Goal: Information Seeking & Learning: Learn about a topic

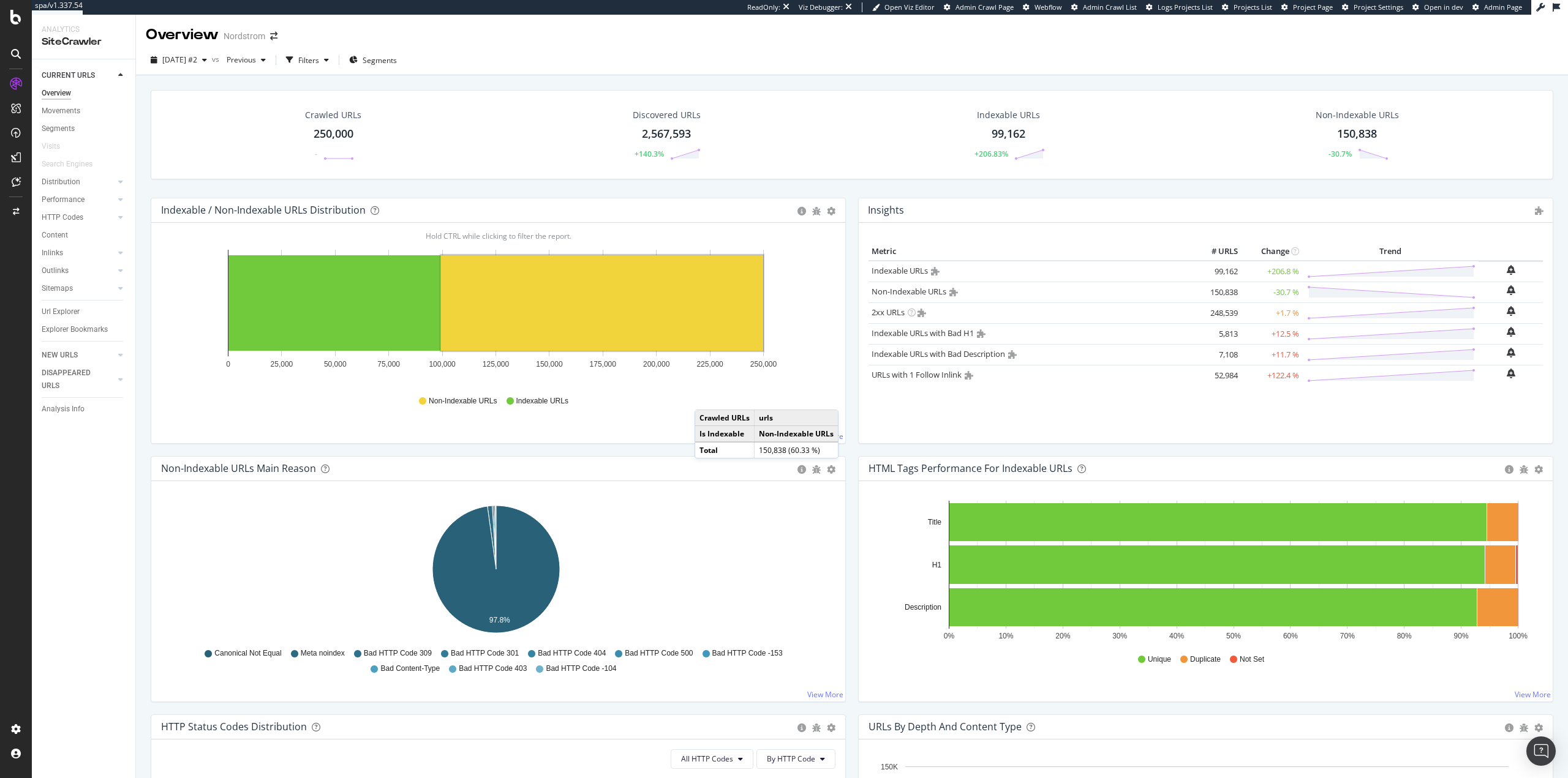
click at [852, 463] on div "HTML Tags Performance for Indexable URLs Bar Bar (by Percentage) Table Export a…" at bounding box center [1206, 585] width 708 height 258
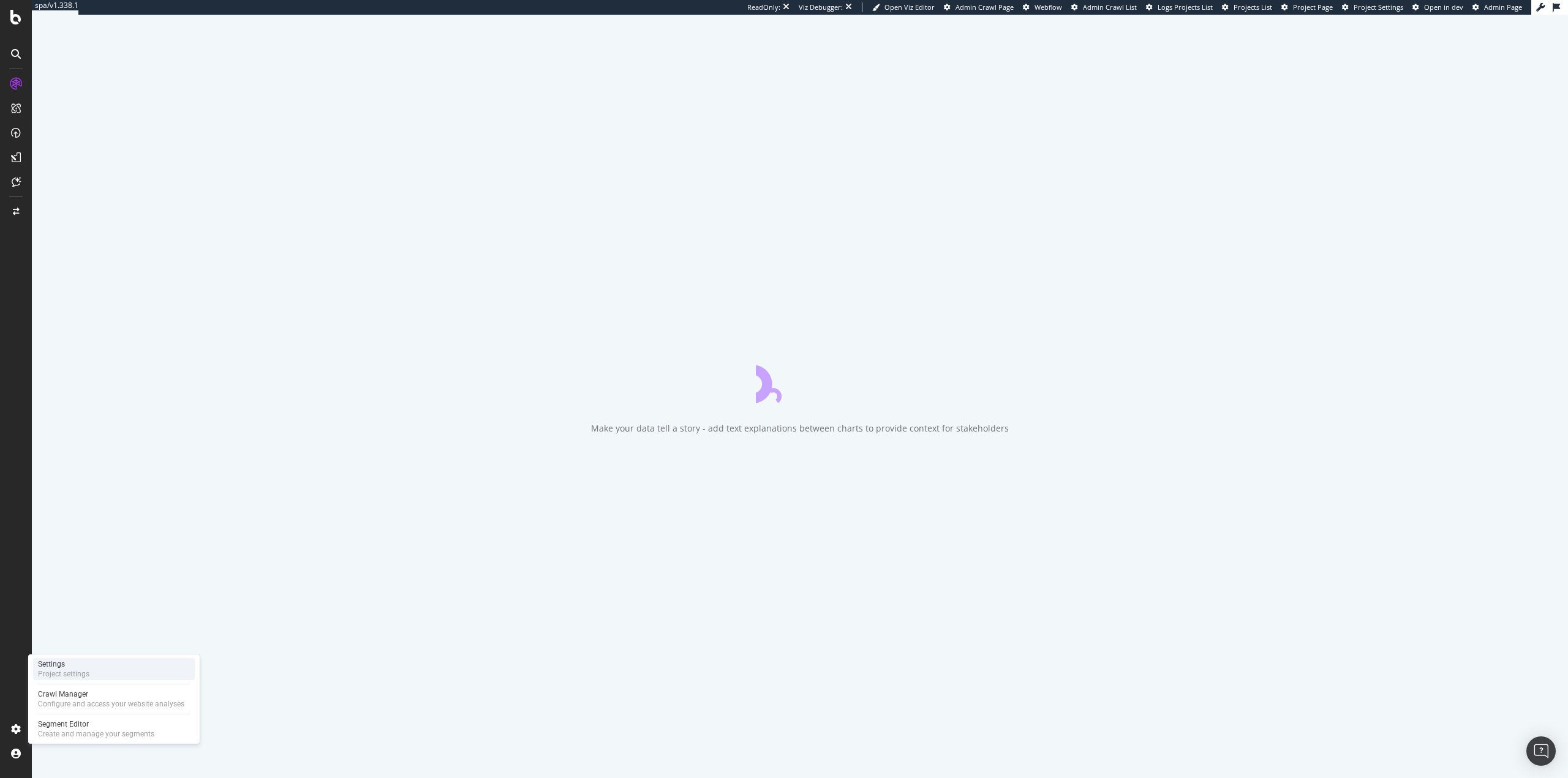
drag, startPoint x: 64, startPoint y: 668, endPoint x: 83, endPoint y: 668, distance: 19.0
click at [64, 668] on div "Settings" at bounding box center [63, 664] width 51 height 10
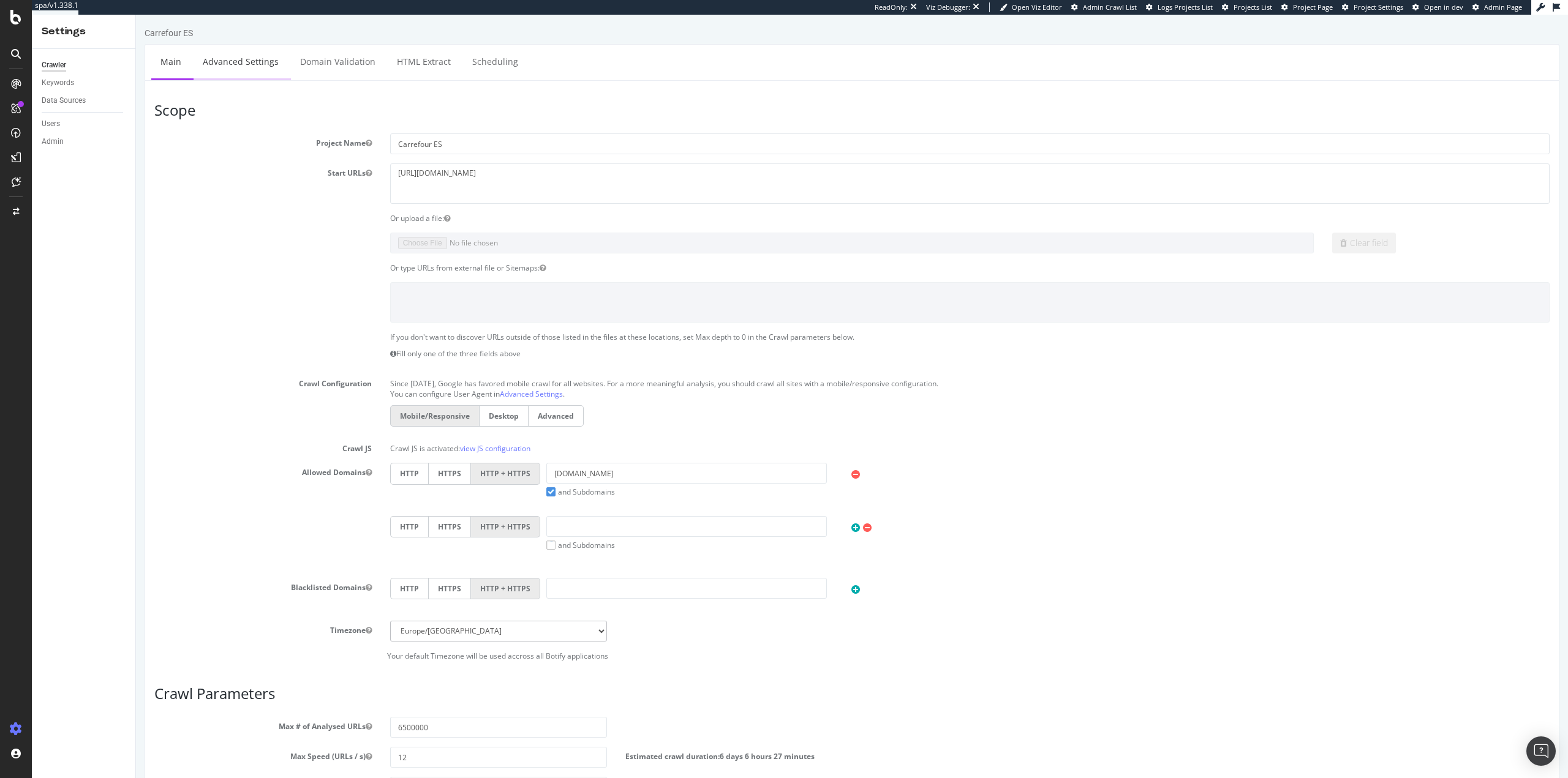
click at [268, 64] on link "Advanced Settings" at bounding box center [241, 61] width 94 height 33
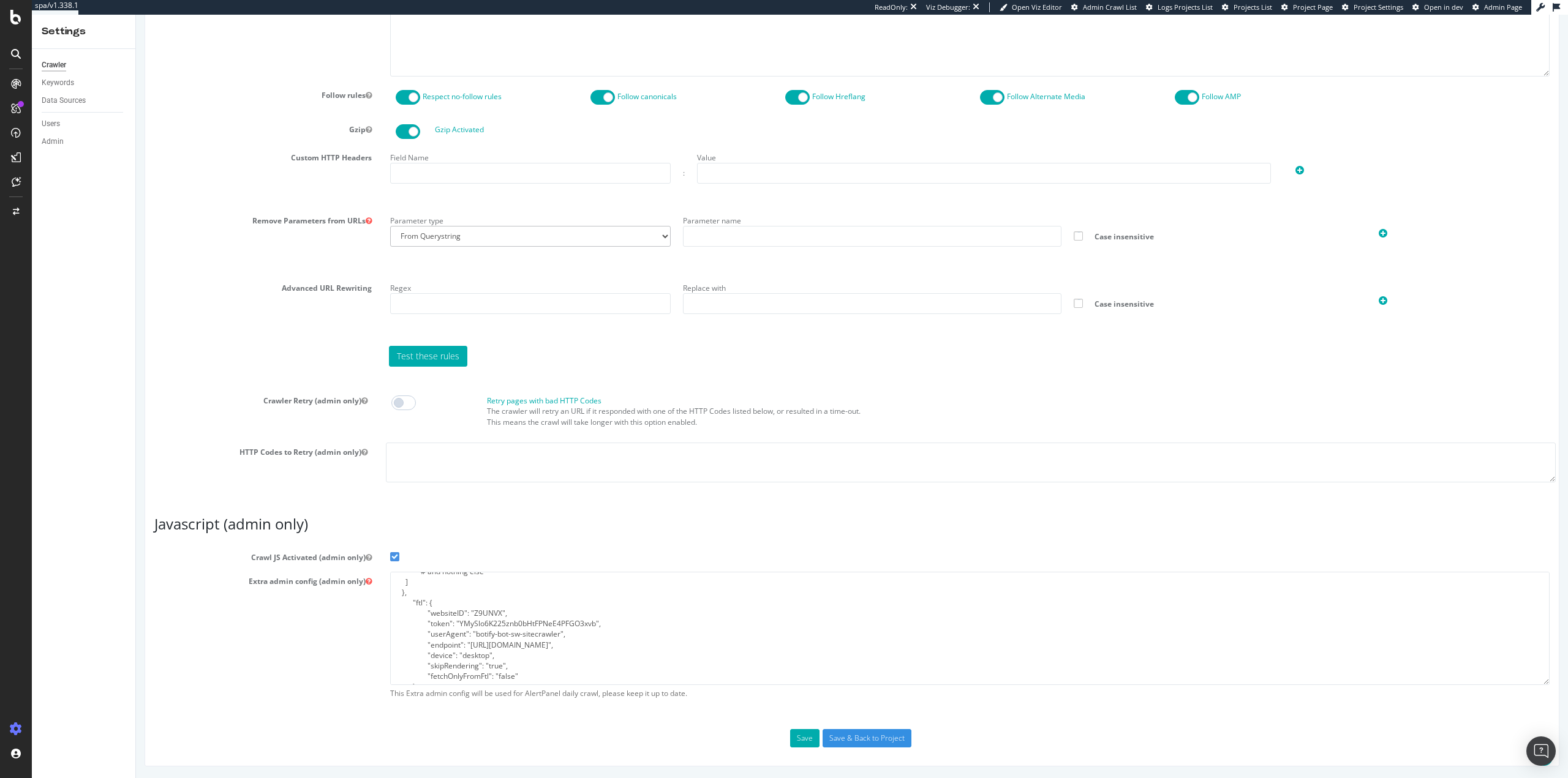
scroll to position [168, 0]
drag, startPoint x: 474, startPoint y: 612, endPoint x: 559, endPoint y: 611, distance: 85.0
click at [559, 611] on textarea "{ "flags": [ "cube" ], "beta": { "pap_mini_rules": [ "+ adn.cloud/ # Let's go P…" at bounding box center [970, 628] width 1159 height 113
click at [573, 519] on h3 "Javascript (admin only)" at bounding box center [852, 524] width 1396 height 16
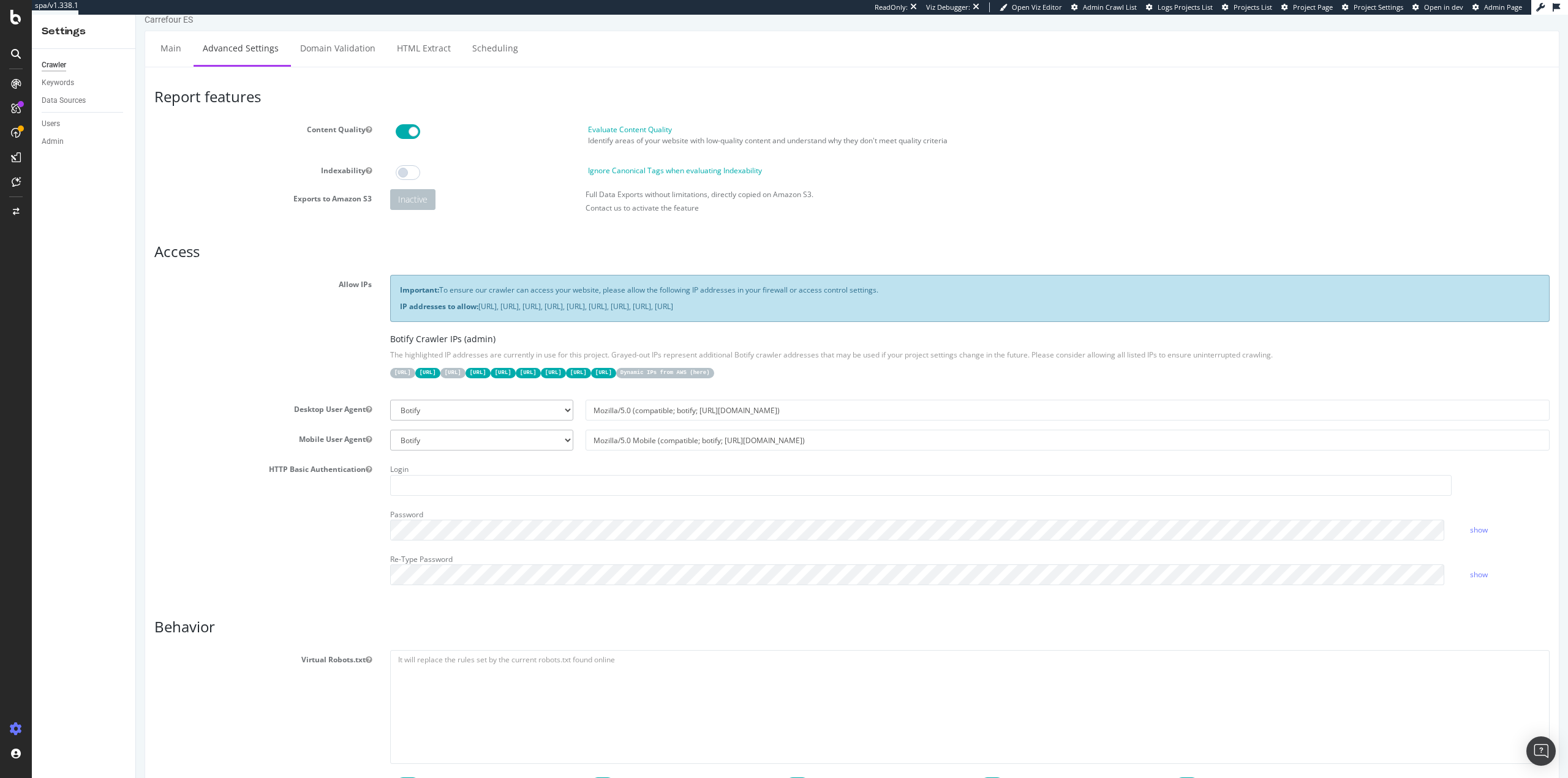
scroll to position [0, 0]
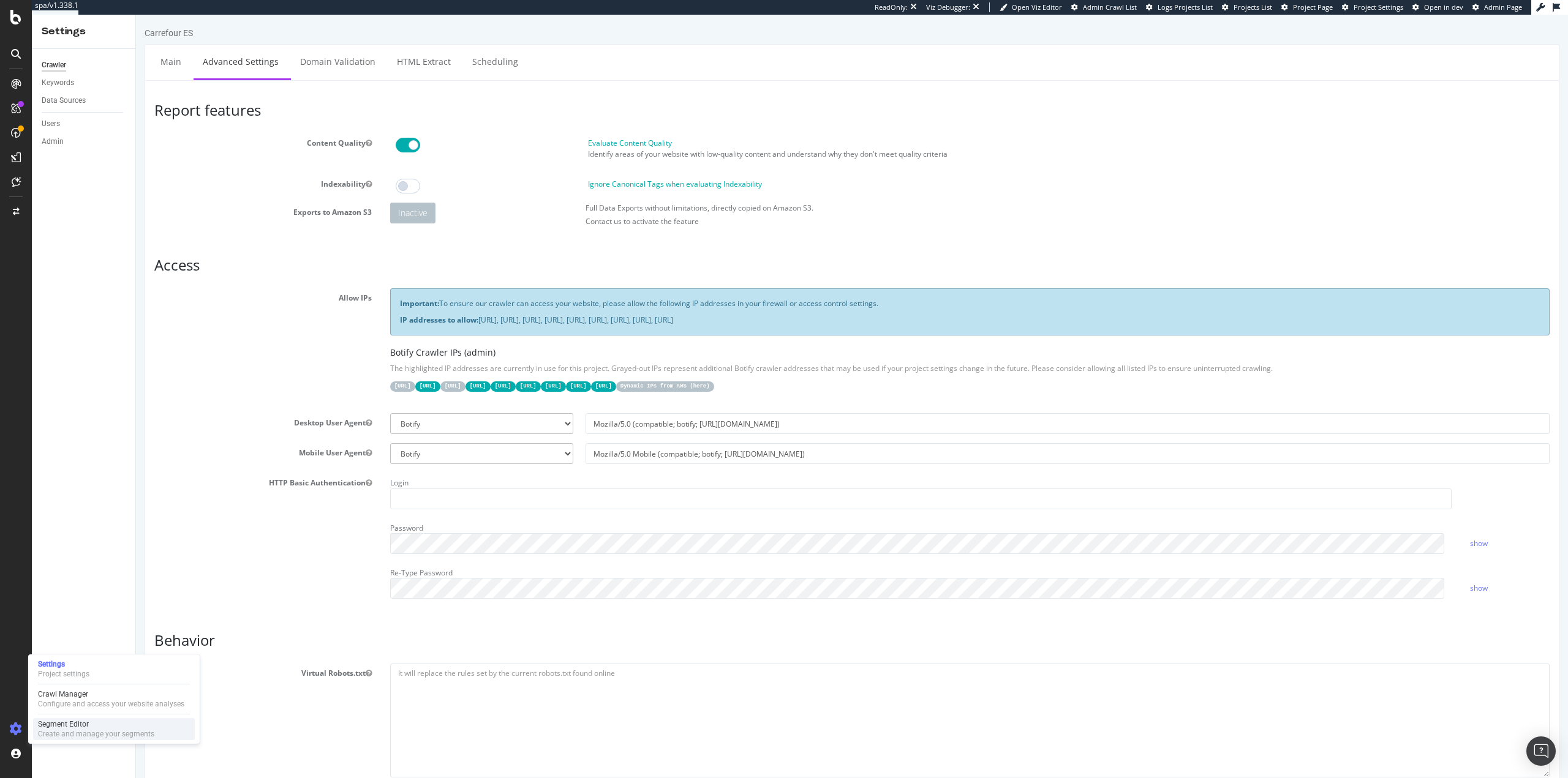
click at [58, 733] on div "Create and manage your segments" at bounding box center [95, 735] width 116 height 10
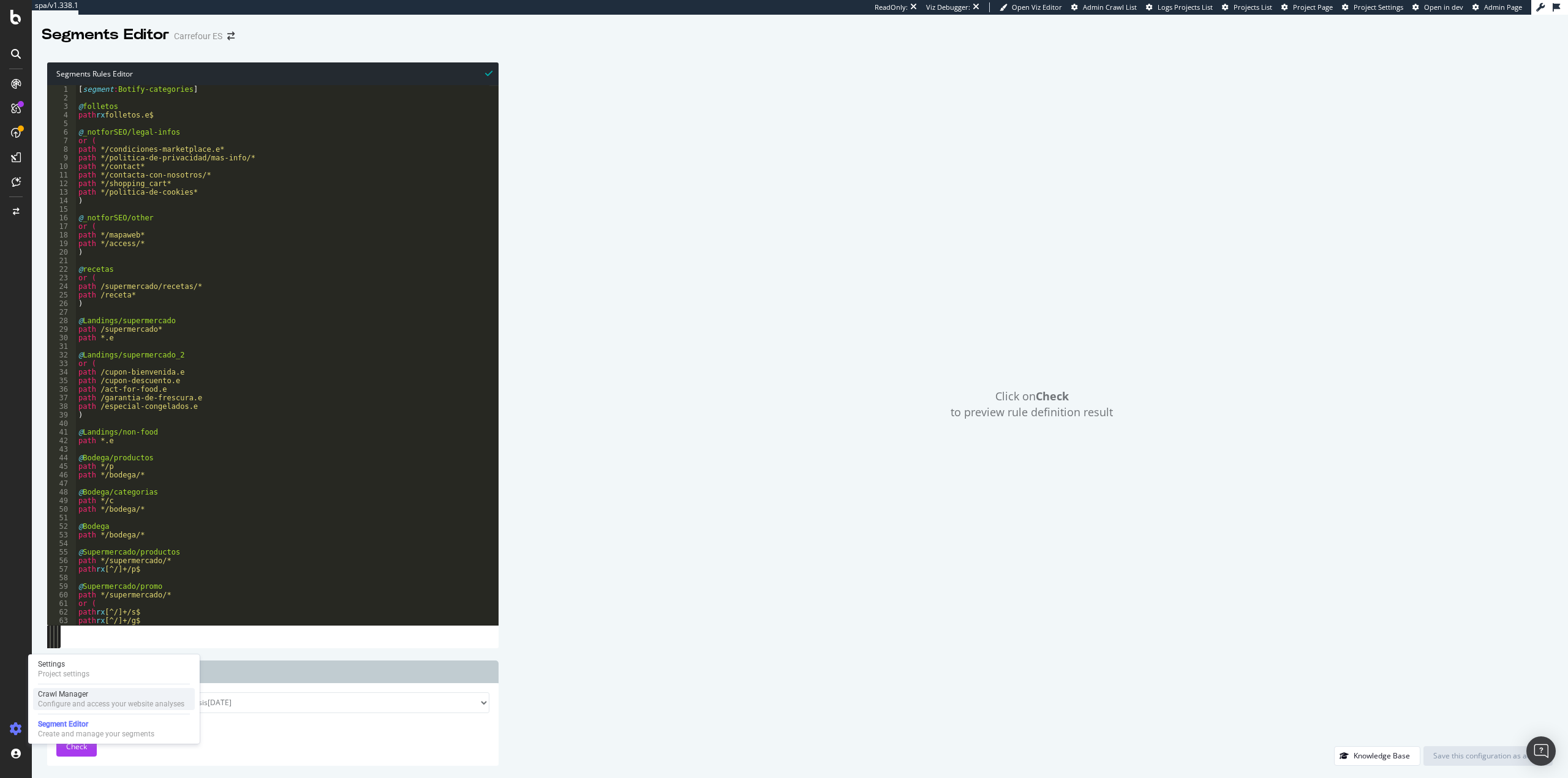
click at [68, 696] on div "Crawl Manager" at bounding box center [111, 695] width 147 height 10
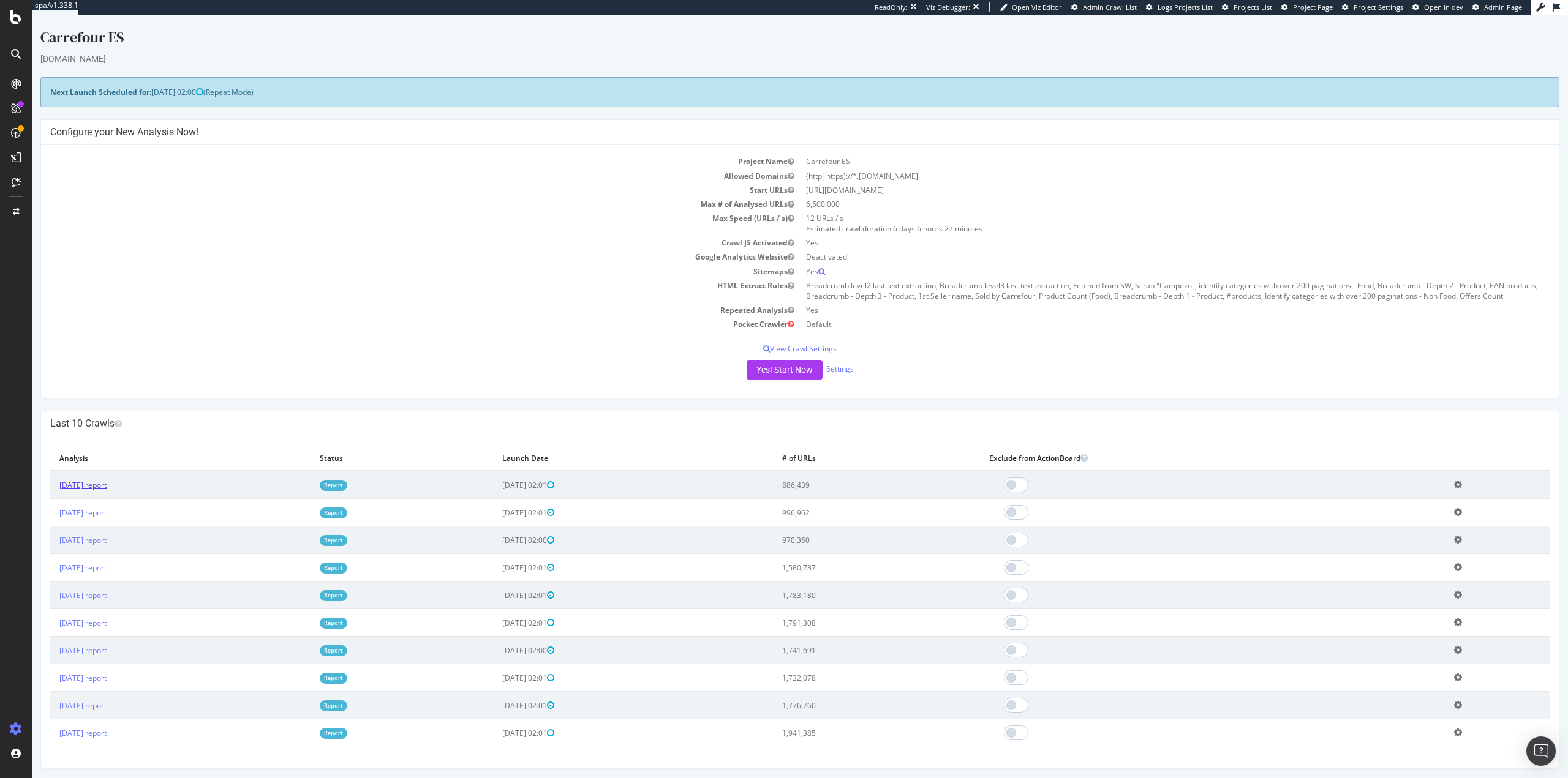
click at [75, 485] on link "2025 Sep. 29th report" at bounding box center [83, 485] width 47 height 11
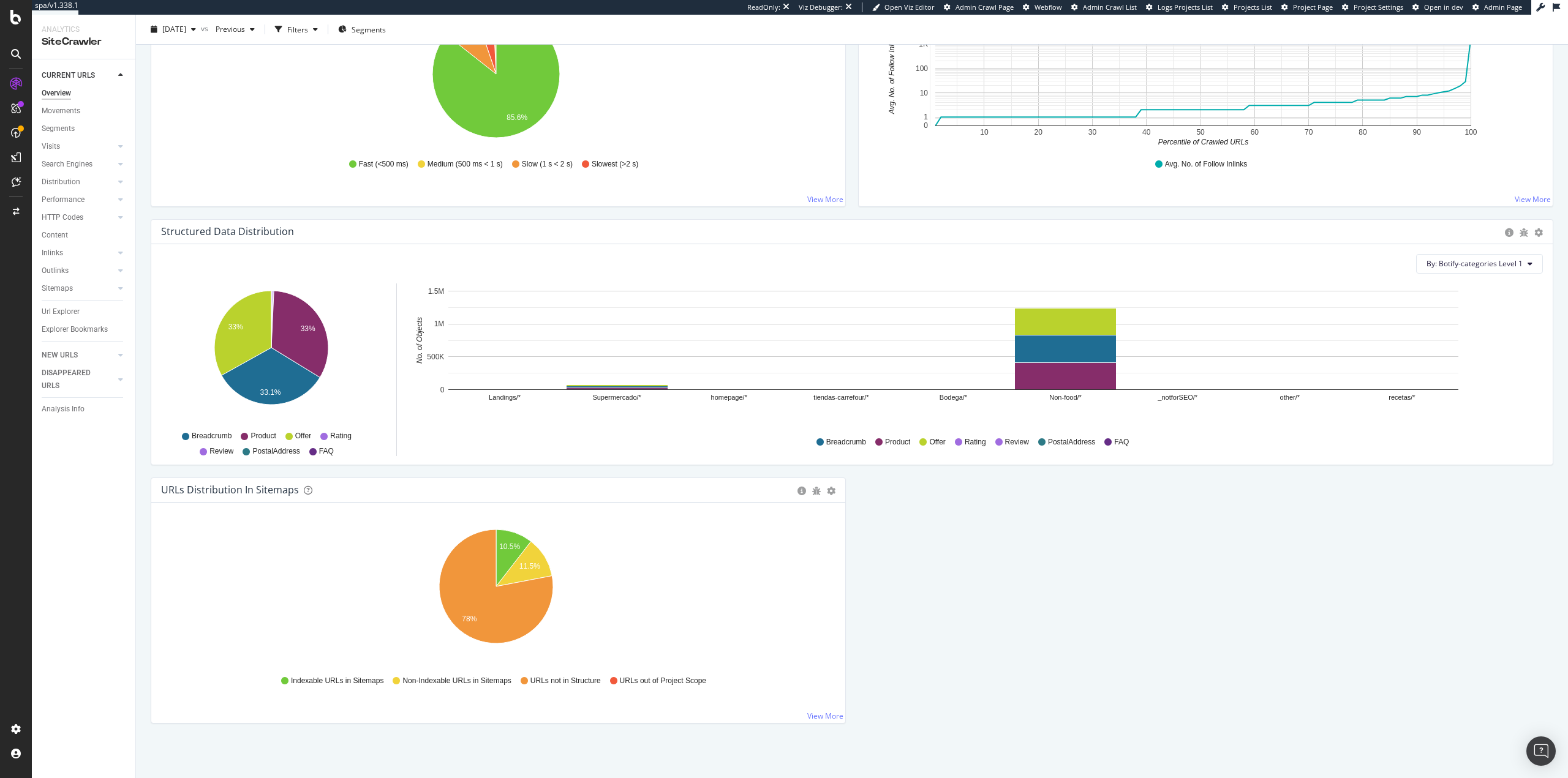
scroll to position [1013, 0]
click at [77, 406] on div "Analysis Info" at bounding box center [63, 409] width 43 height 13
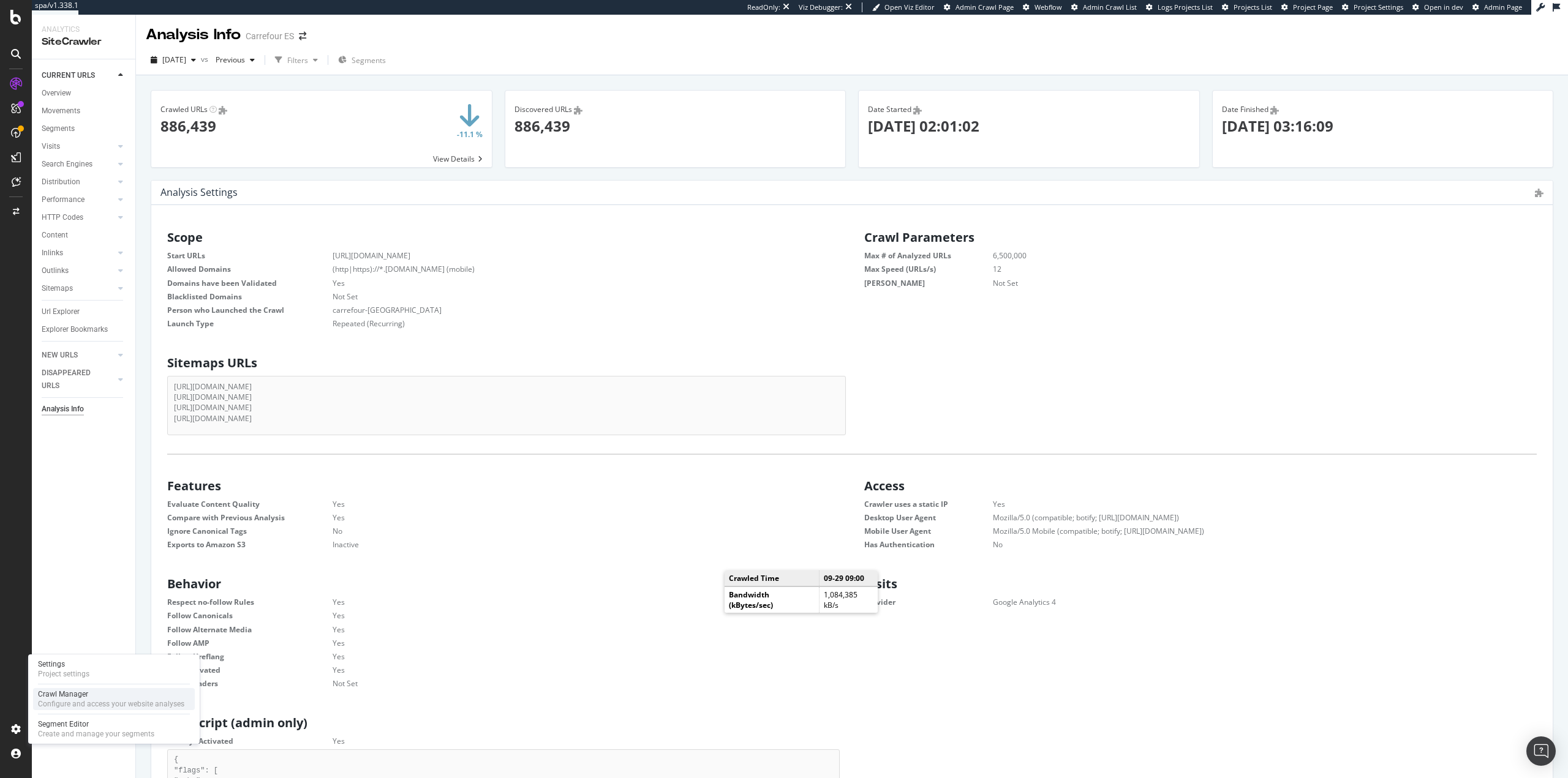
click at [61, 699] on div "Crawl Manager" at bounding box center [111, 695] width 147 height 10
drag, startPoint x: 68, startPoint y: 312, endPoint x: 82, endPoint y: 310, distance: 14.1
click at [68, 312] on div "Url Explorer" at bounding box center [60, 312] width 38 height 13
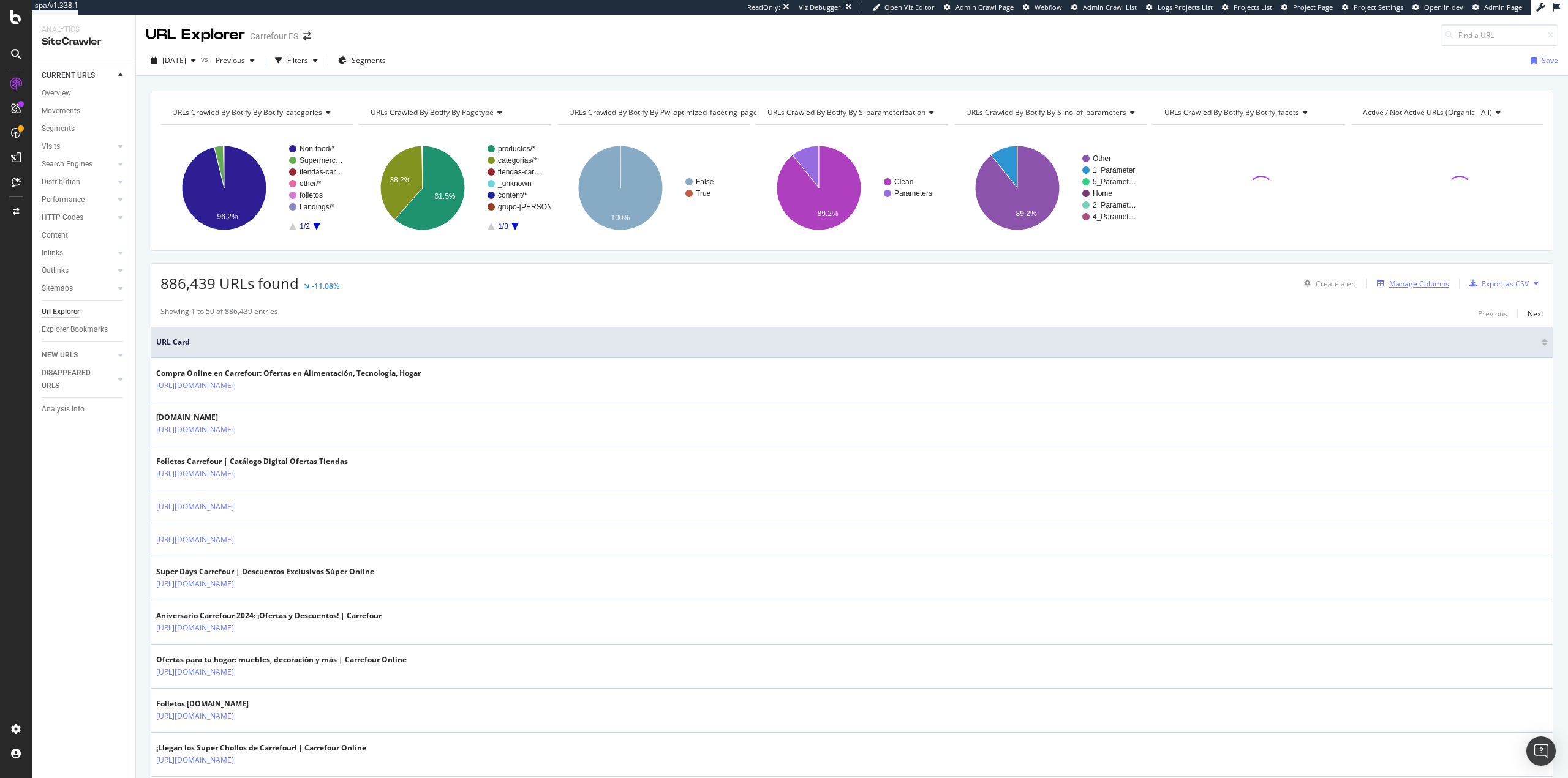
click at [1404, 280] on div "Manage Columns" at bounding box center [1419, 283] width 60 height 11
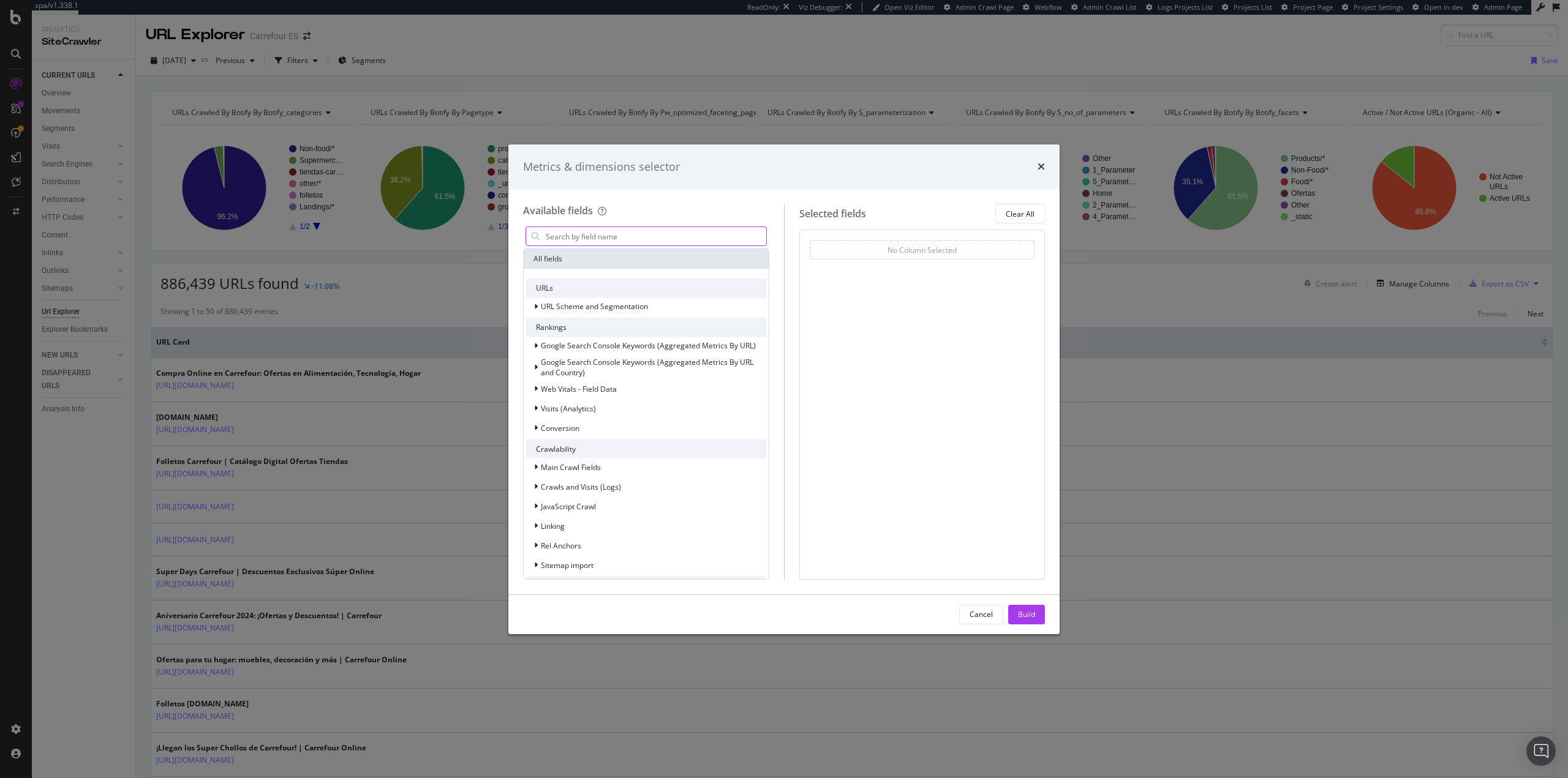
click at [635, 231] on input "modal" at bounding box center [655, 236] width 221 height 19
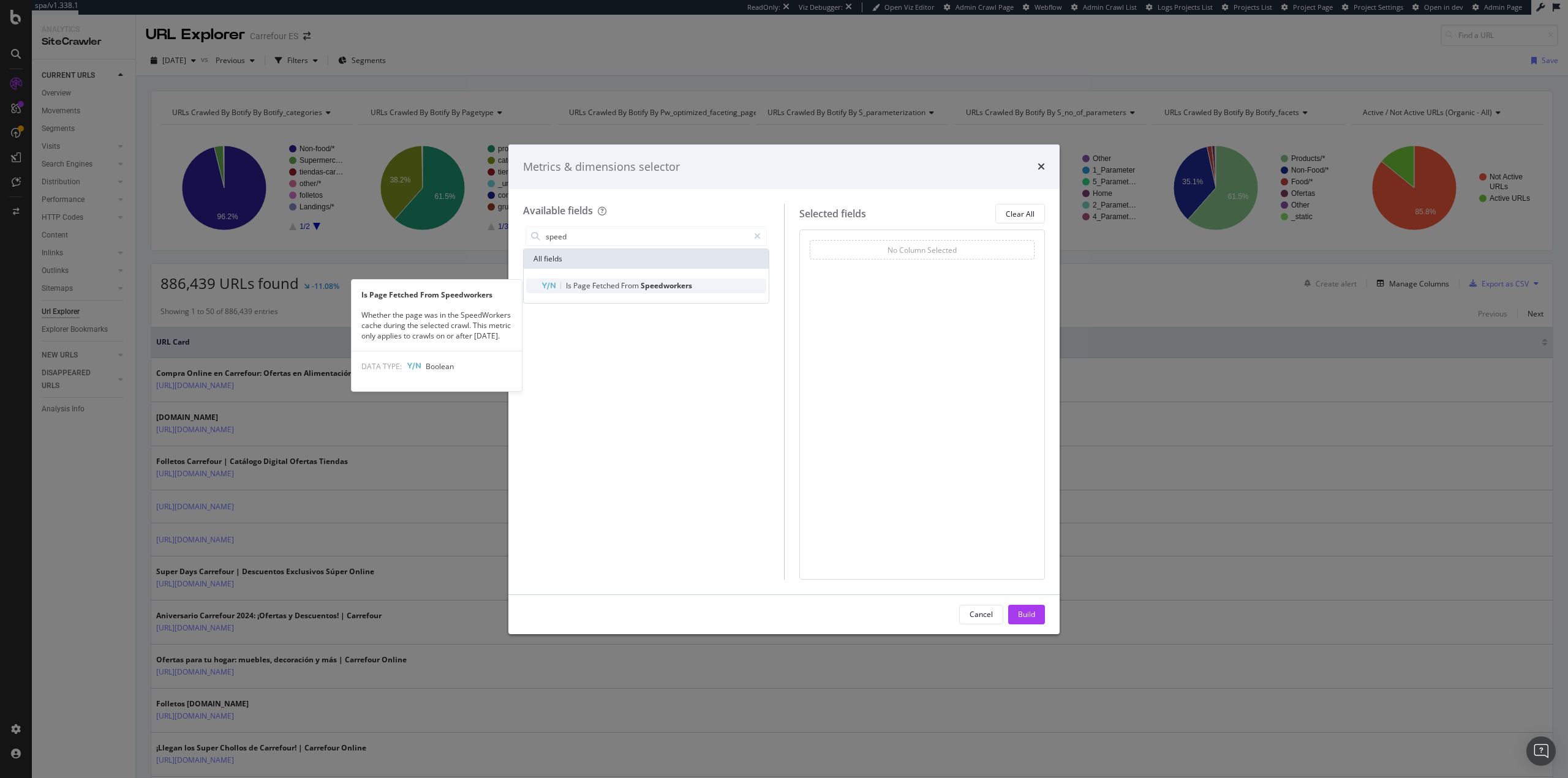
type input "speed"
click at [623, 290] on span "From" at bounding box center [631, 285] width 20 height 11
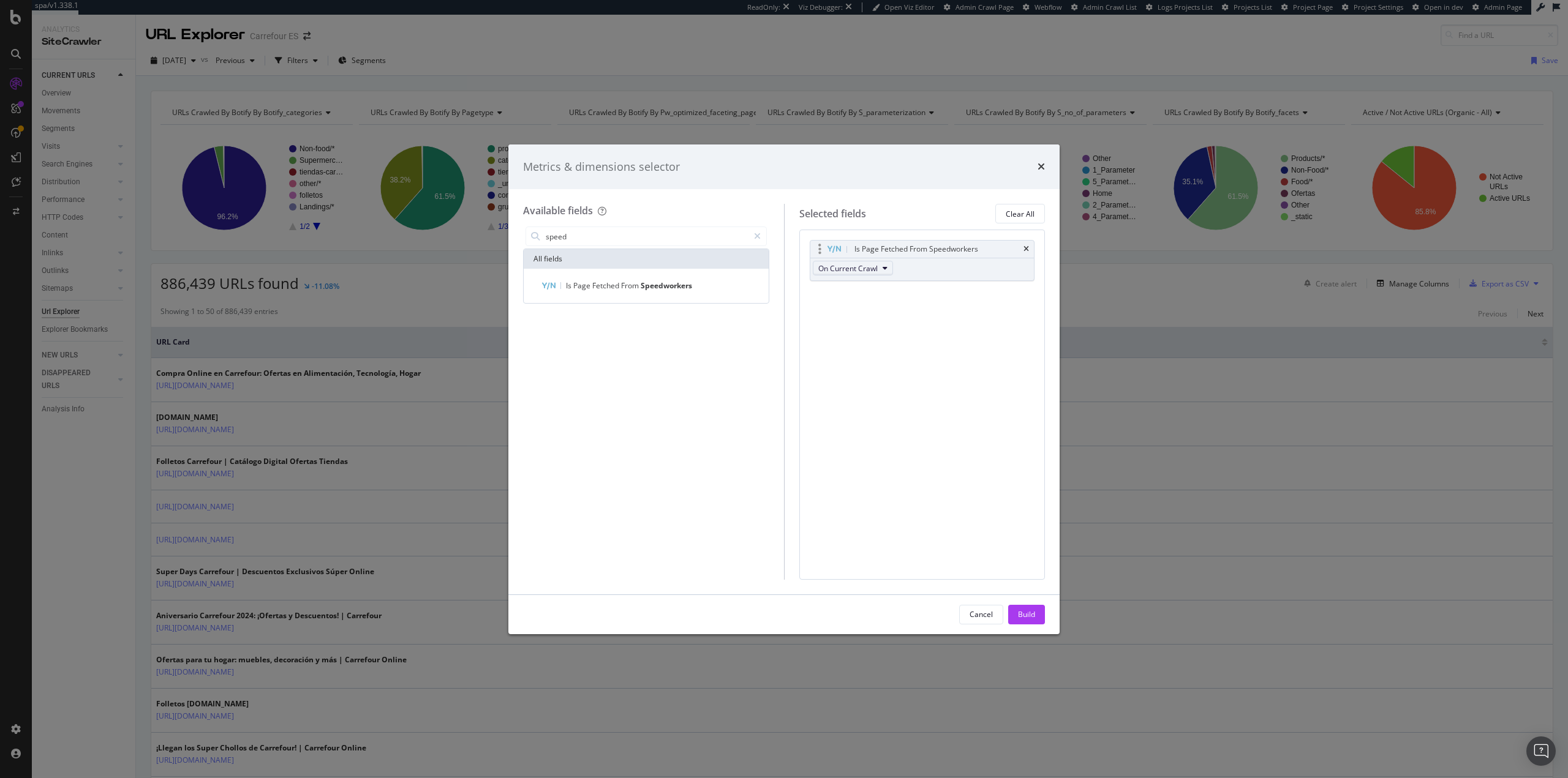
click at [840, 265] on span "On Current Crawl" at bounding box center [847, 268] width 59 height 11
click at [1036, 613] on button "Build" at bounding box center [1027, 615] width 37 height 20
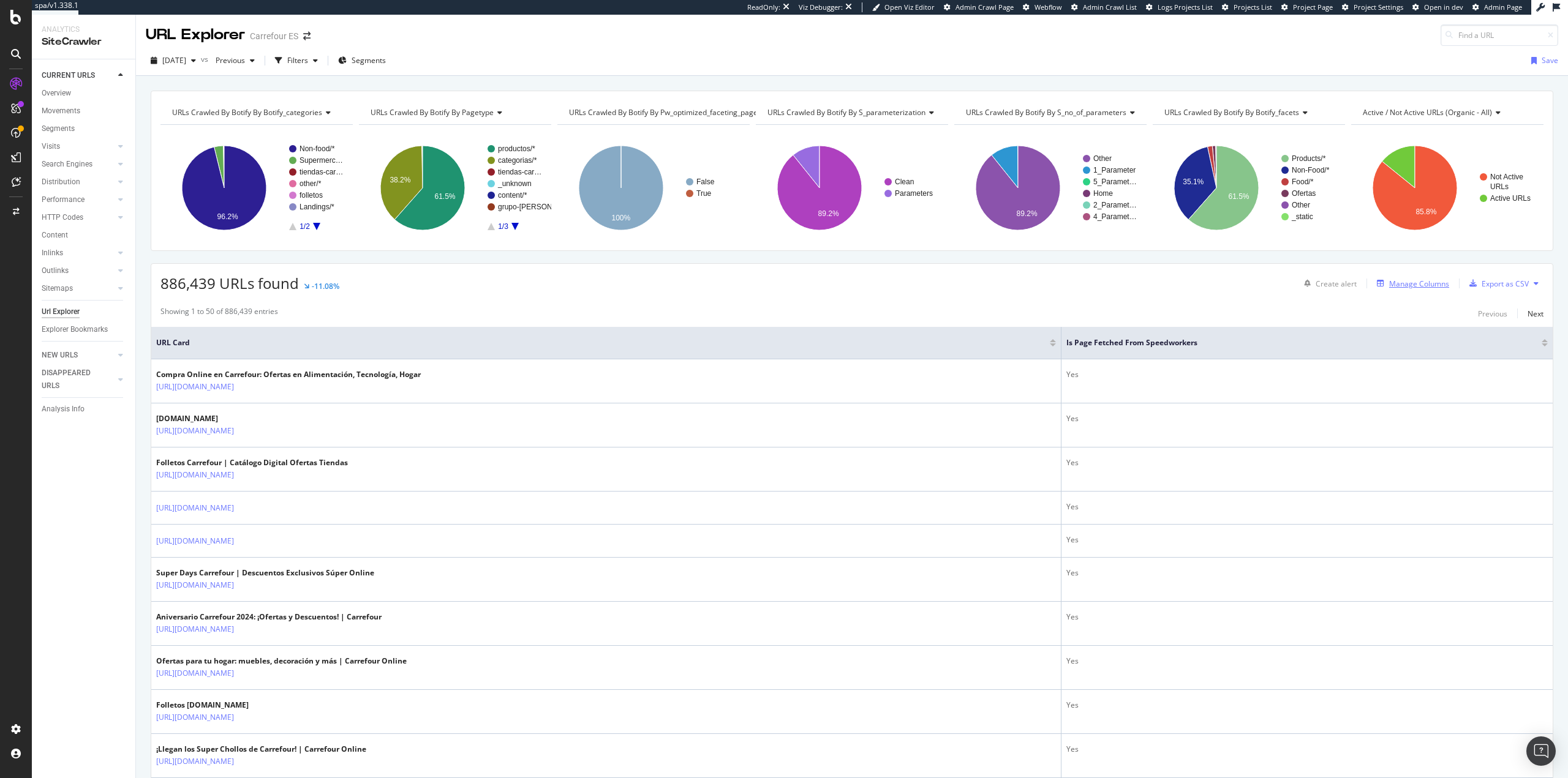
click at [1389, 282] on div "Manage Columns" at bounding box center [1419, 283] width 60 height 11
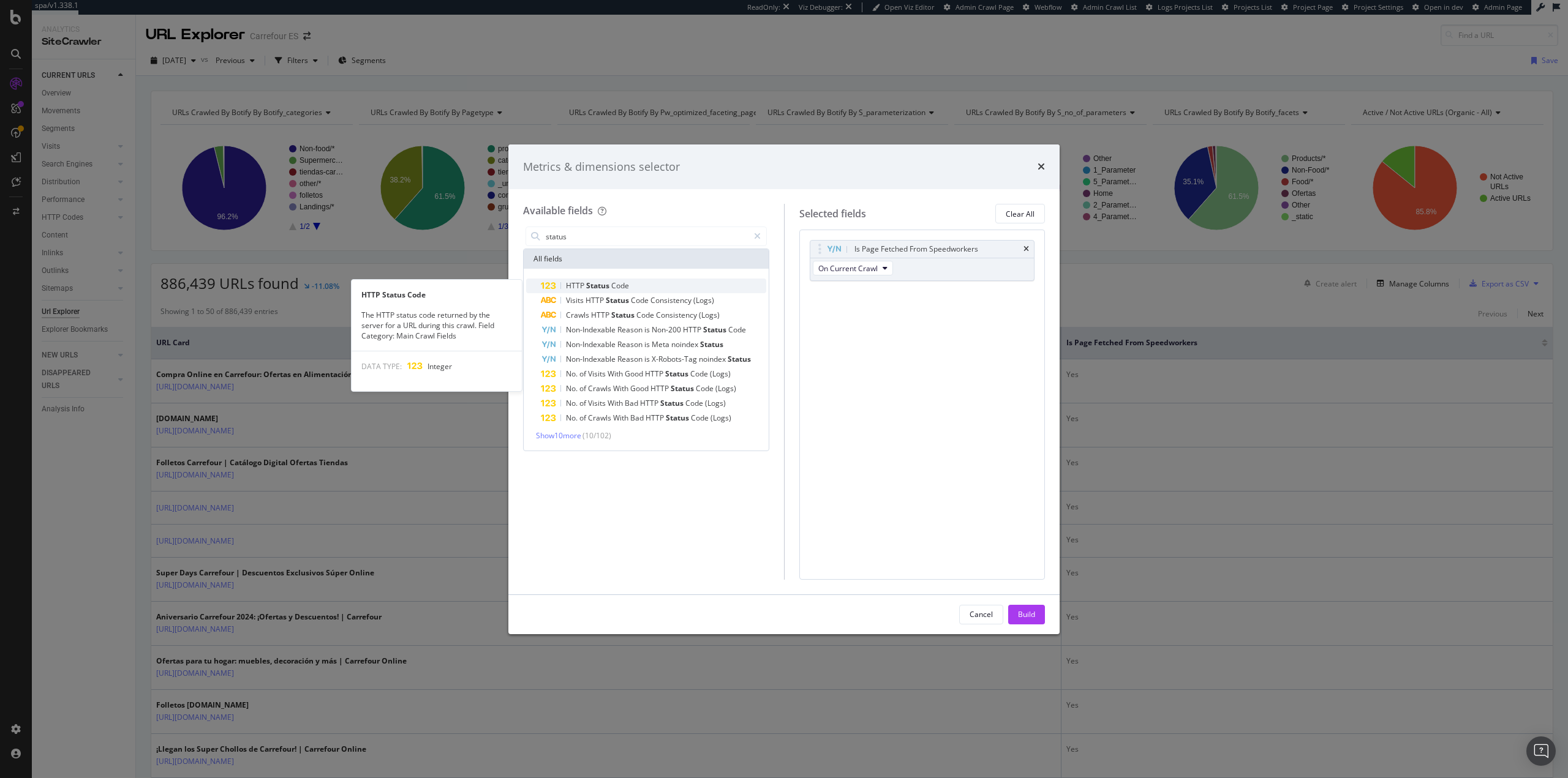
type input "status"
click at [597, 285] on span "Status" at bounding box center [598, 285] width 25 height 11
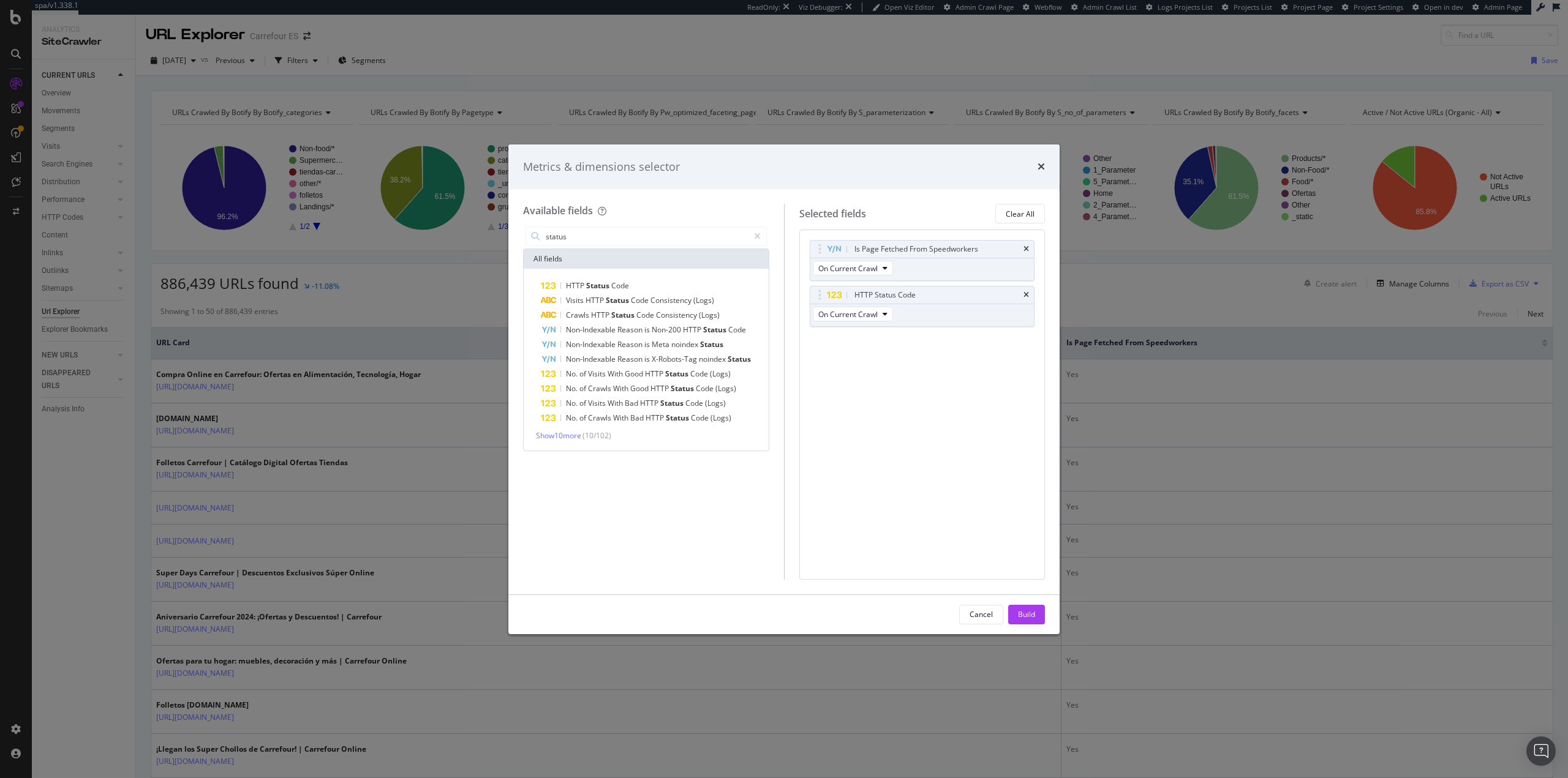
click at [1023, 614] on div "Build" at bounding box center [1027, 614] width 17 height 11
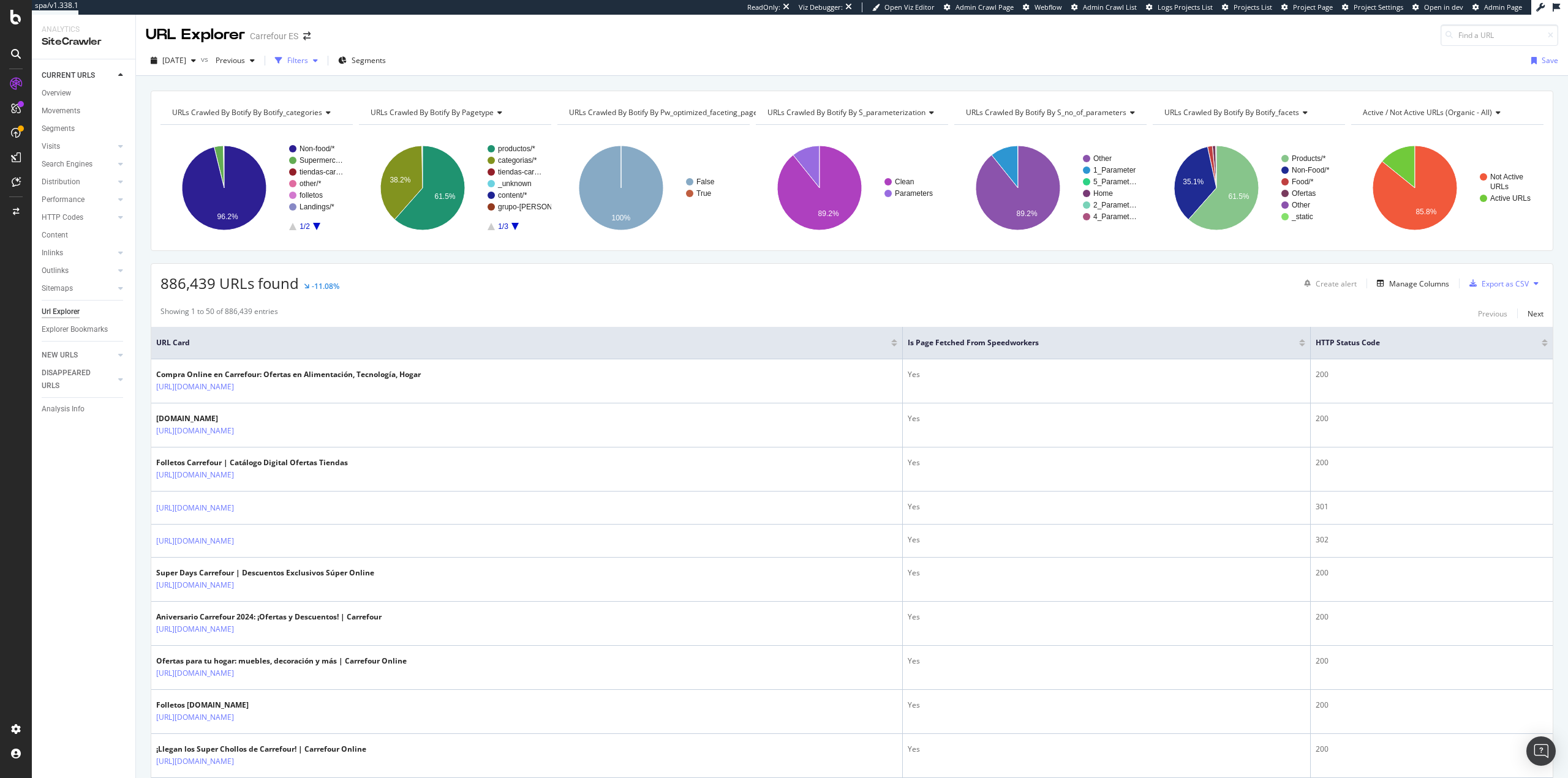
click at [308, 57] on div "Filters" at bounding box center [297, 60] width 21 height 11
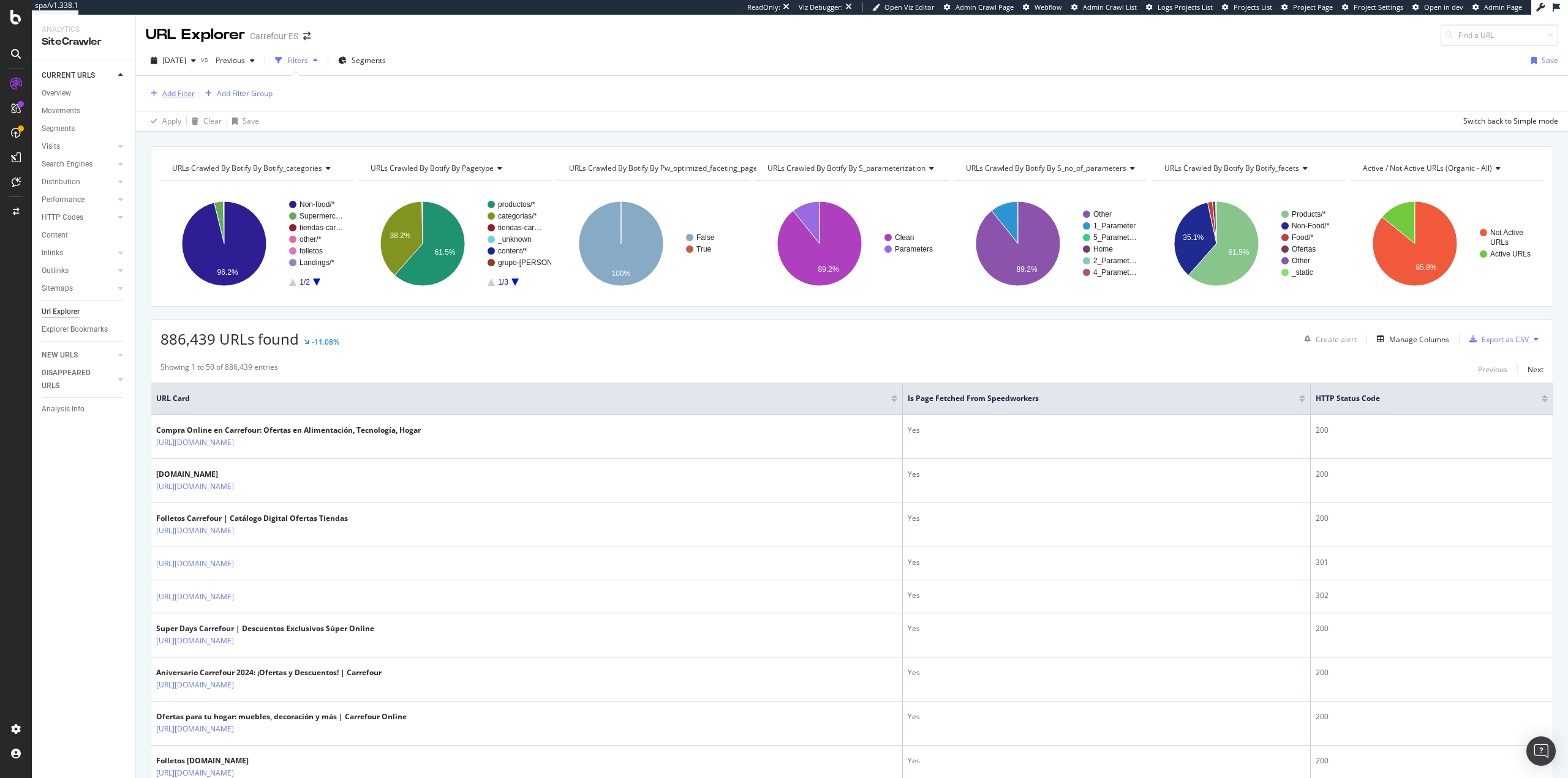
click at [182, 91] on div "Add Filter" at bounding box center [179, 93] width 33 height 11
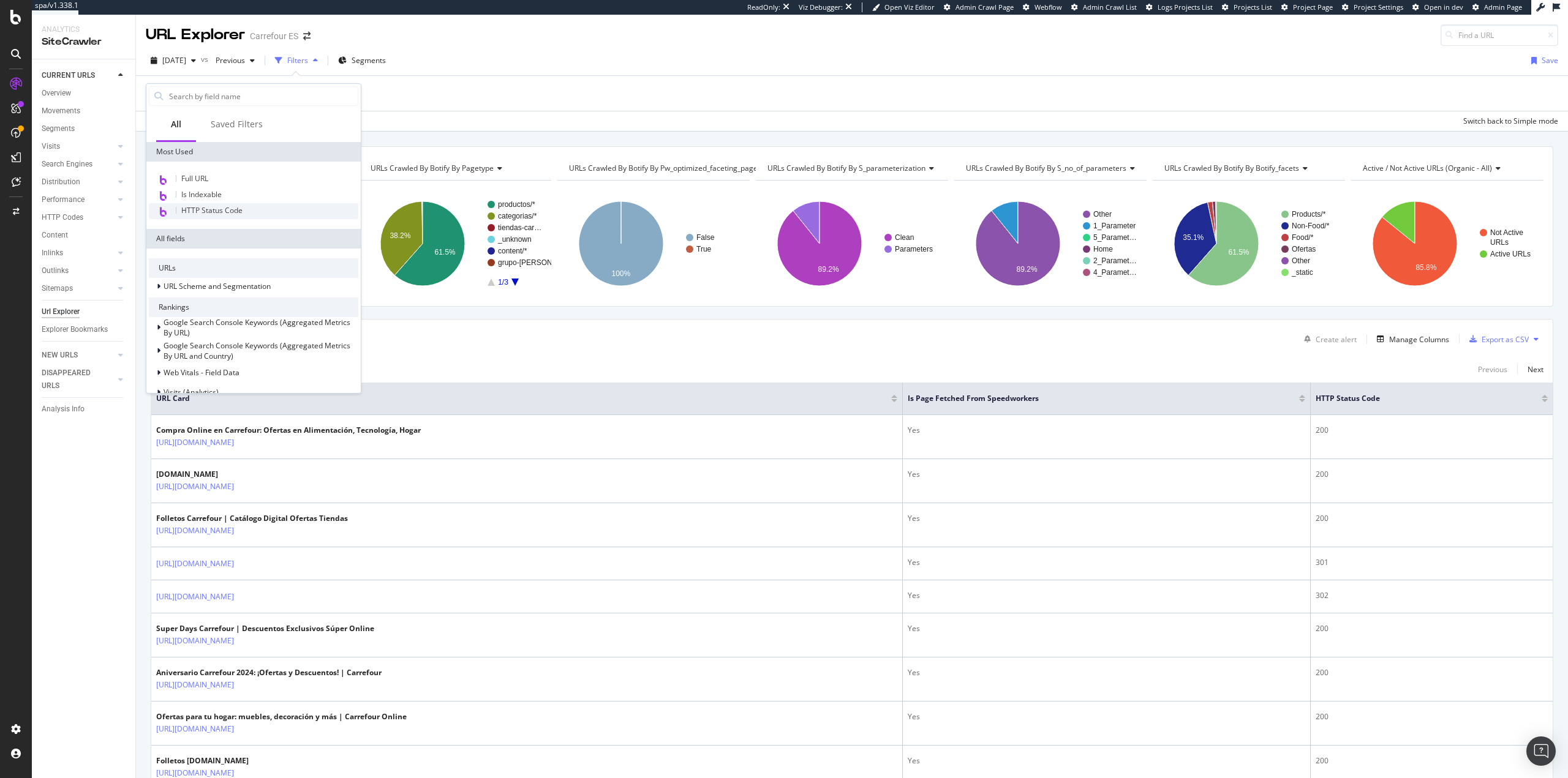
click at [200, 208] on span "HTTP Status Code" at bounding box center [212, 210] width 61 height 11
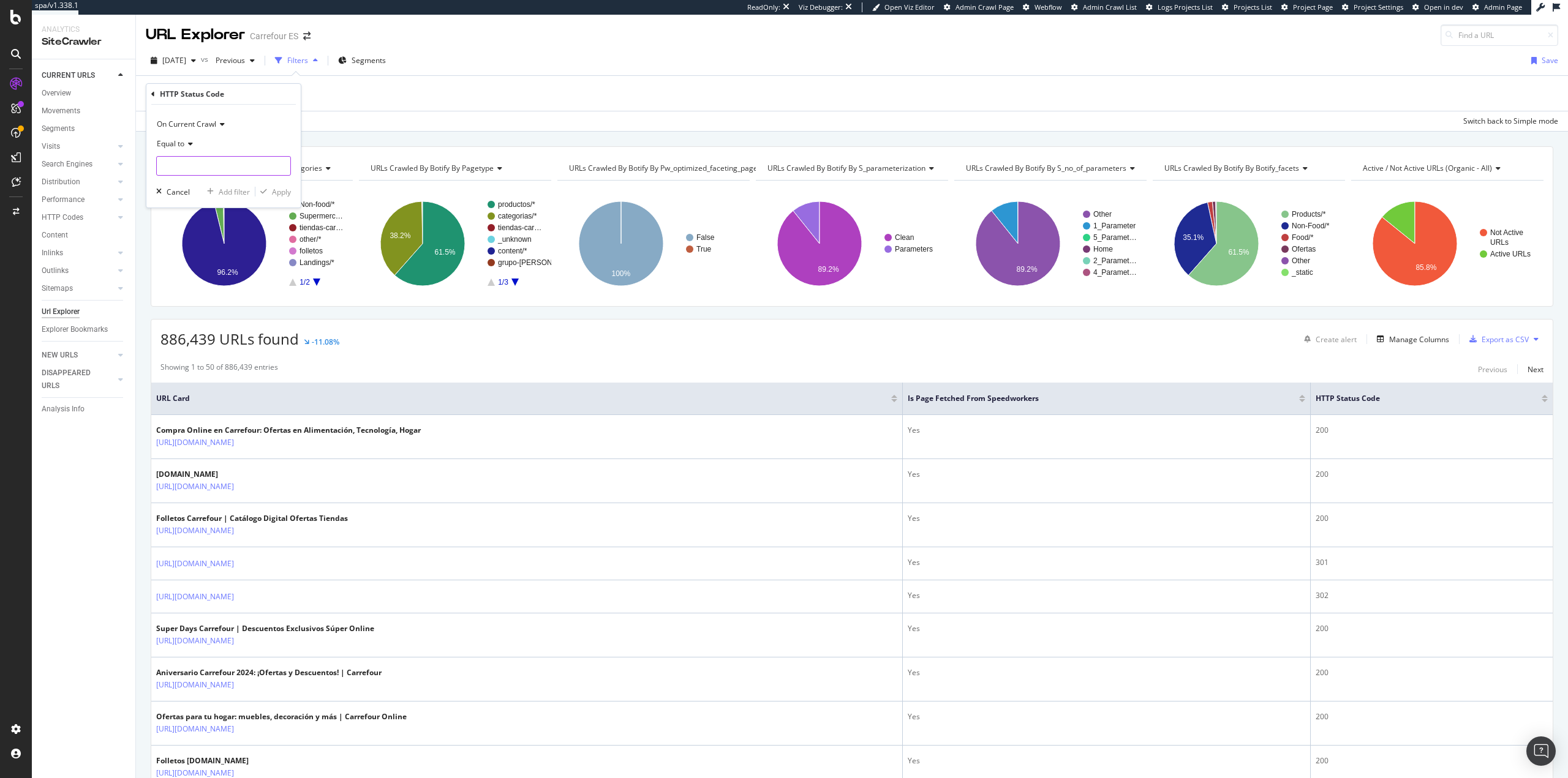
click at [195, 168] on input "number" at bounding box center [223, 166] width 135 height 20
type input "410"
click at [274, 181] on span "424,905 URLS" at bounding box center [267, 182] width 46 height 11
click at [279, 195] on div "Apply" at bounding box center [281, 191] width 19 height 11
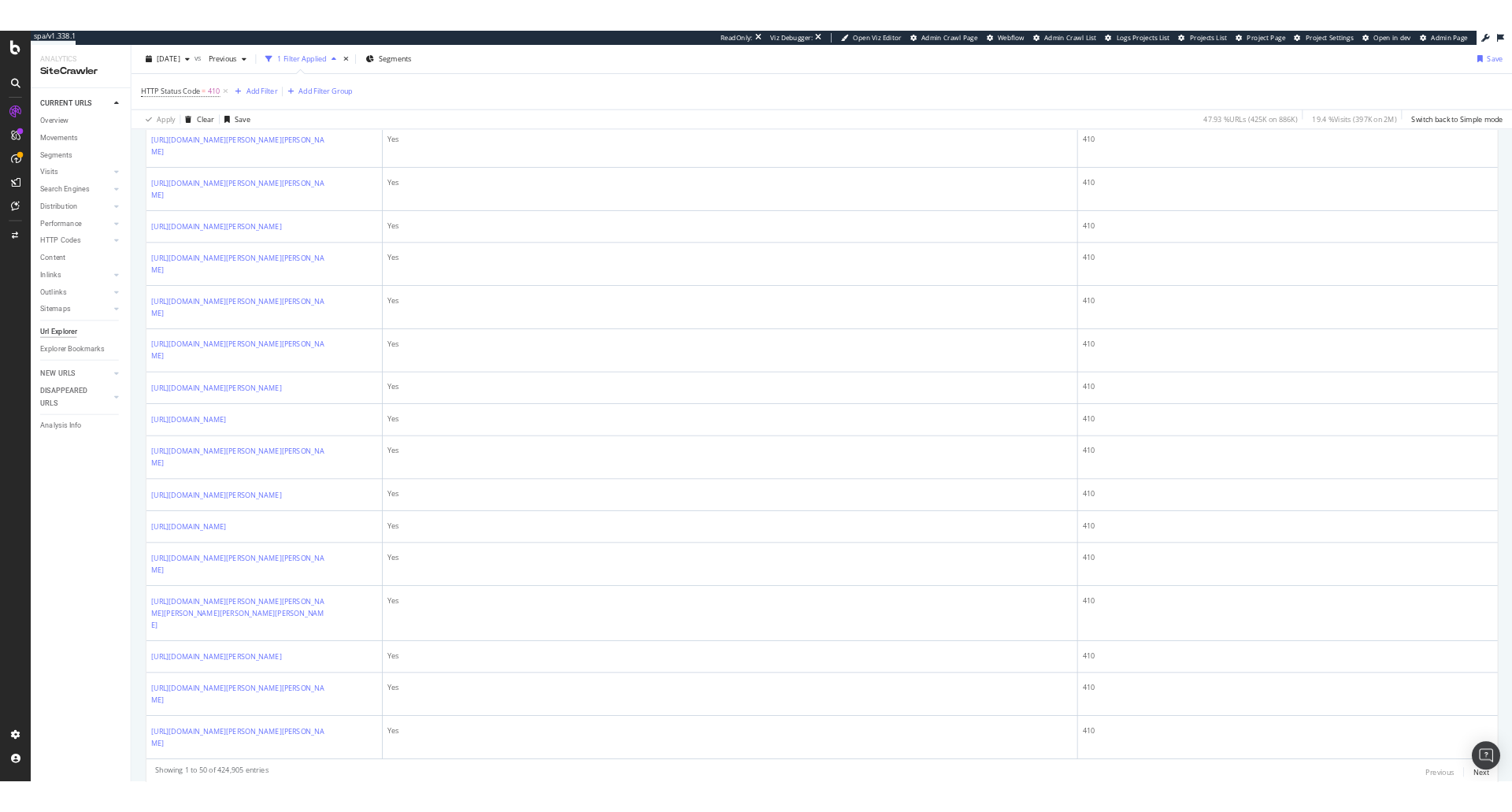
scroll to position [2611, 0]
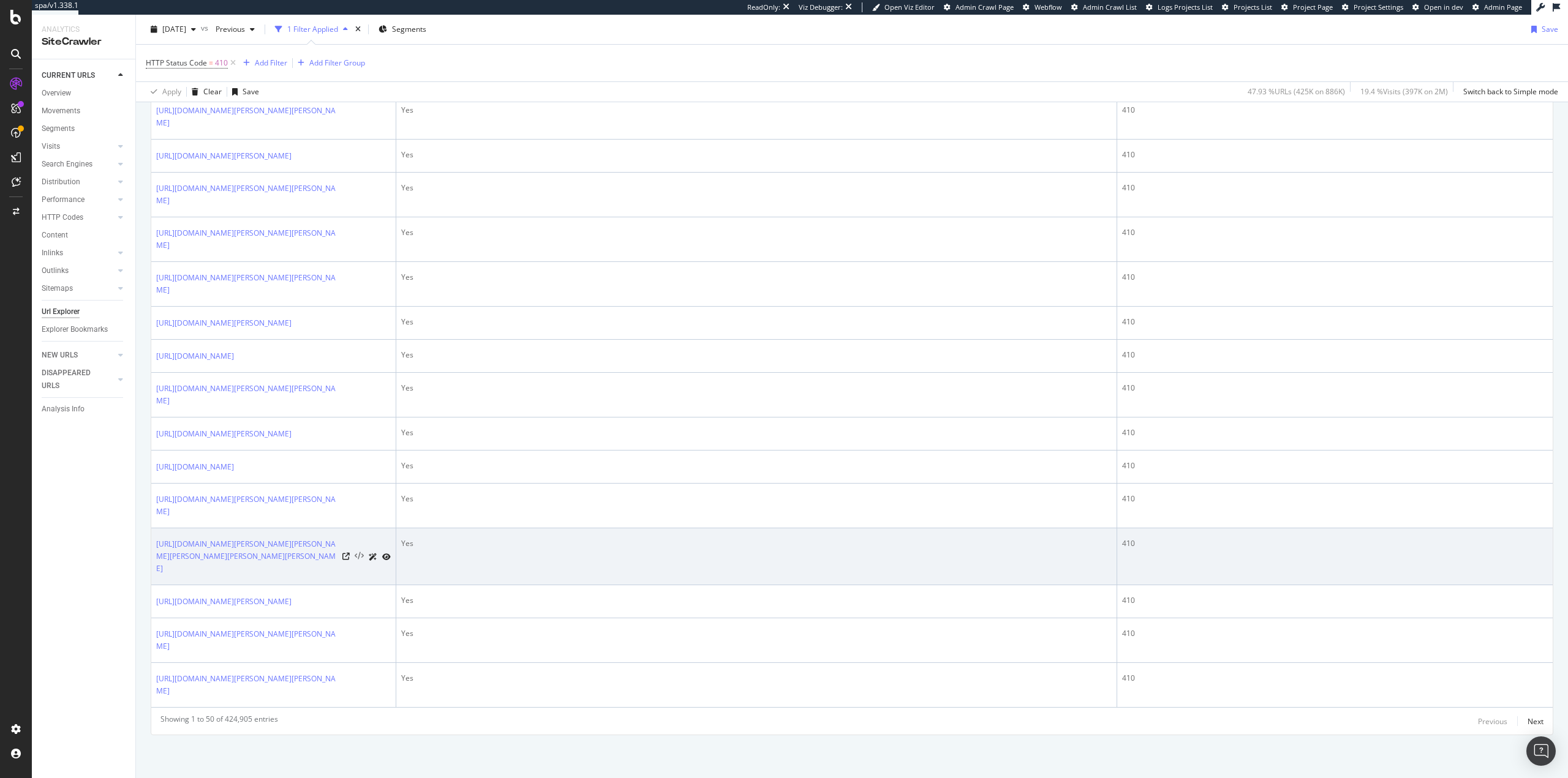
click at [360, 552] on icon at bounding box center [359, 557] width 9 height 9
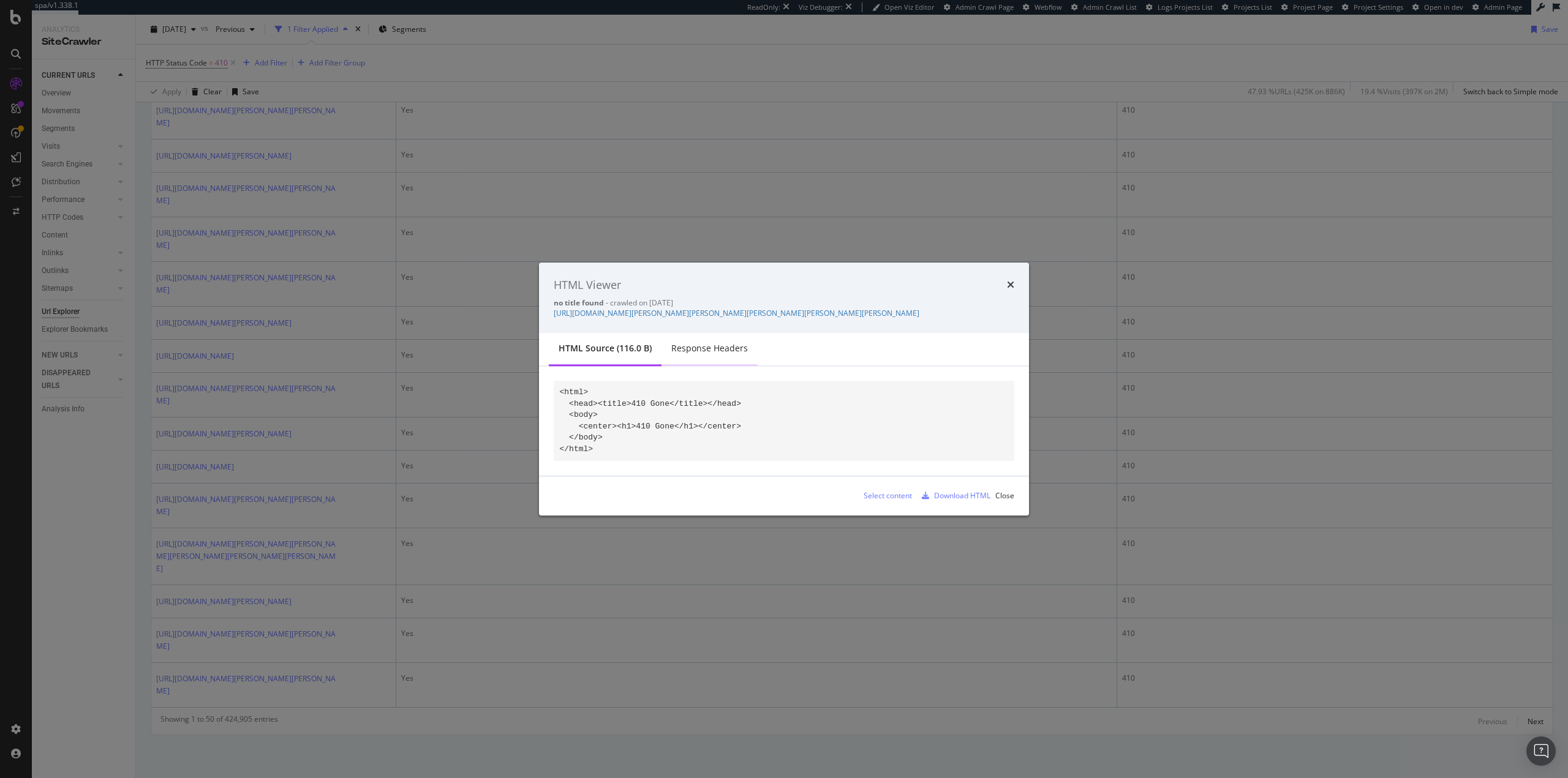
click at [686, 361] on div "Response Headers" at bounding box center [709, 349] width 96 height 33
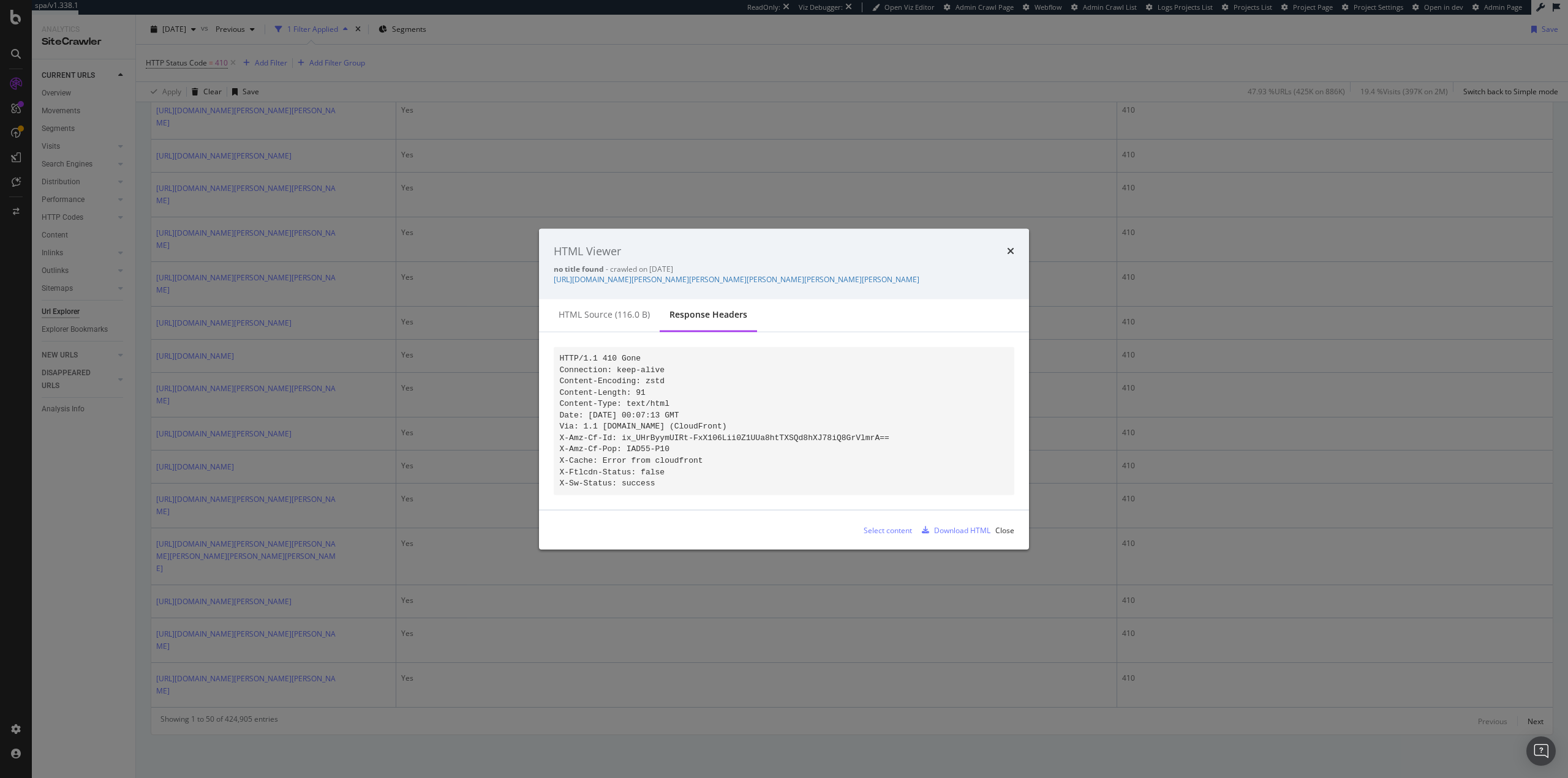
drag, startPoint x: 585, startPoint y: 362, endPoint x: 662, endPoint y: 488, distance: 147.7
click at [662, 488] on pre "HTTP/1.1 410 Gone Connection: keep-alive Content-Encoding: zstd Content-Length:…" at bounding box center [784, 421] width 461 height 148
click at [664, 490] on pre "HTTP/1.1 410 Gone Connection: keep-alive Content-Encoding: zstd Content-Length:…" at bounding box center [784, 421] width 461 height 148
click at [611, 313] on div "HTML source (116.0 B)" at bounding box center [605, 315] width 91 height 12
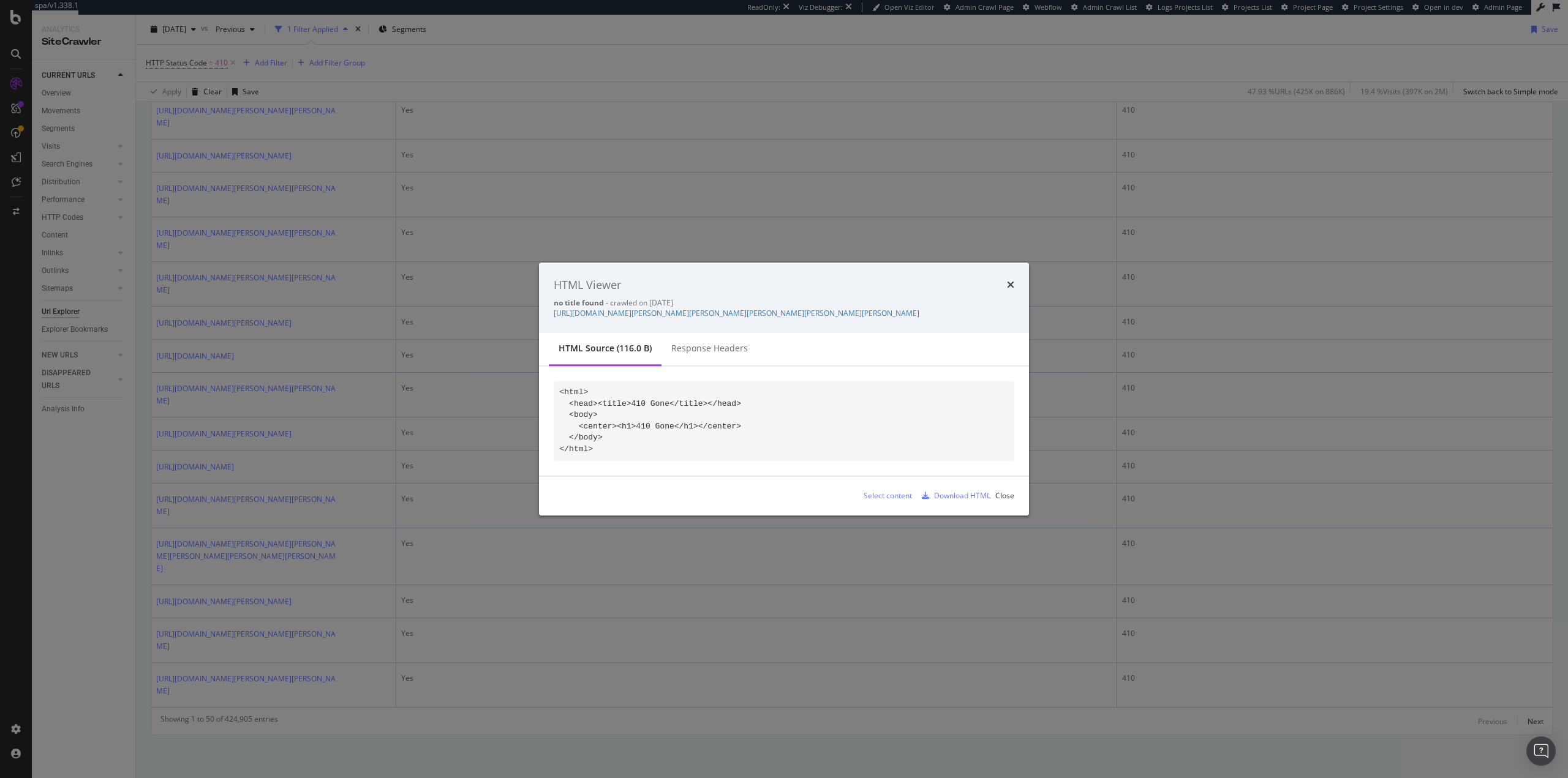
click at [685, 352] on div "Response Headers" at bounding box center [710, 349] width 77 height 12
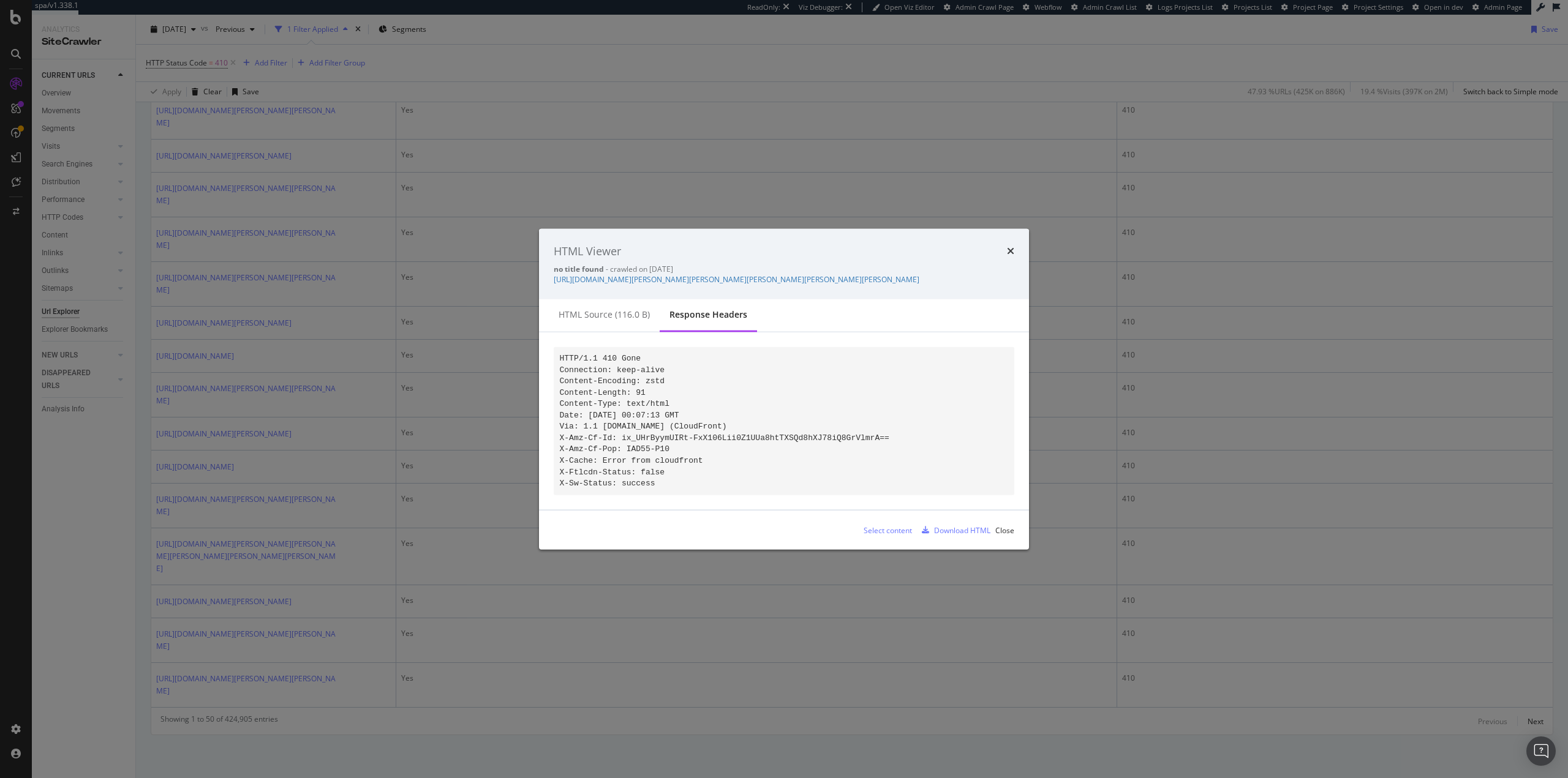
click at [1015, 545] on div "Select content Download HTML Close" at bounding box center [784, 530] width 490 height 39
click at [1008, 535] on div "Close" at bounding box center [1005, 530] width 19 height 11
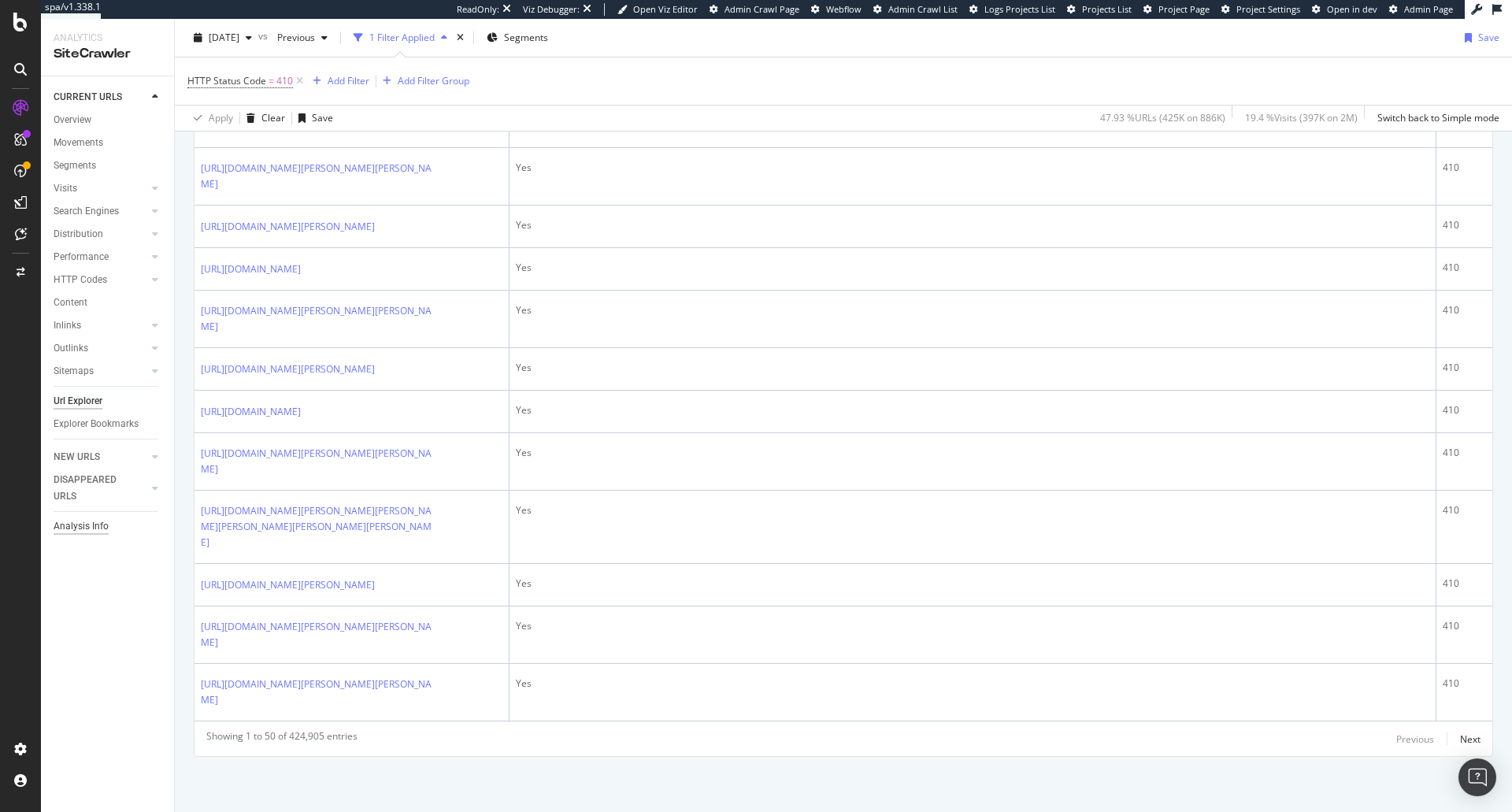
click at [90, 524] on div "Analysis Info" at bounding box center [81, 526] width 55 height 16
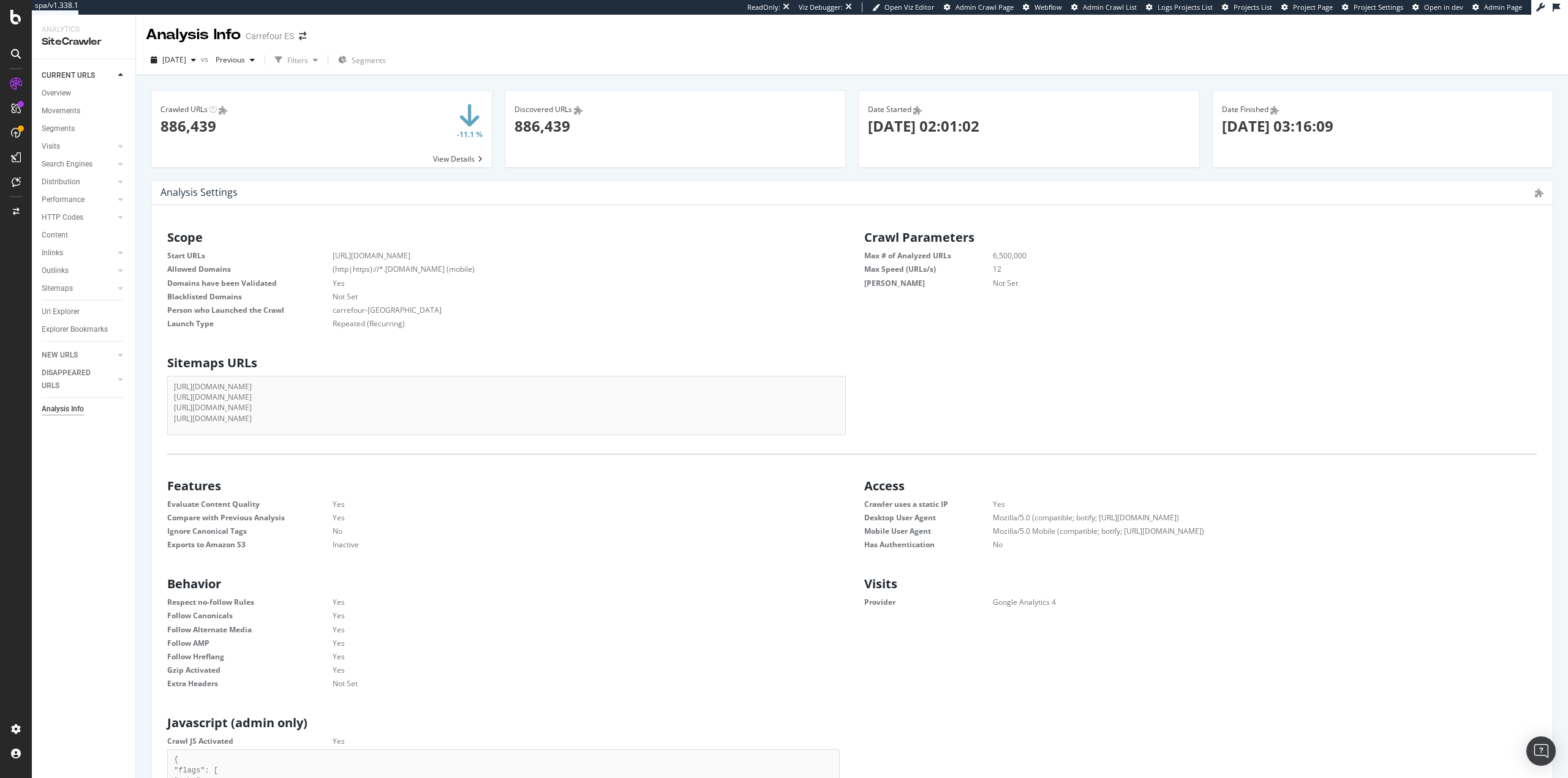
click at [1515, 613] on div "Behavior Respect no-follow Rules Yes Follow Canonicals Yes Follow Alternate Med…" at bounding box center [852, 631] width 1394 height 120
click at [51, 310] on div "Url Explorer" at bounding box center [60, 312] width 38 height 13
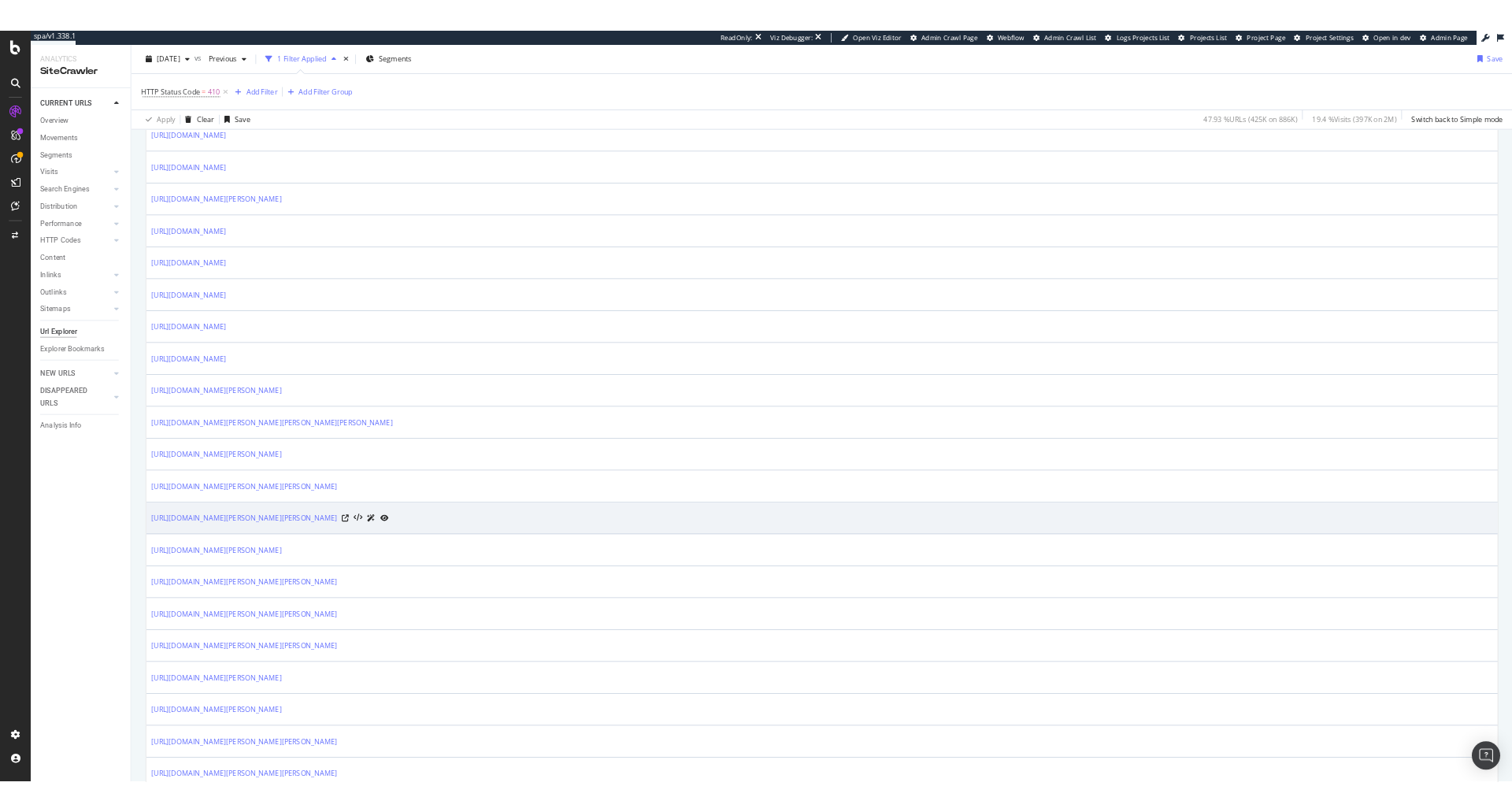
scroll to position [551, 0]
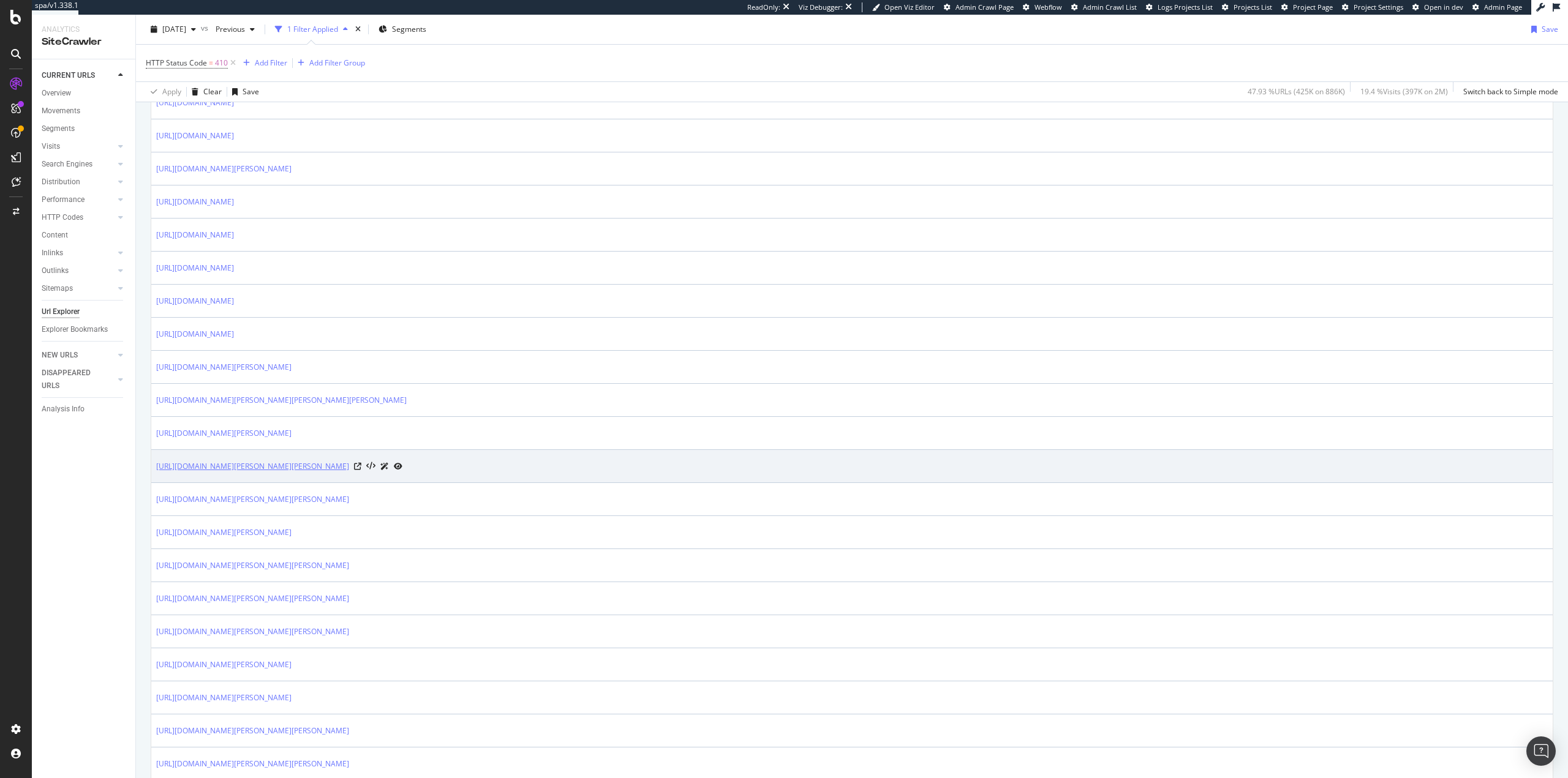
click at [349, 462] on link "https://www.carrefour.es/jardin/muebles-de-jardin/conjuntos-de-jardin-madera/F-…" at bounding box center [252, 466] width 193 height 12
click at [375, 468] on icon at bounding box center [370, 466] width 9 height 9
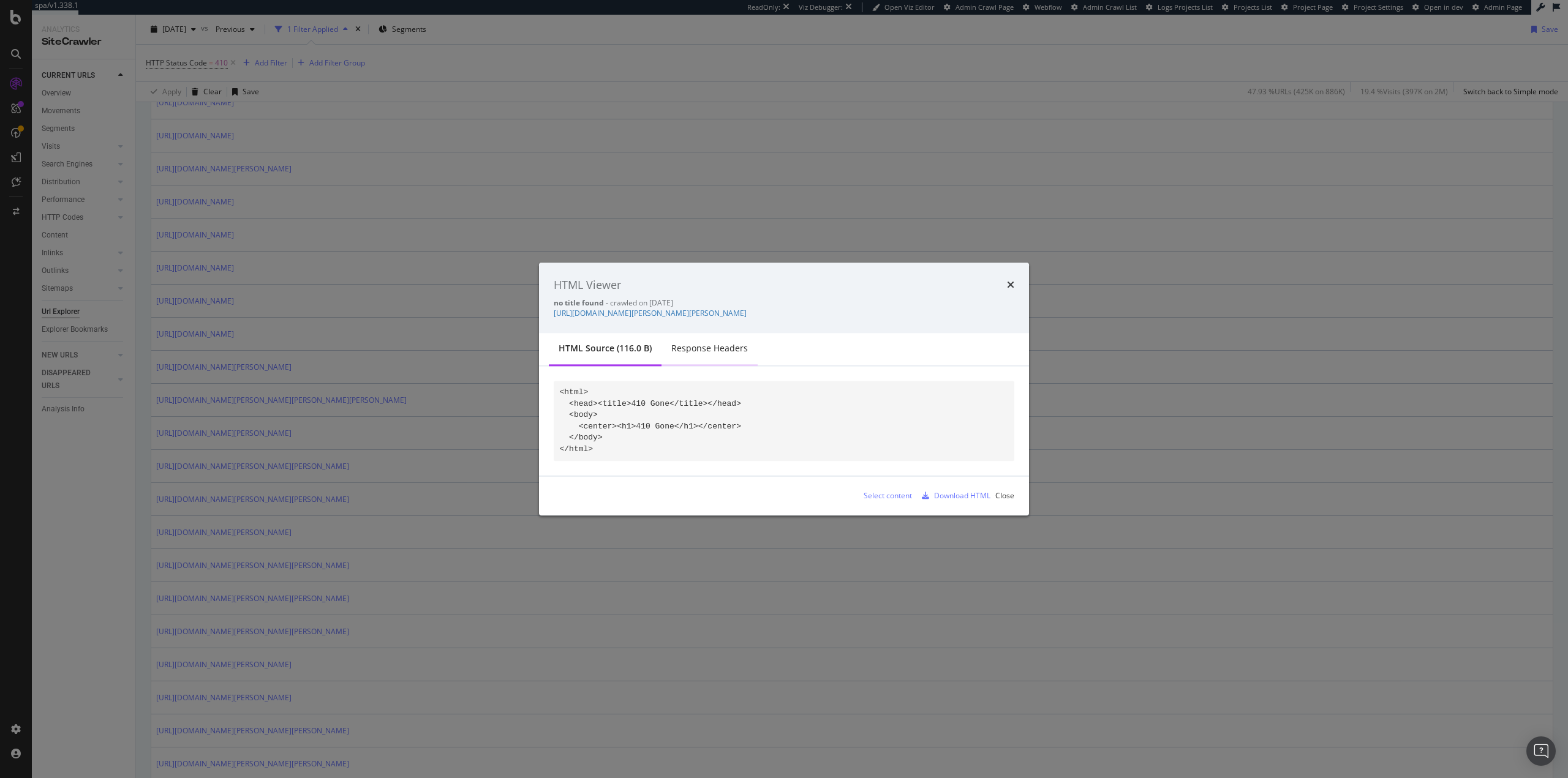
click at [701, 348] on div "Response Headers" at bounding box center [710, 349] width 77 height 12
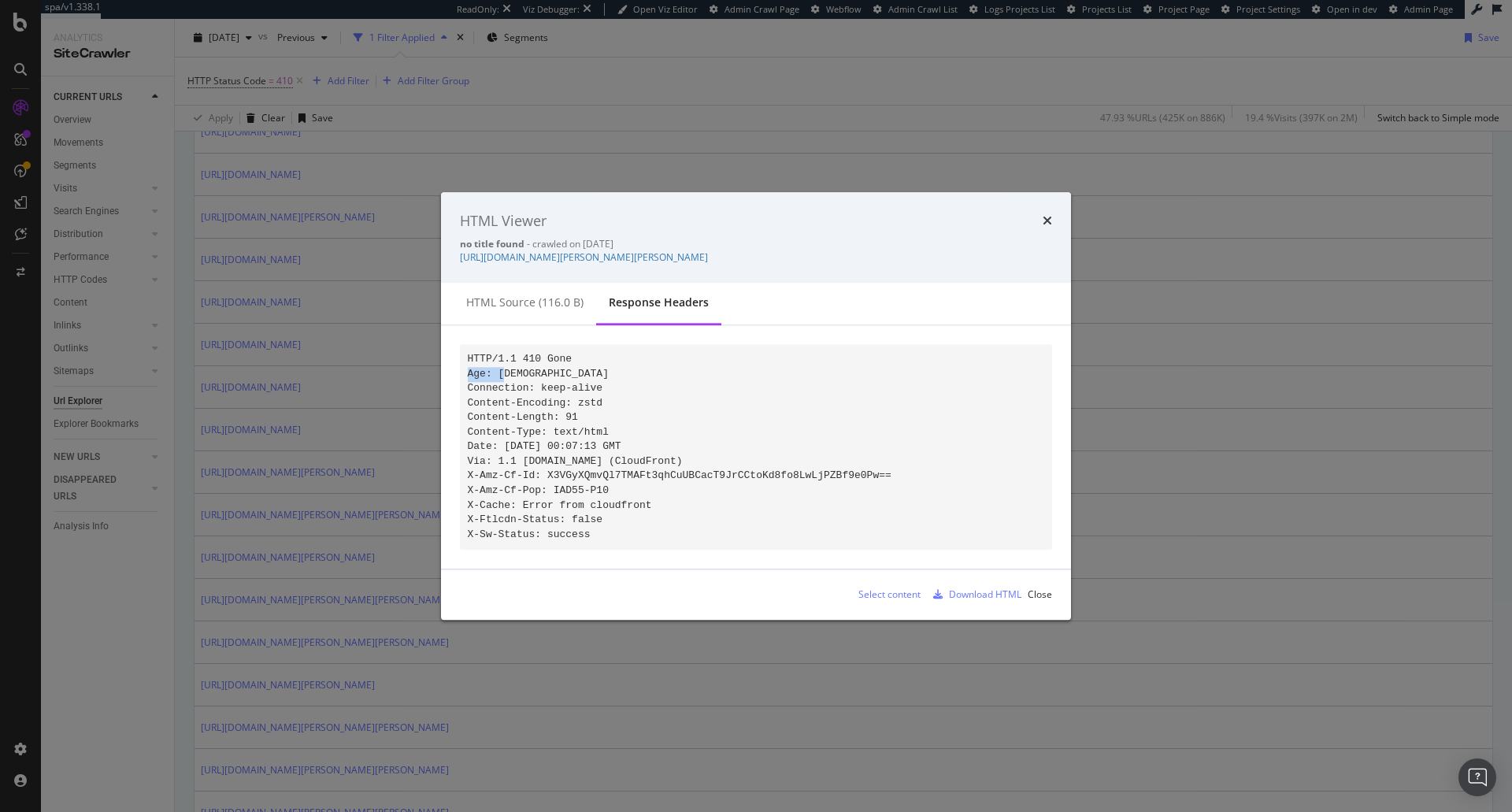
drag, startPoint x: 469, startPoint y: 369, endPoint x: 581, endPoint y: 369, distance: 112.0
click at [581, 369] on pre "HTTP/1.1 410 Gone Age: 3 Connection: keep-alive Content-Encoding: zstd Content-…" at bounding box center [755, 448] width 592 height 205
click at [1034, 601] on div "Close" at bounding box center [1040, 595] width 25 height 14
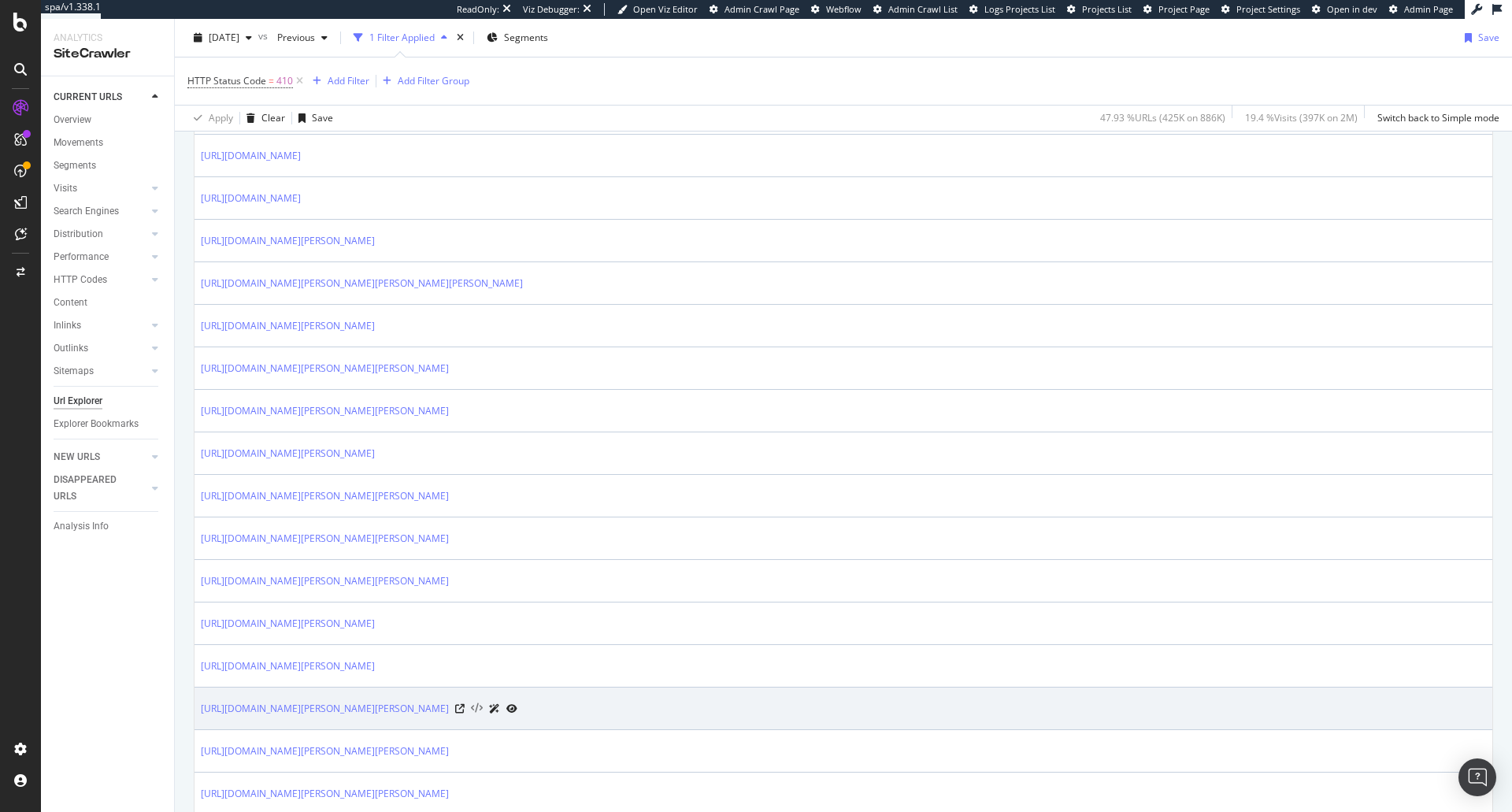
scroll to position [1023, 0]
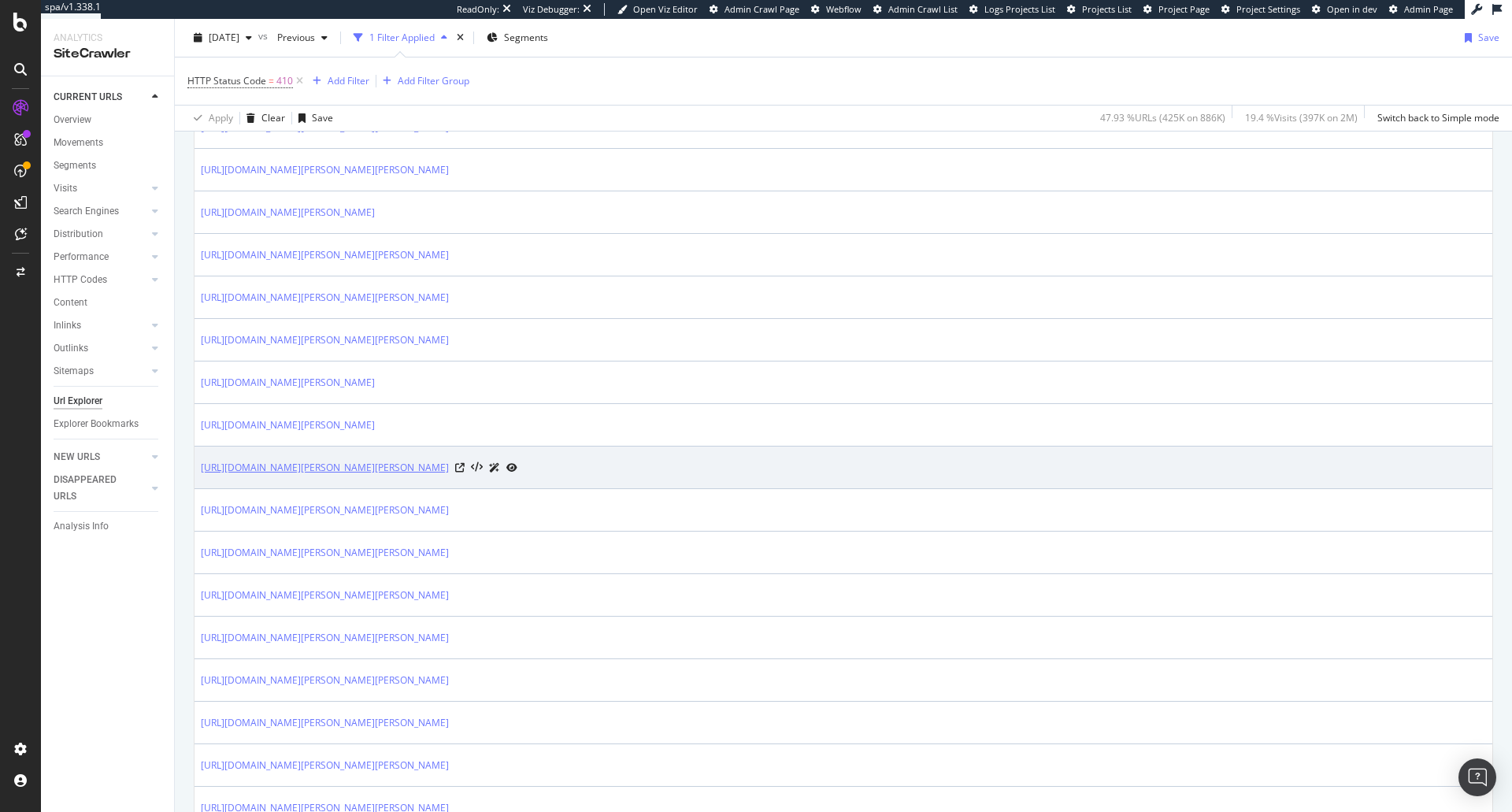
click at [448, 467] on link "https://www.carrefour.es/jardin/muebles-de-jardin/conjuntos-de-jardin-otros/F-1…" at bounding box center [324, 467] width 248 height 16
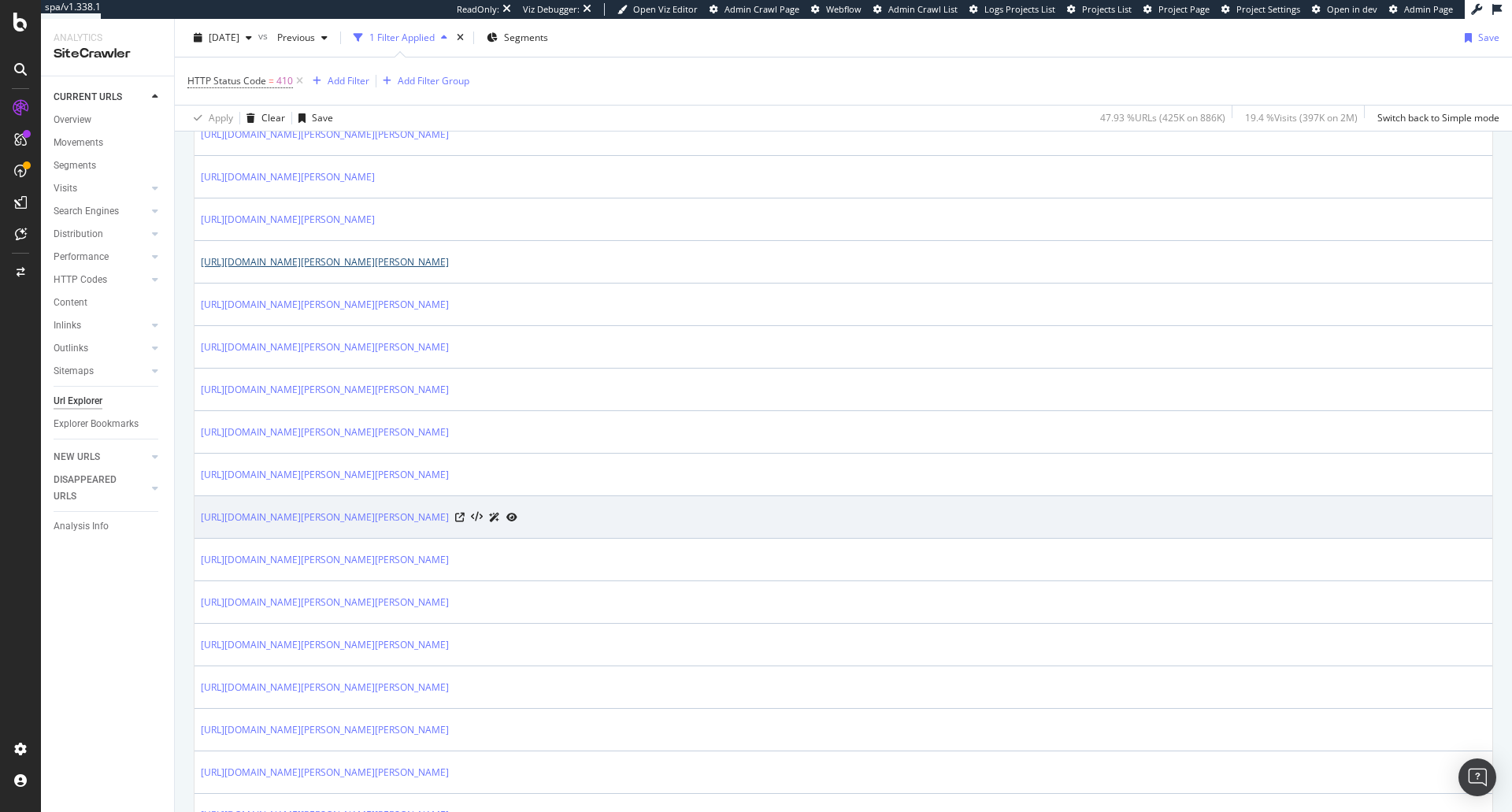
scroll to position [1260, 0]
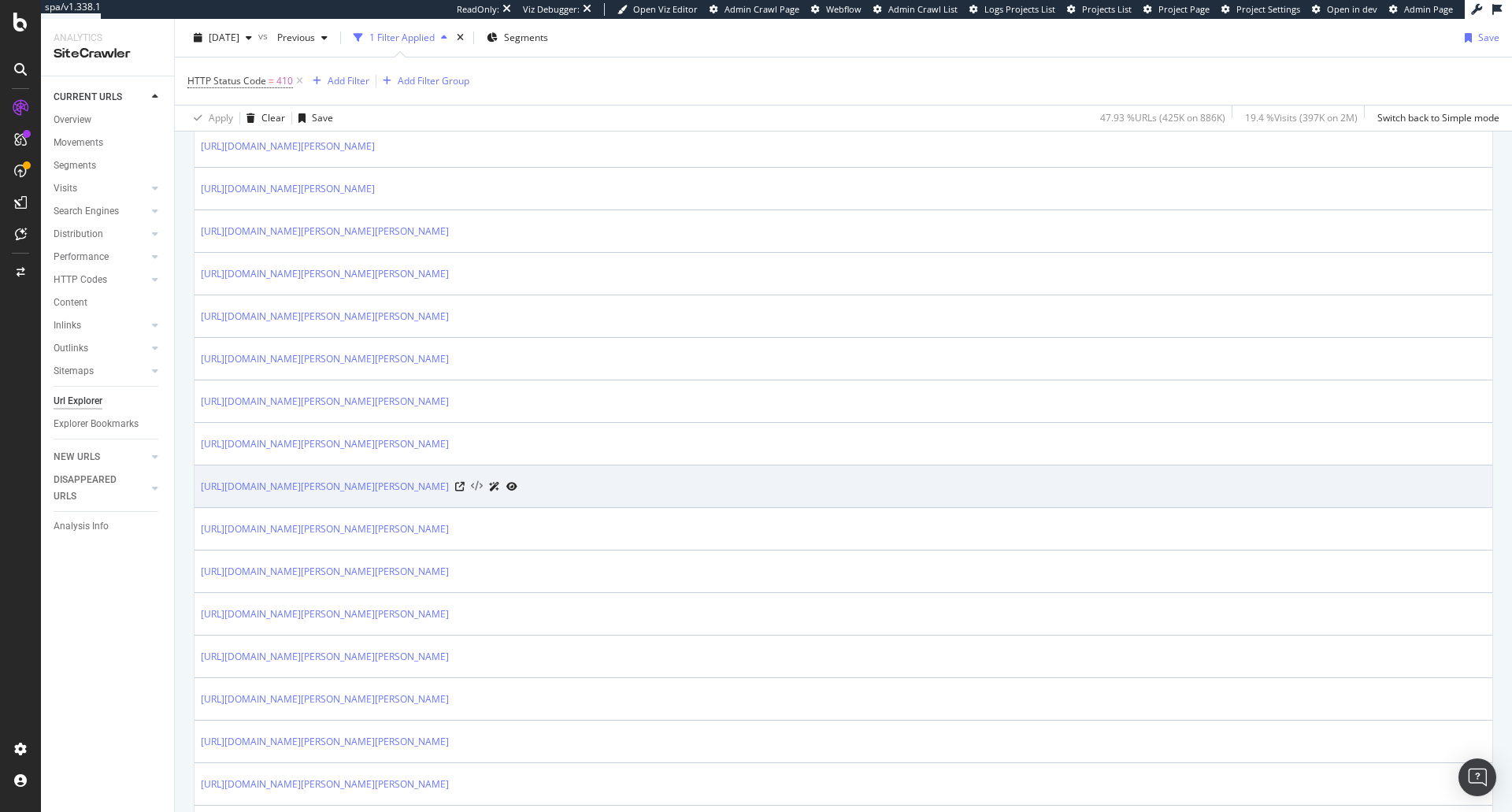
click at [482, 485] on icon at bounding box center [476, 487] width 12 height 11
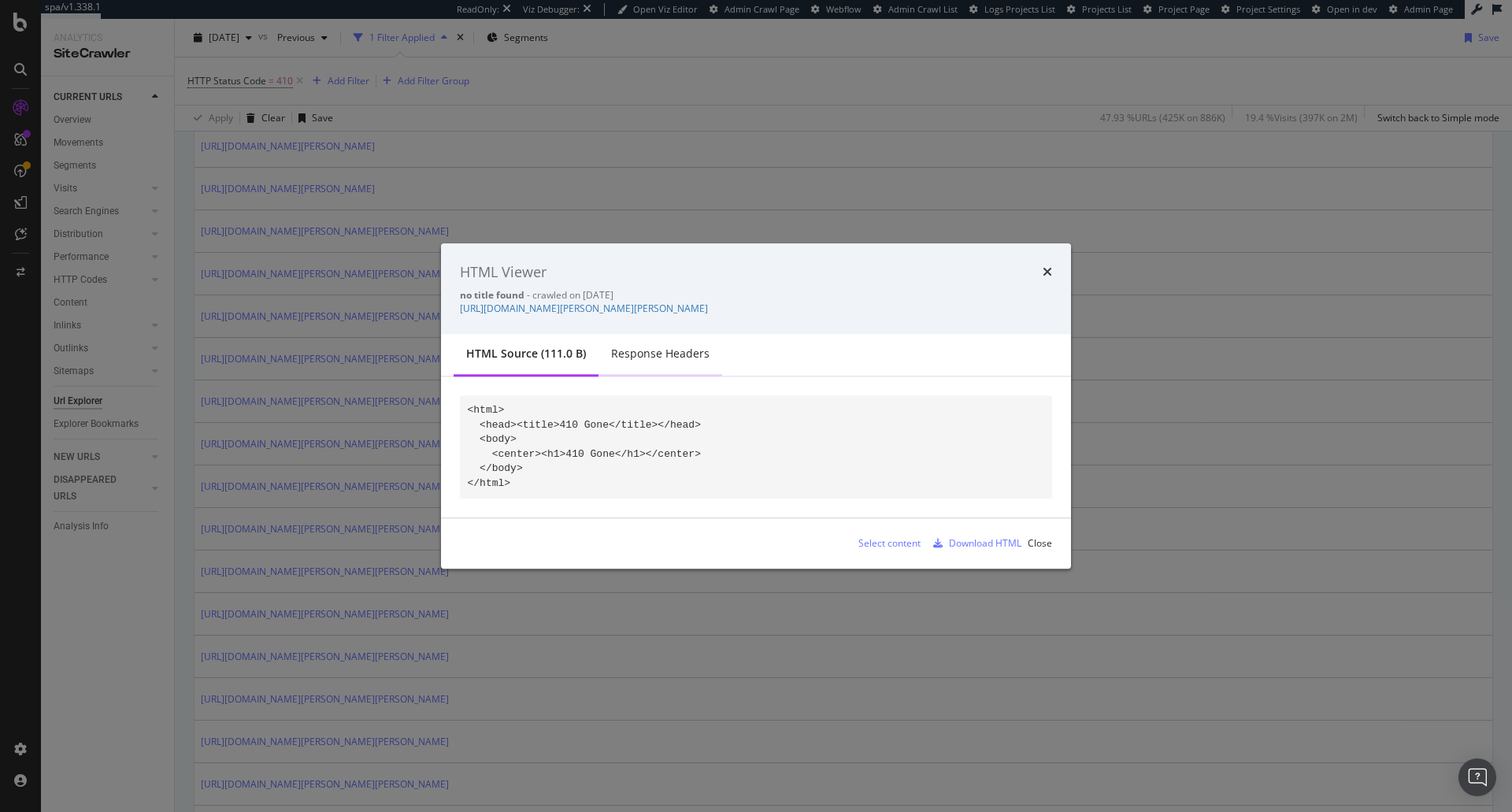
click at [666, 356] on div "Response Headers" at bounding box center [661, 354] width 99 height 16
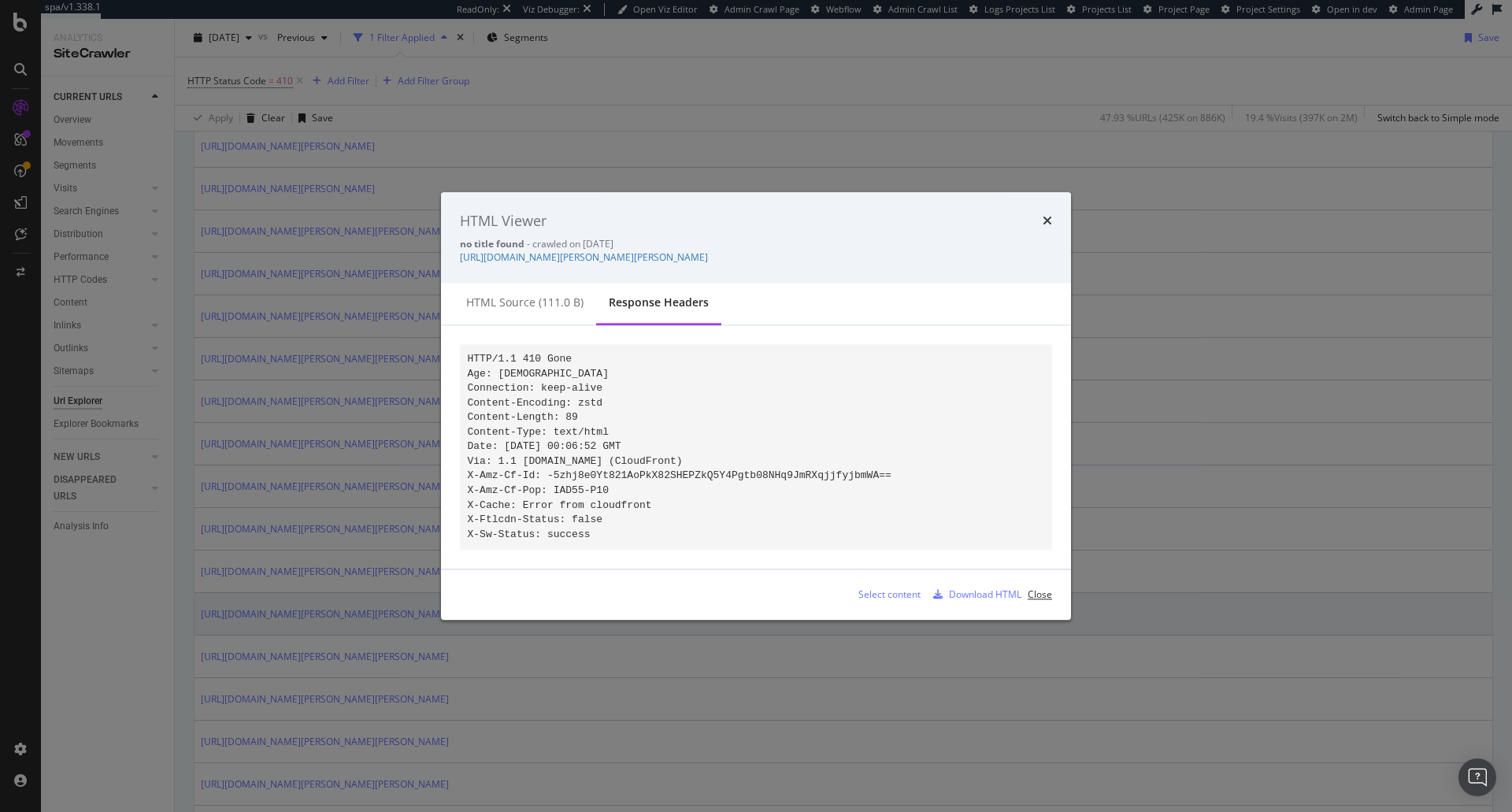
drag, startPoint x: 1035, startPoint y: 601, endPoint x: 1108, endPoint y: 601, distance: 73.0
click at [1036, 601] on div "Close" at bounding box center [1040, 595] width 25 height 14
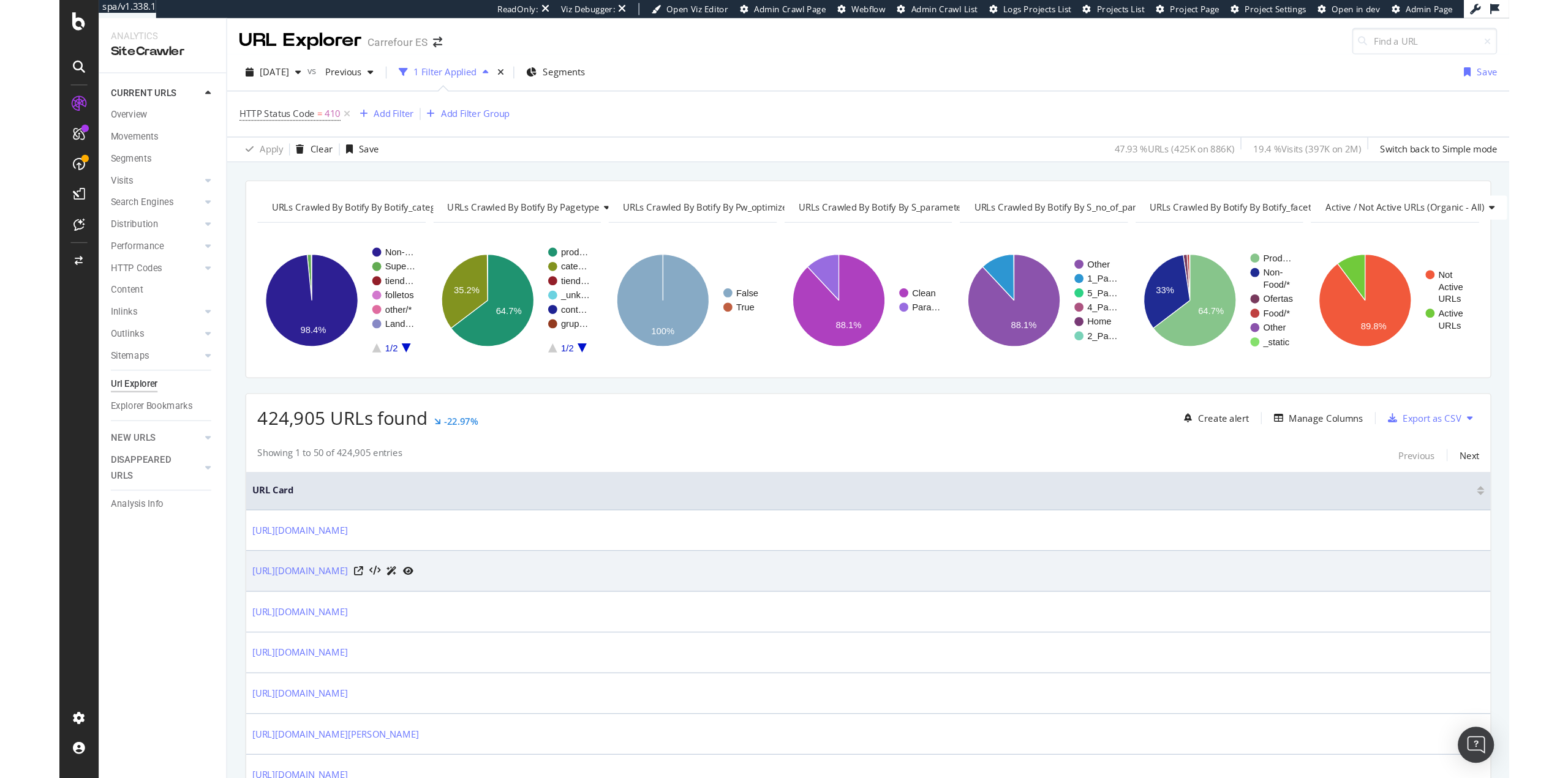
scroll to position [0, 0]
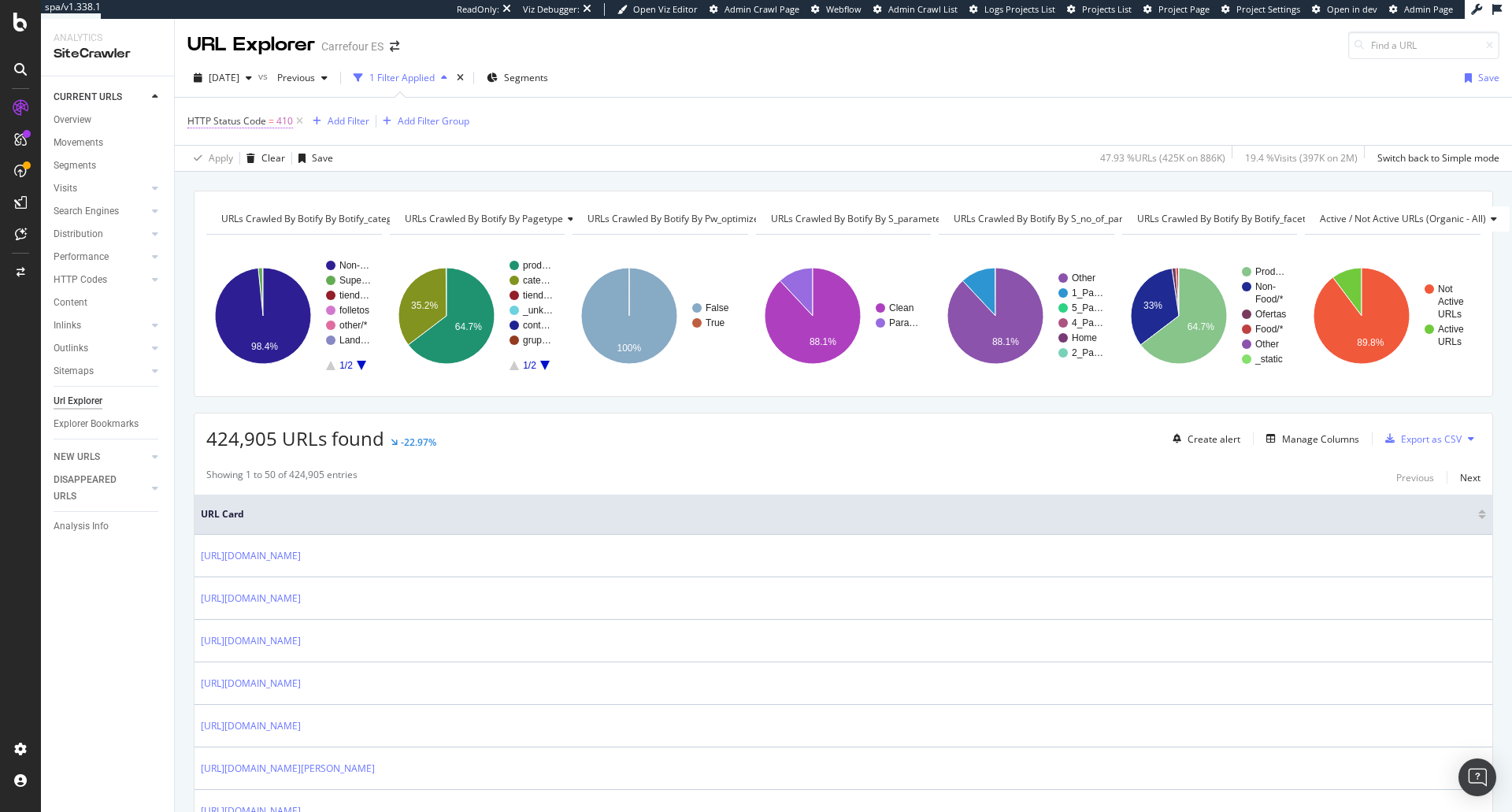
click at [283, 122] on span "410" at bounding box center [285, 121] width 16 height 22
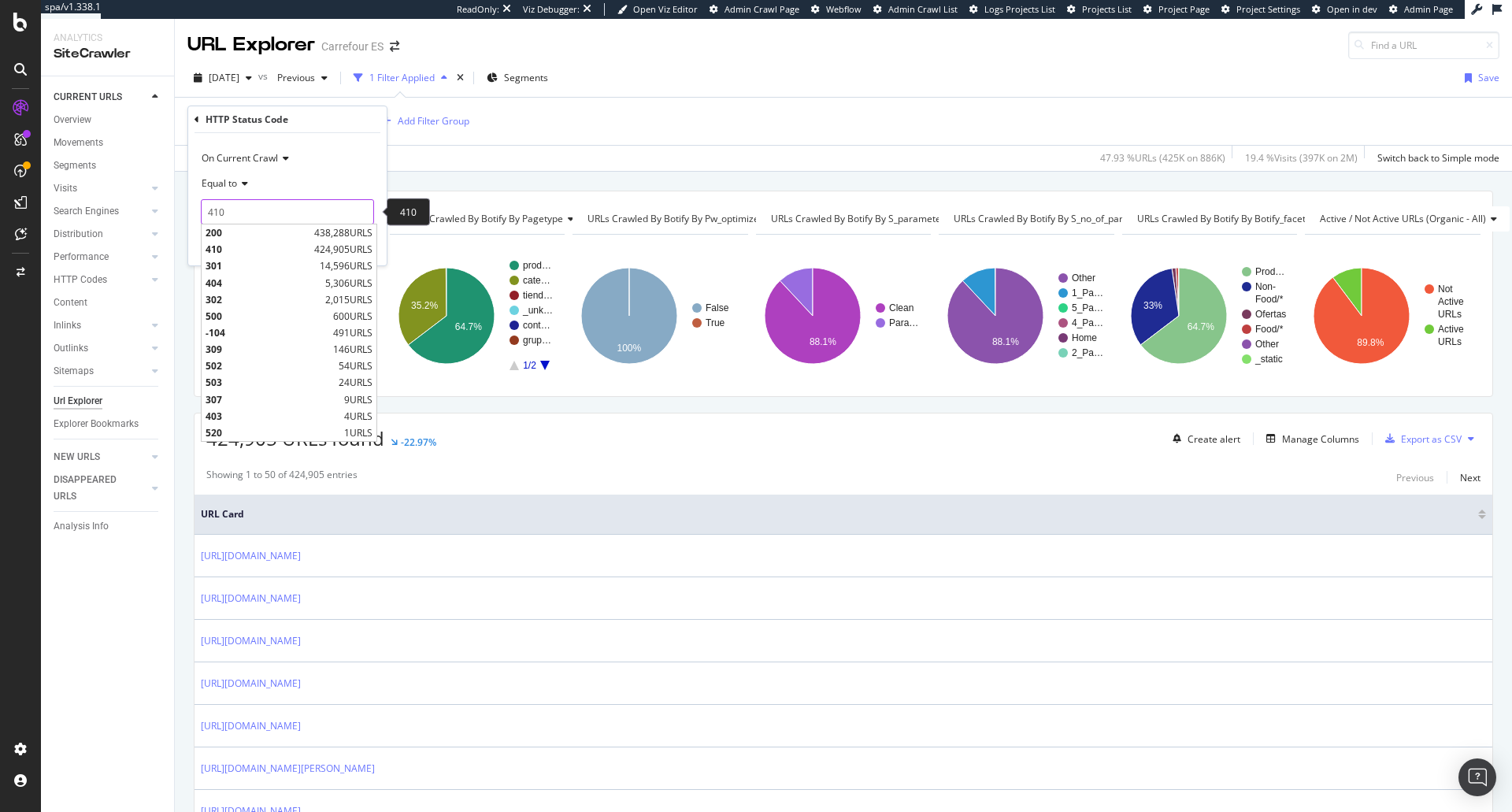
drag, startPoint x: 211, startPoint y: 209, endPoint x: 170, endPoint y: 209, distance: 41.0
click at [170, 209] on body "spa/v1.338.1 ReadOnly: Viz Debugger: Open Viz Editor Admin Crawl Page Webflow A…" at bounding box center [756, 406] width 1512 height 812
click at [219, 233] on span "200" at bounding box center [258, 233] width 104 height 14
type input "200"
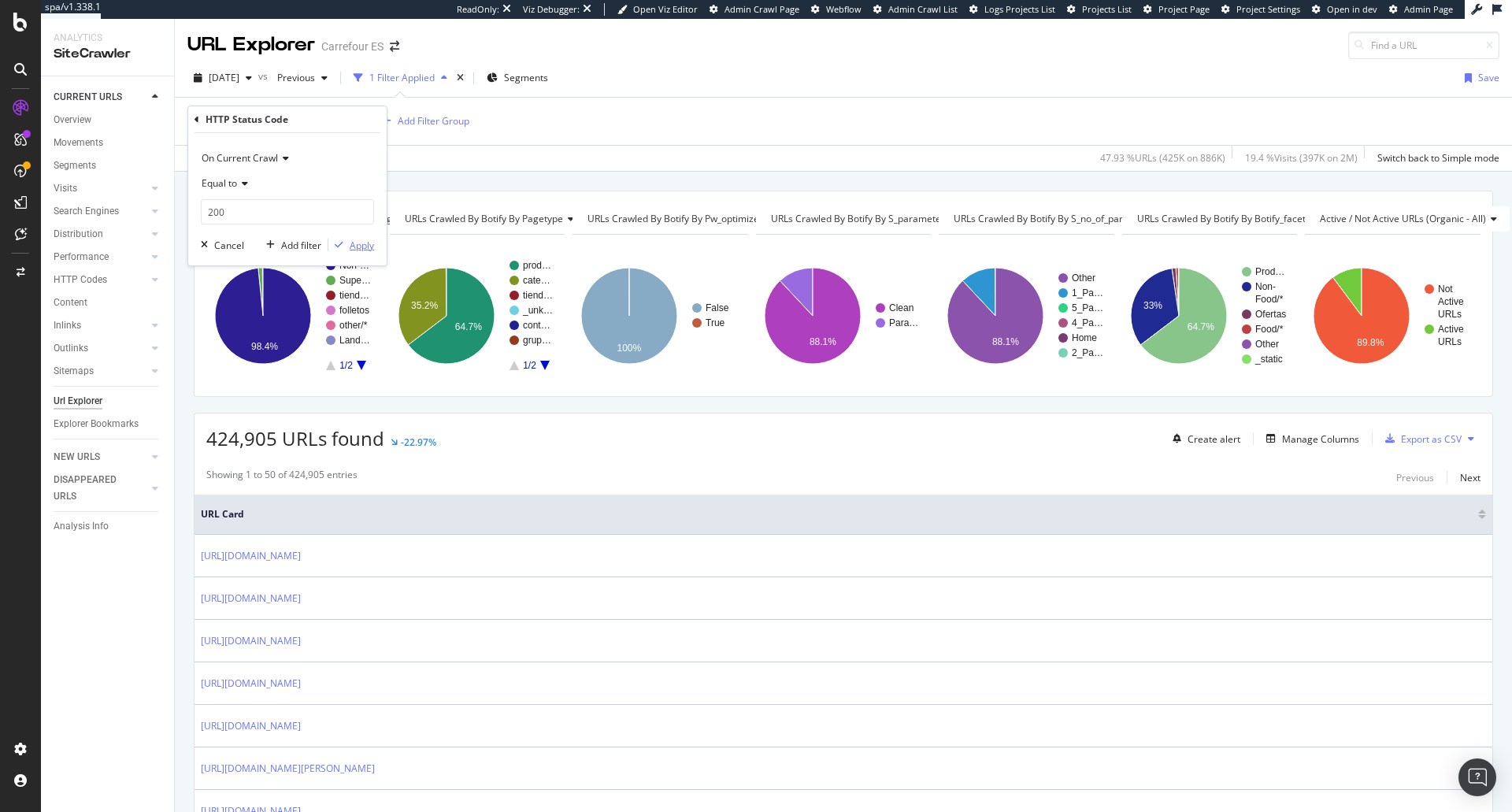
click at [363, 243] on div "Apply" at bounding box center [362, 245] width 25 height 14
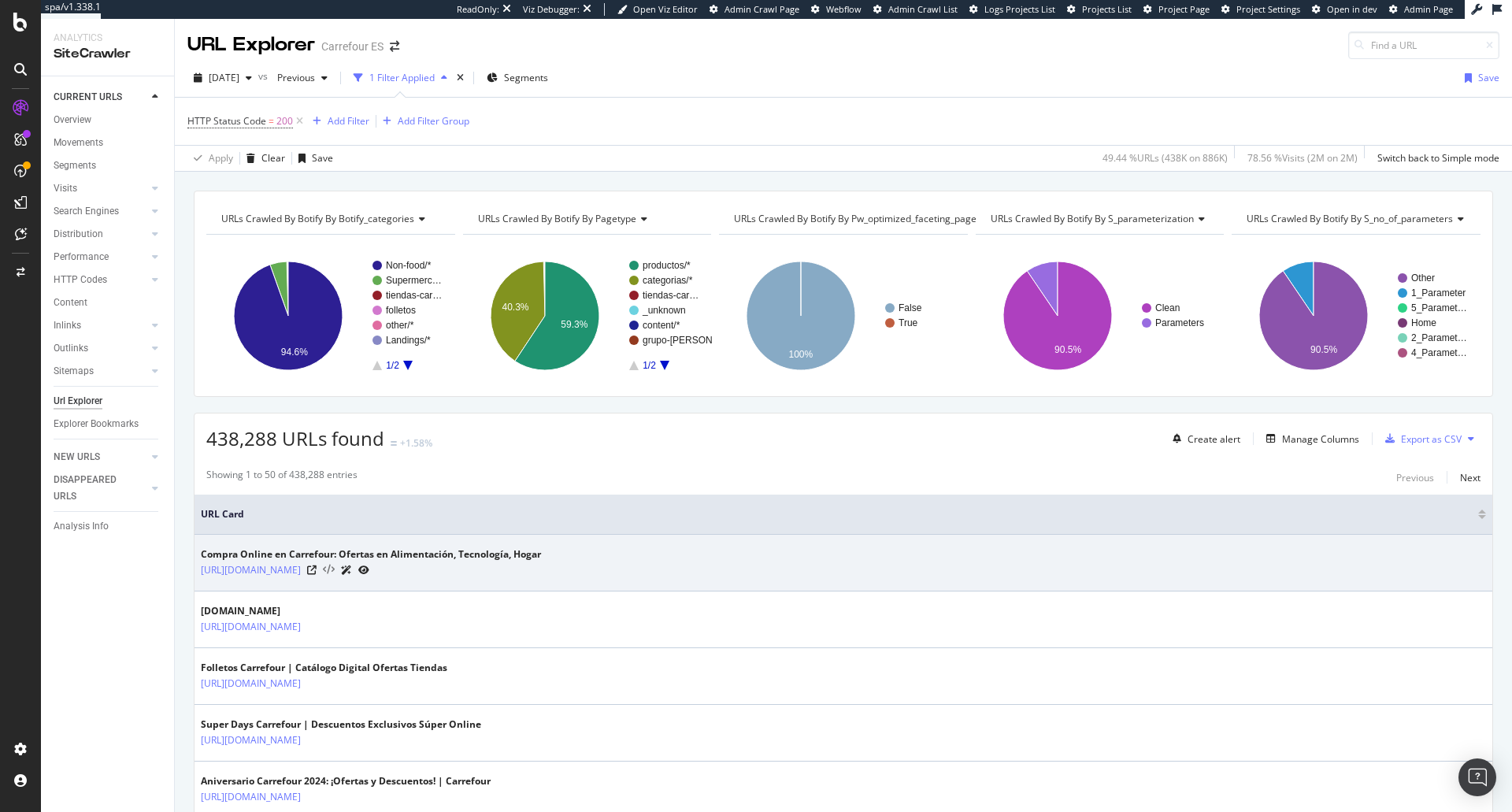
click at [335, 569] on icon at bounding box center [329, 570] width 12 height 11
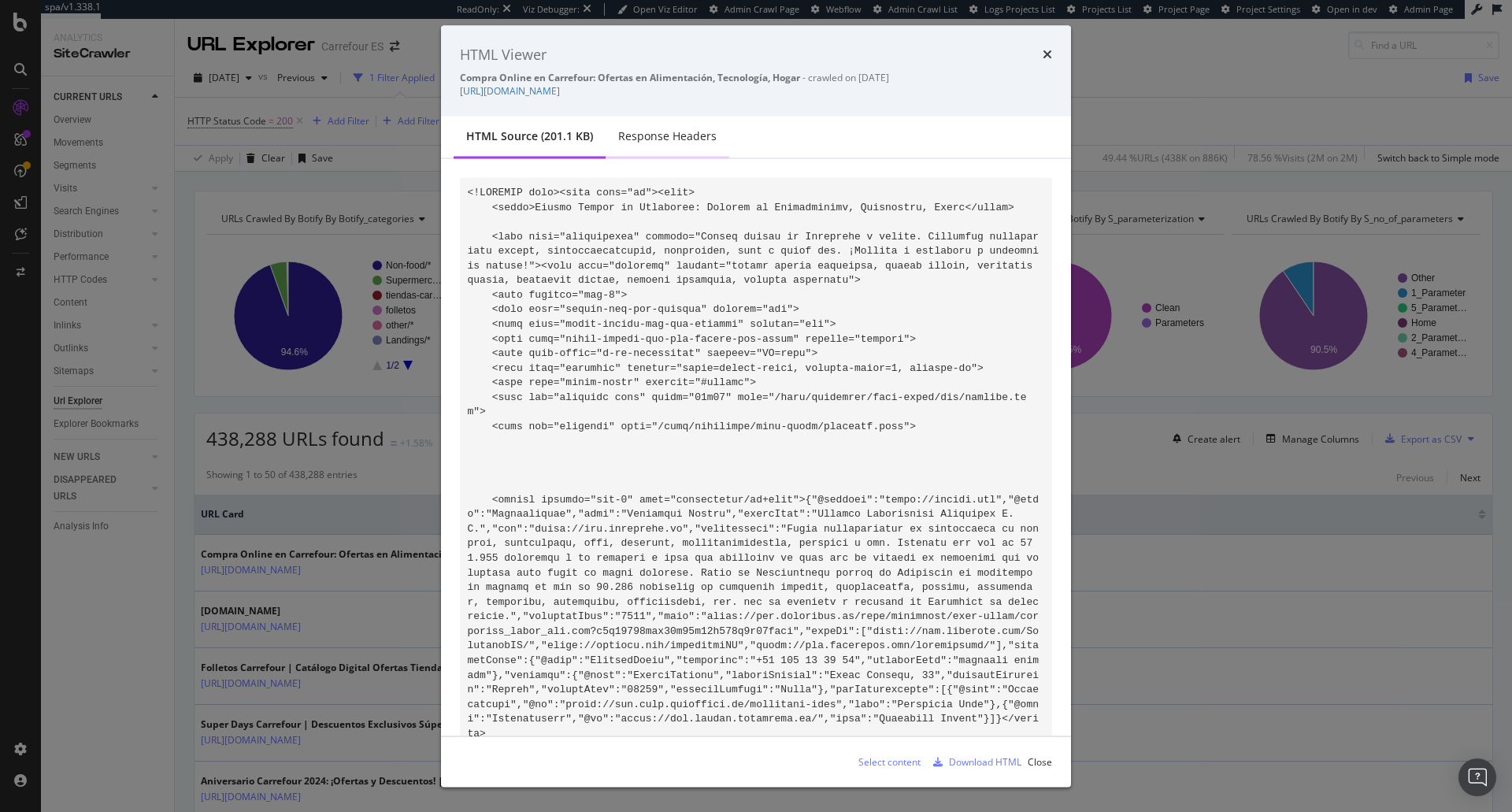
click at [664, 135] on div "Response Headers" at bounding box center [667, 135] width 99 height 16
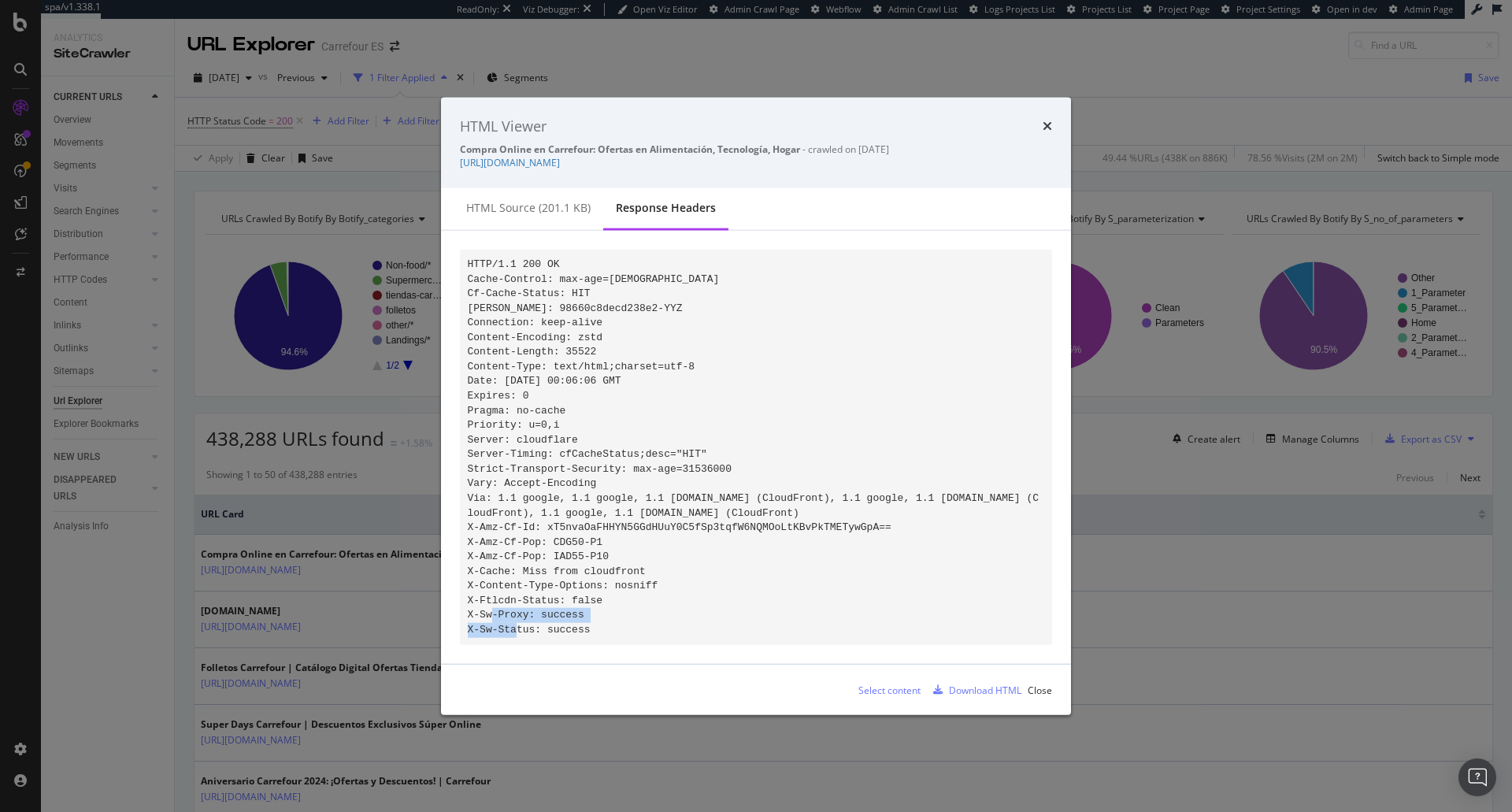
drag, startPoint x: 496, startPoint y: 566, endPoint x: 672, endPoint y: 568, distance: 176.0
click at [672, 568] on pre "HTTP/1.1 200 OK Cache-Control: max-age=0 Cf-Cache-Status: HIT Cf-Ray: 98660c8de…" at bounding box center [755, 448] width 592 height 395
click at [674, 568] on pre "HTTP/1.1 200 OK Cache-Control: max-age=0 Cf-Cache-Status: HIT Cf-Ray: 98660c8de…" at bounding box center [755, 448] width 592 height 395
click at [1041, 696] on div "Close" at bounding box center [1040, 689] width 25 height 14
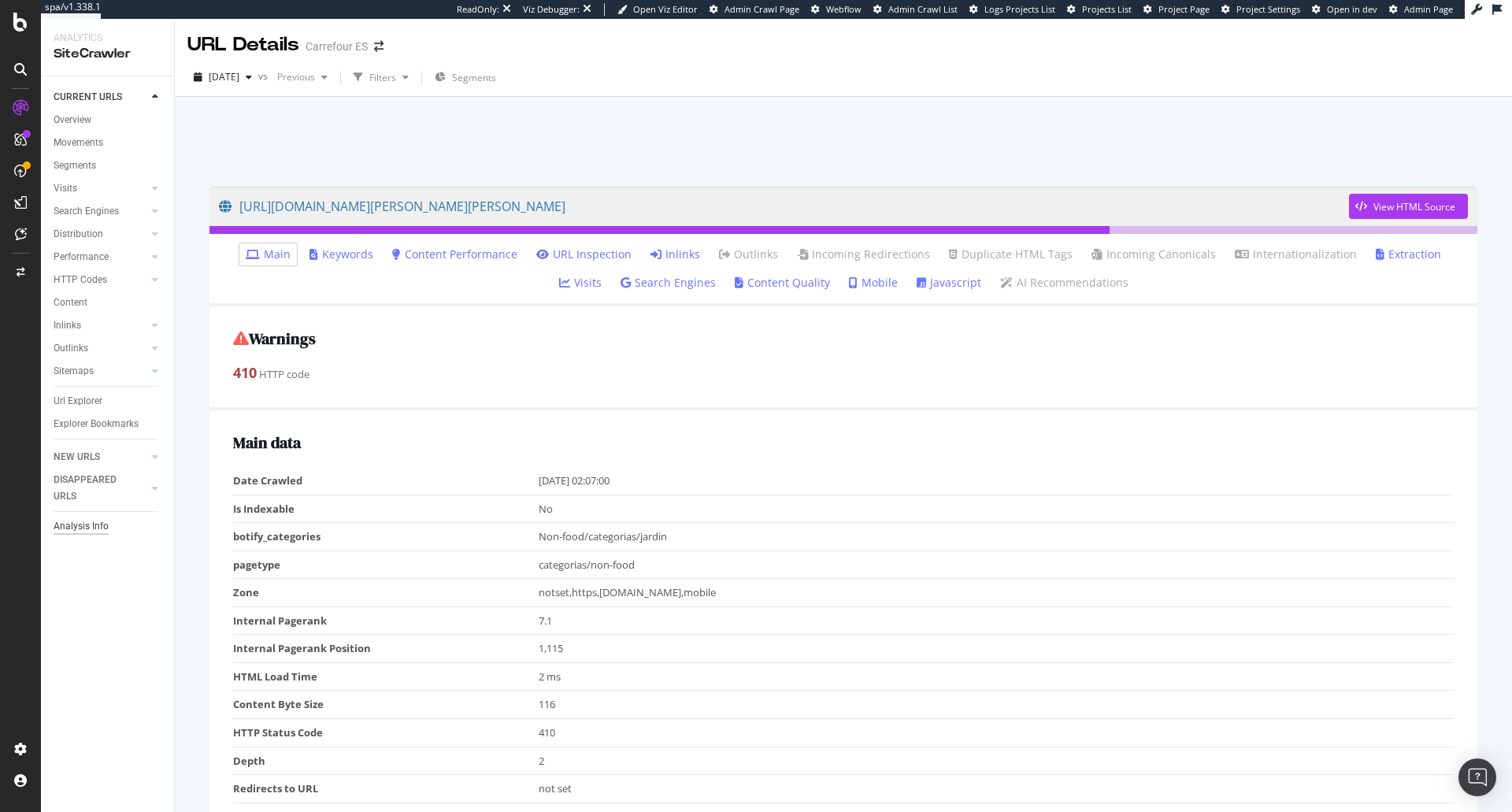
click at [107, 522] on div "Analysis Info" at bounding box center [81, 526] width 55 height 16
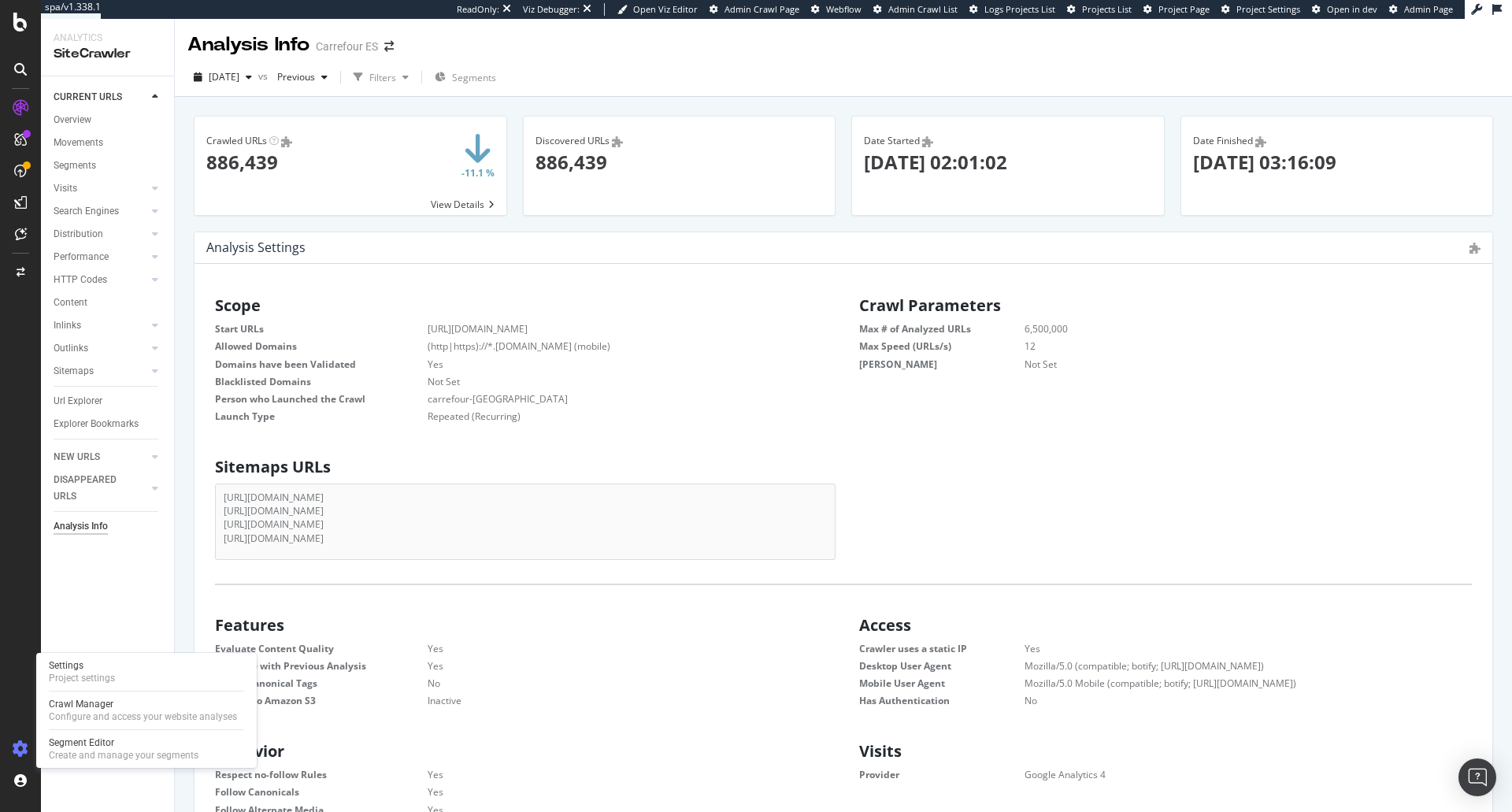
scroll to position [240, 600]
click at [96, 667] on div "Settings" at bounding box center [81, 666] width 66 height 13
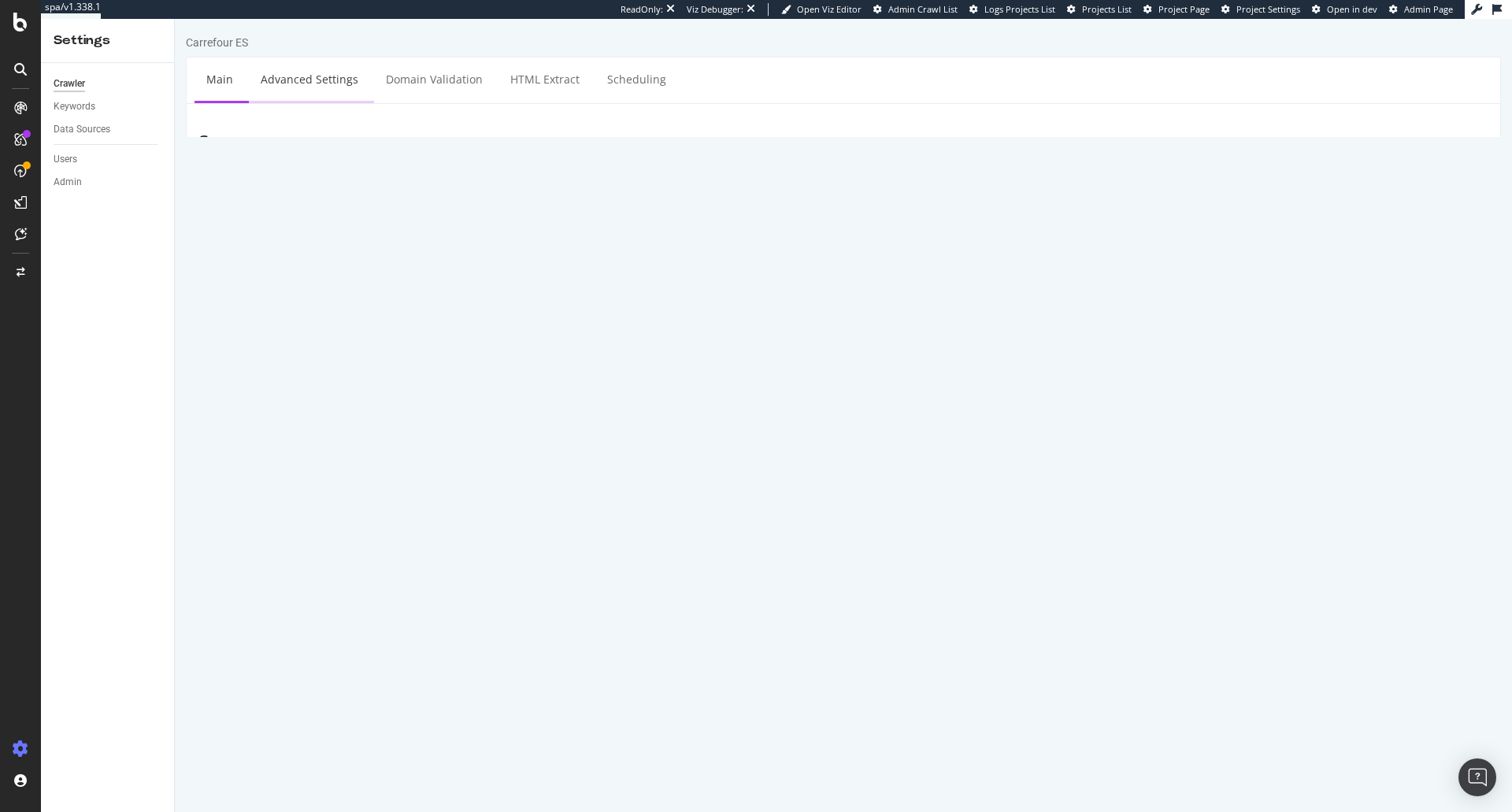
click at [301, 92] on link "Advanced Settings" at bounding box center [309, 79] width 121 height 43
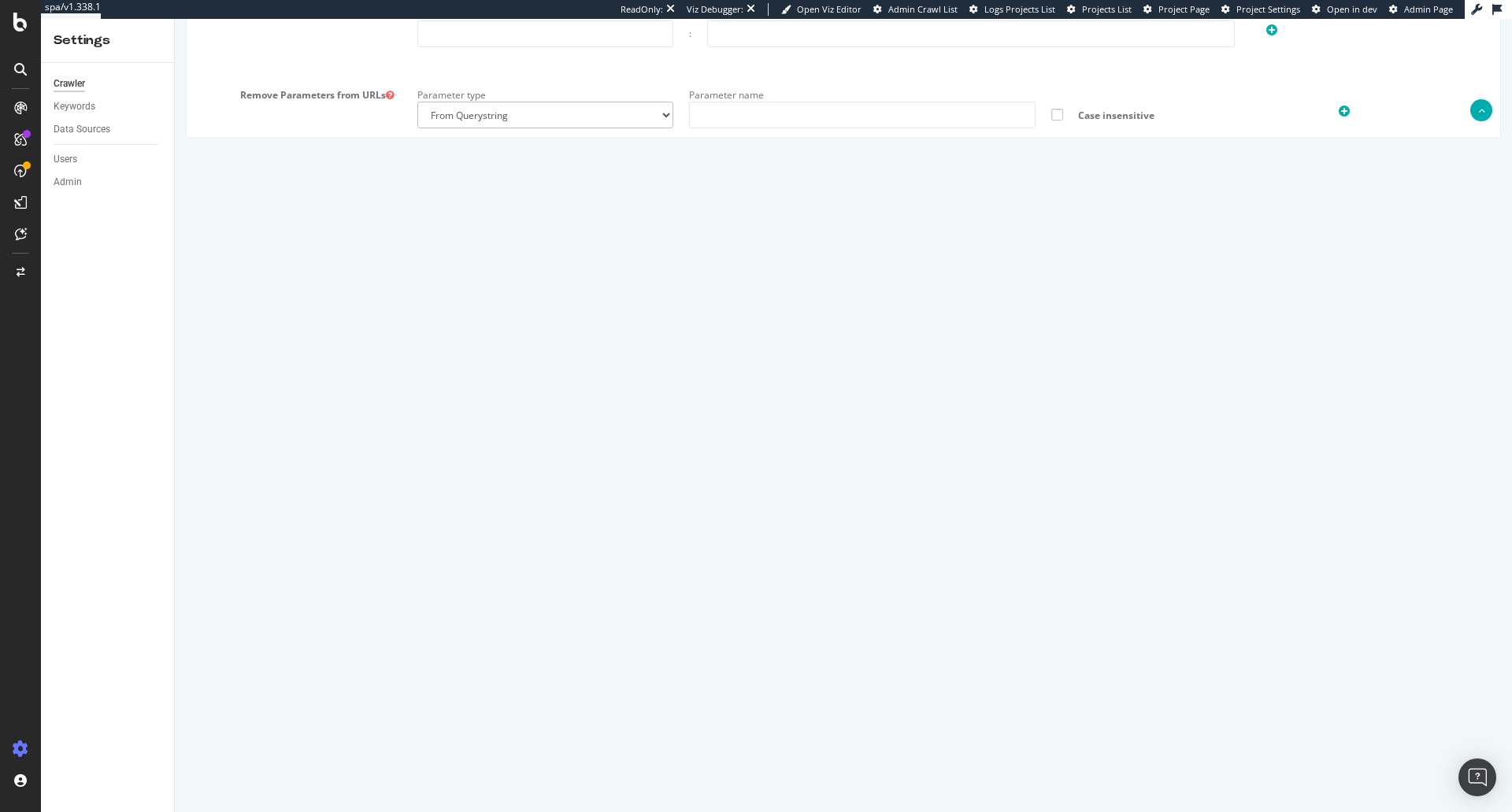
scroll to position [216, 0]
drag, startPoint x: 567, startPoint y: 612, endPoint x: 701, endPoint y: 613, distance: 134.0
click at [701, 613] on textarea "{ "flags": [ "cube" ], "beta": { "pap_mini_rules": [ "+ adn.cloud/ # Let's go P…" at bounding box center [953, 619] width 1071 height 146
click at [713, 610] on textarea "{ "flags": [ "cube" ], "beta": { "pap_mini_rules": [ "+ adn.cloud/ # Let's go P…" at bounding box center [953, 619] width 1071 height 146
click at [596, 580] on textarea "{ "flags": [ "cube" ], "beta": { "pap_mini_rules": [ "+ adn.cloud/ # Let's go P…" at bounding box center [953, 619] width 1071 height 146
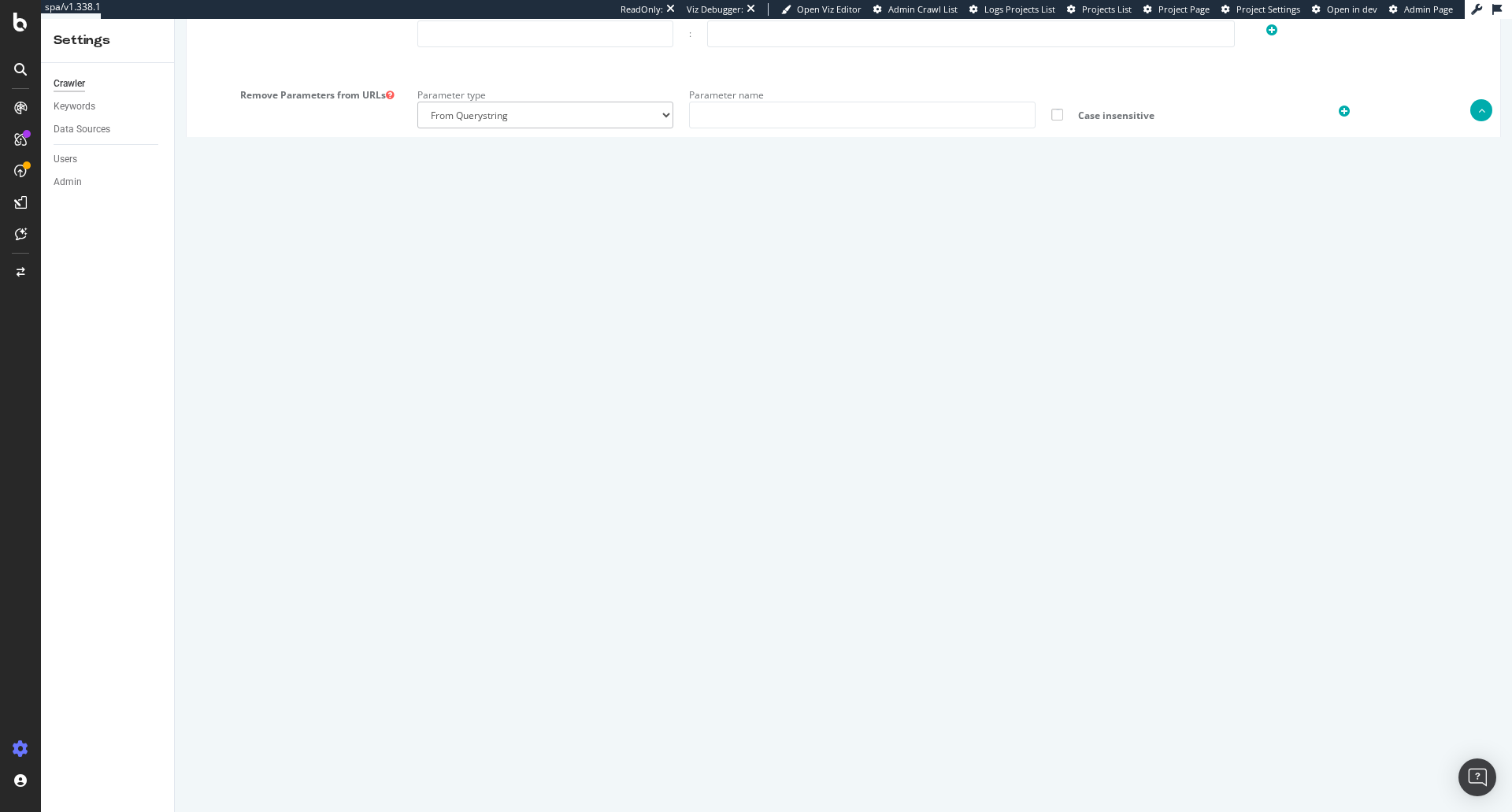
click at [596, 580] on textarea "{ "flags": [ "cube" ], "beta": { "pap_mini_rules": [ "+ adn.cloud/ # Let's go P…" at bounding box center [953, 619] width 1071 height 146
drag, startPoint x: 511, startPoint y: 583, endPoint x: 650, endPoint y: 583, distance: 139.0
click at [650, 583] on textarea "{ "flags": [ "cube" ], "beta": { "pap_mini_rules": [ "+ adn.cloud/ # Let's go P…" at bounding box center [953, 619] width 1071 height 146
drag, startPoint x: 506, startPoint y: 585, endPoint x: 680, endPoint y: 579, distance: 174.1
click at [680, 579] on textarea "{ "flags": [ "cube" ], "beta": { "pap_mini_rules": [ "+ adn.cloud/ # Let's go P…" at bounding box center [953, 619] width 1071 height 146
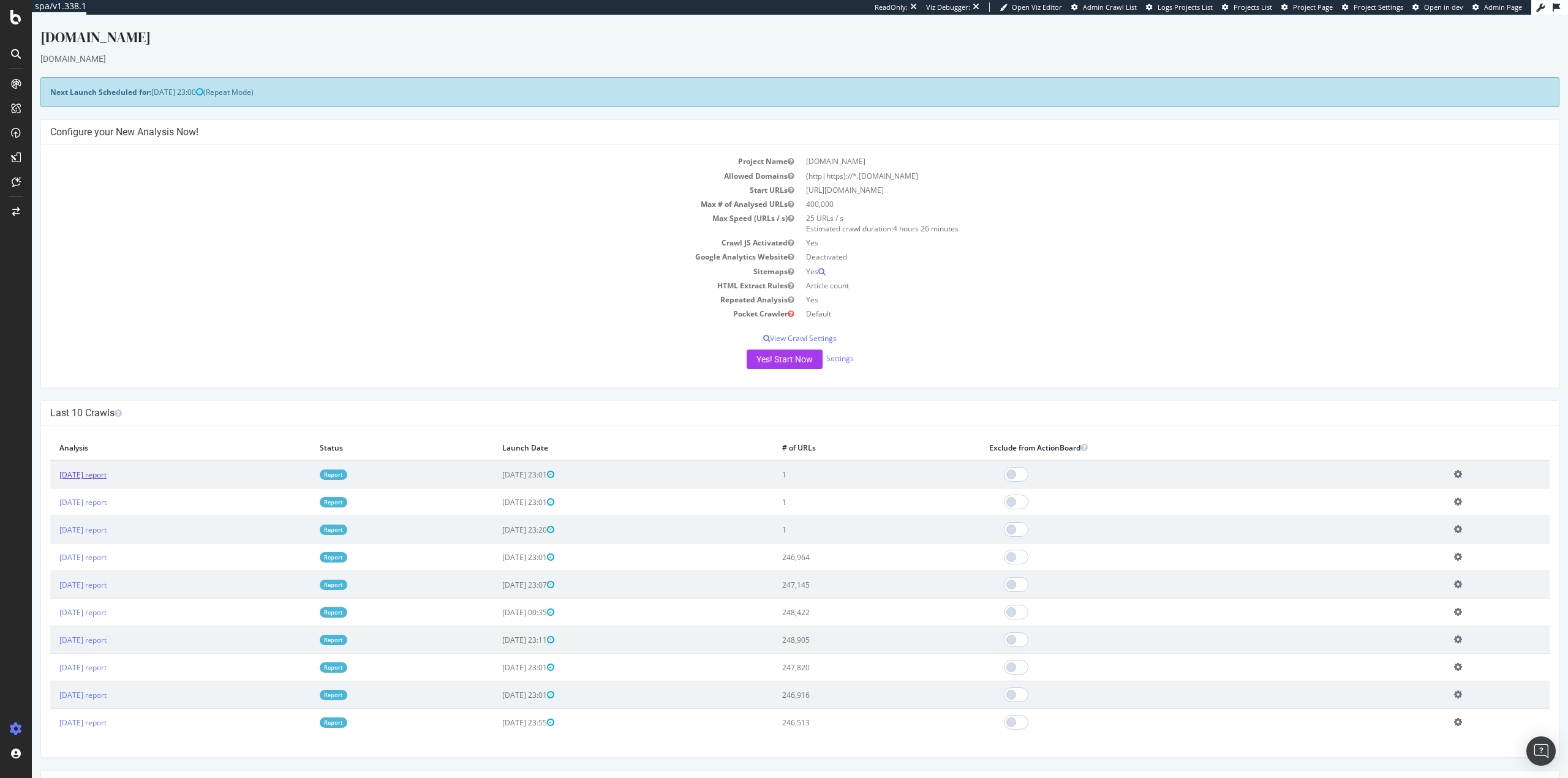
click at [100, 478] on link "[DATE] report" at bounding box center [83, 475] width 47 height 11
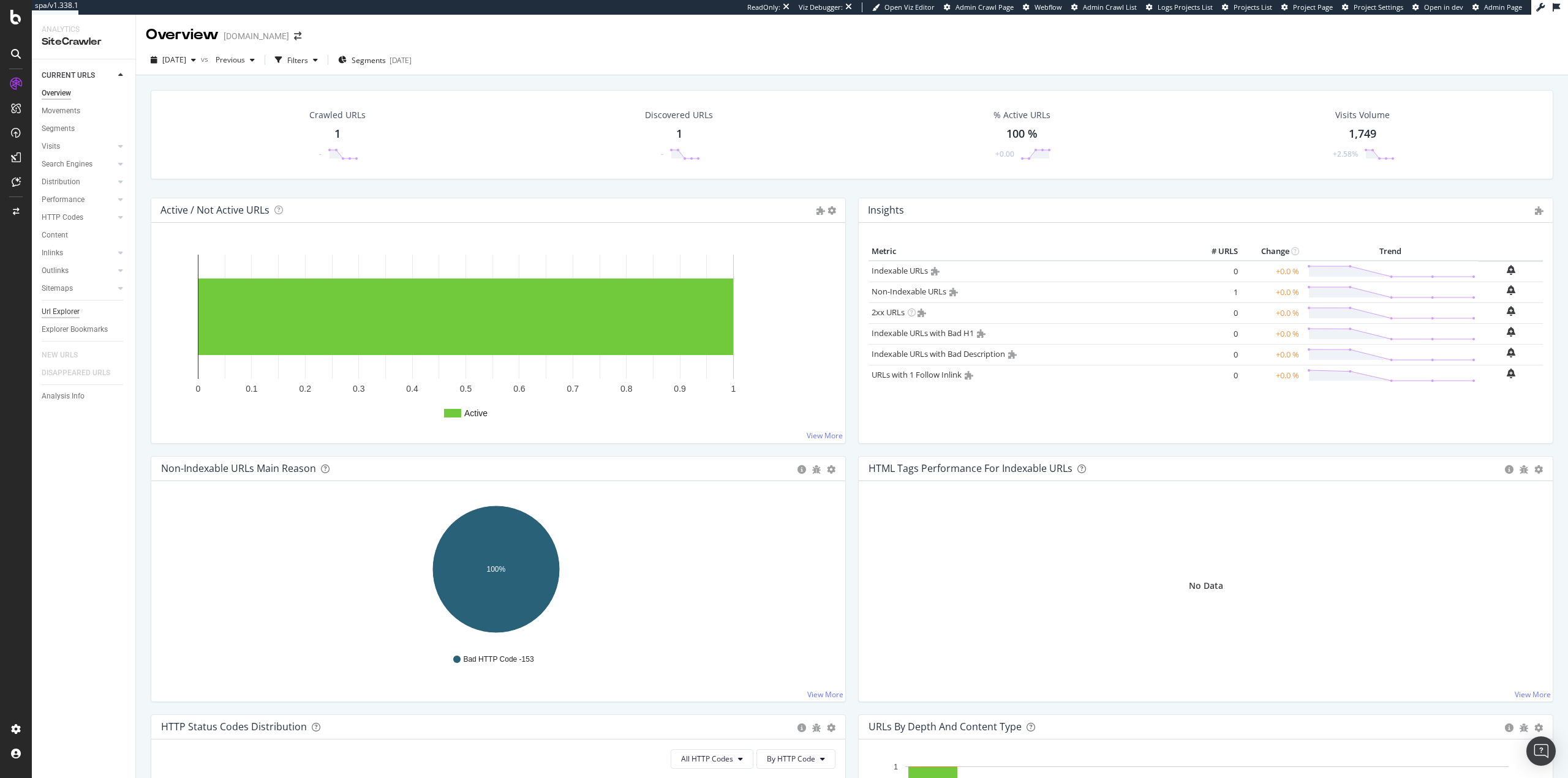
click at [63, 312] on div "Url Explorer" at bounding box center [60, 312] width 38 height 13
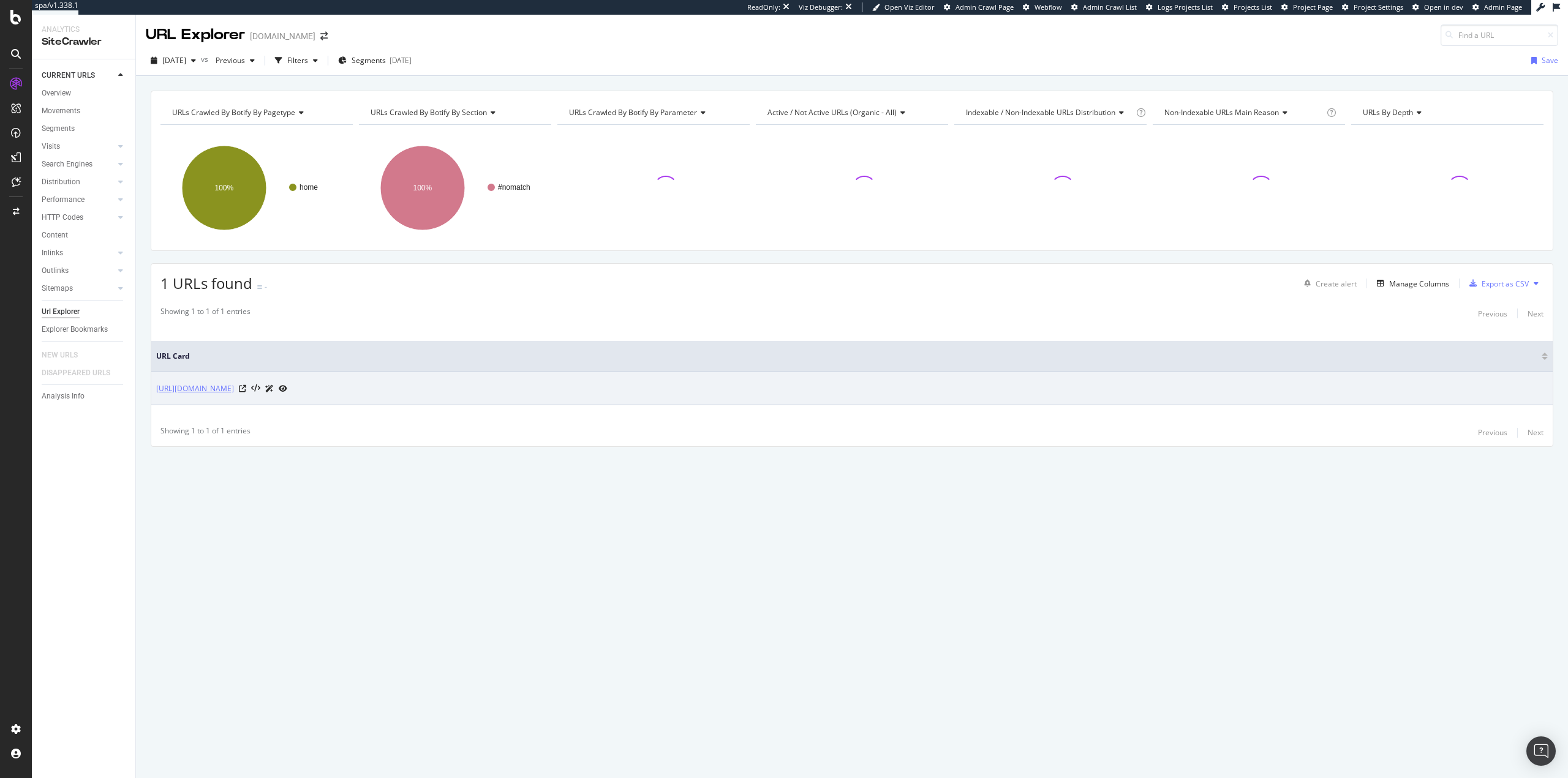
click at [204, 391] on link "[URL][DOMAIN_NAME]" at bounding box center [194, 389] width 78 height 12
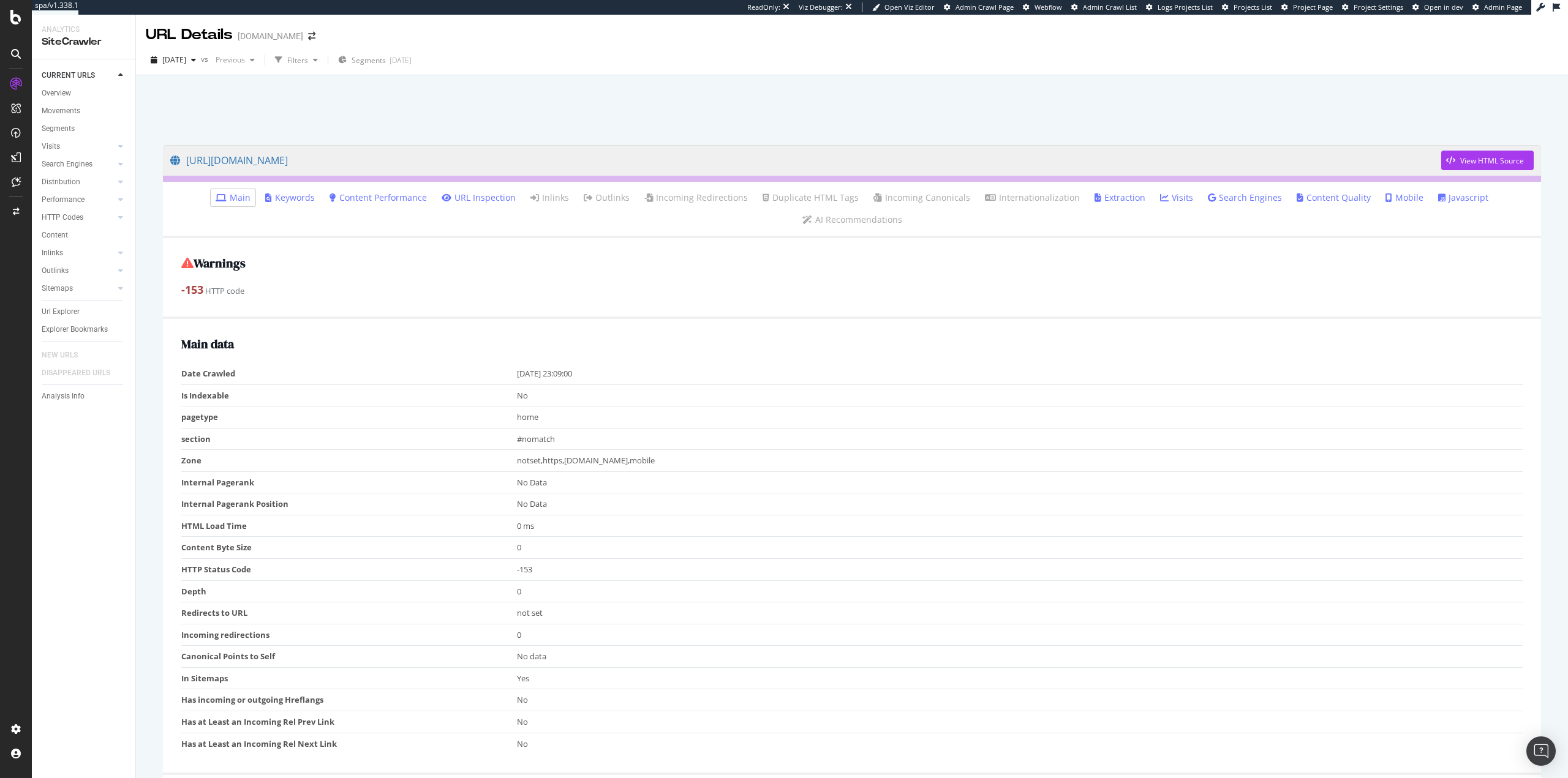
click at [1449, 200] on link "Javascript" at bounding box center [1463, 197] width 51 height 12
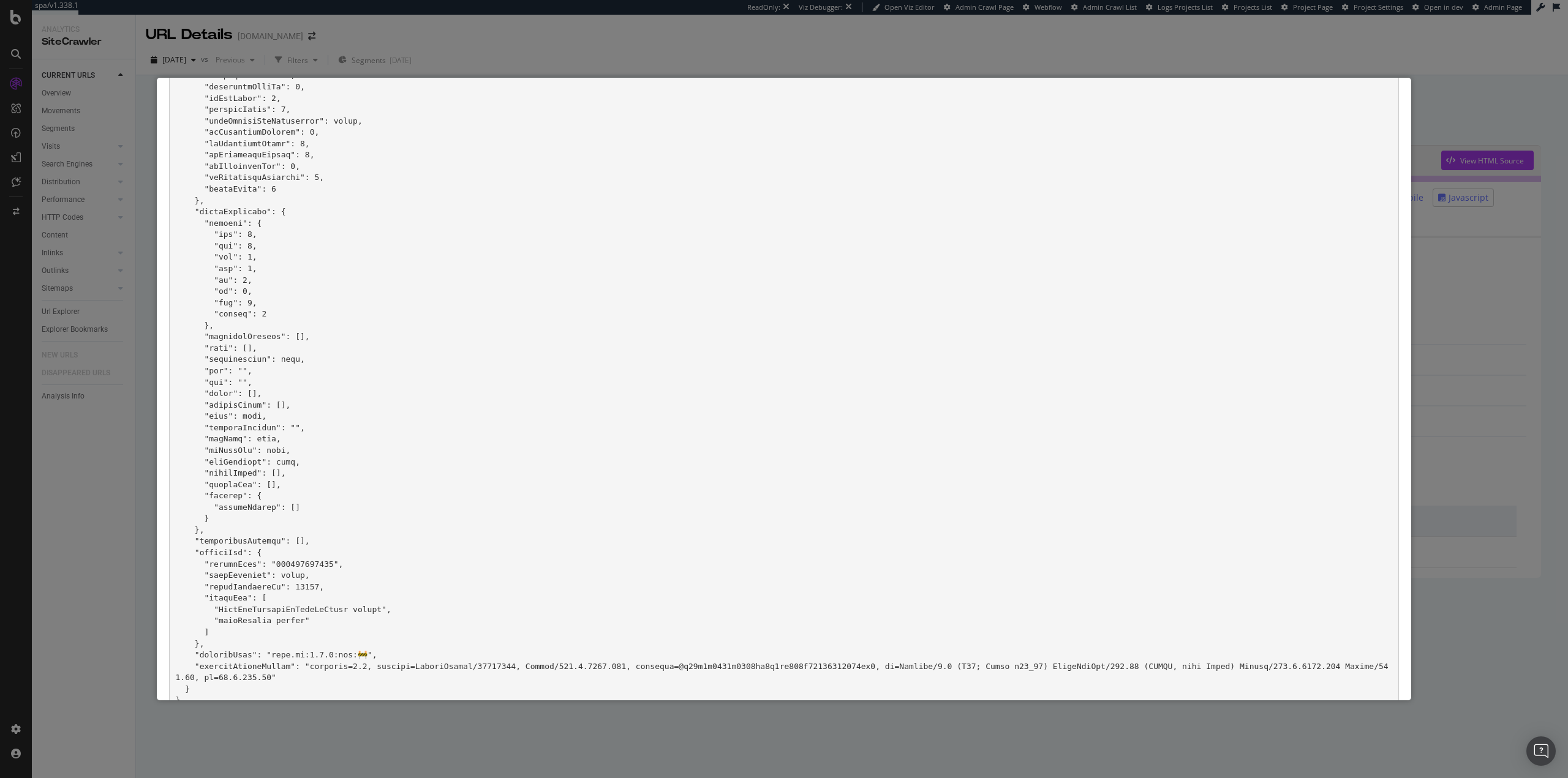
scroll to position [316, 0]
click at [297, 596] on pre at bounding box center [783, 266] width 1230 height 888
drag, startPoint x: 204, startPoint y: 549, endPoint x: 387, endPoint y: 609, distance: 192.6
click at [387, 609] on pre at bounding box center [783, 266] width 1230 height 888
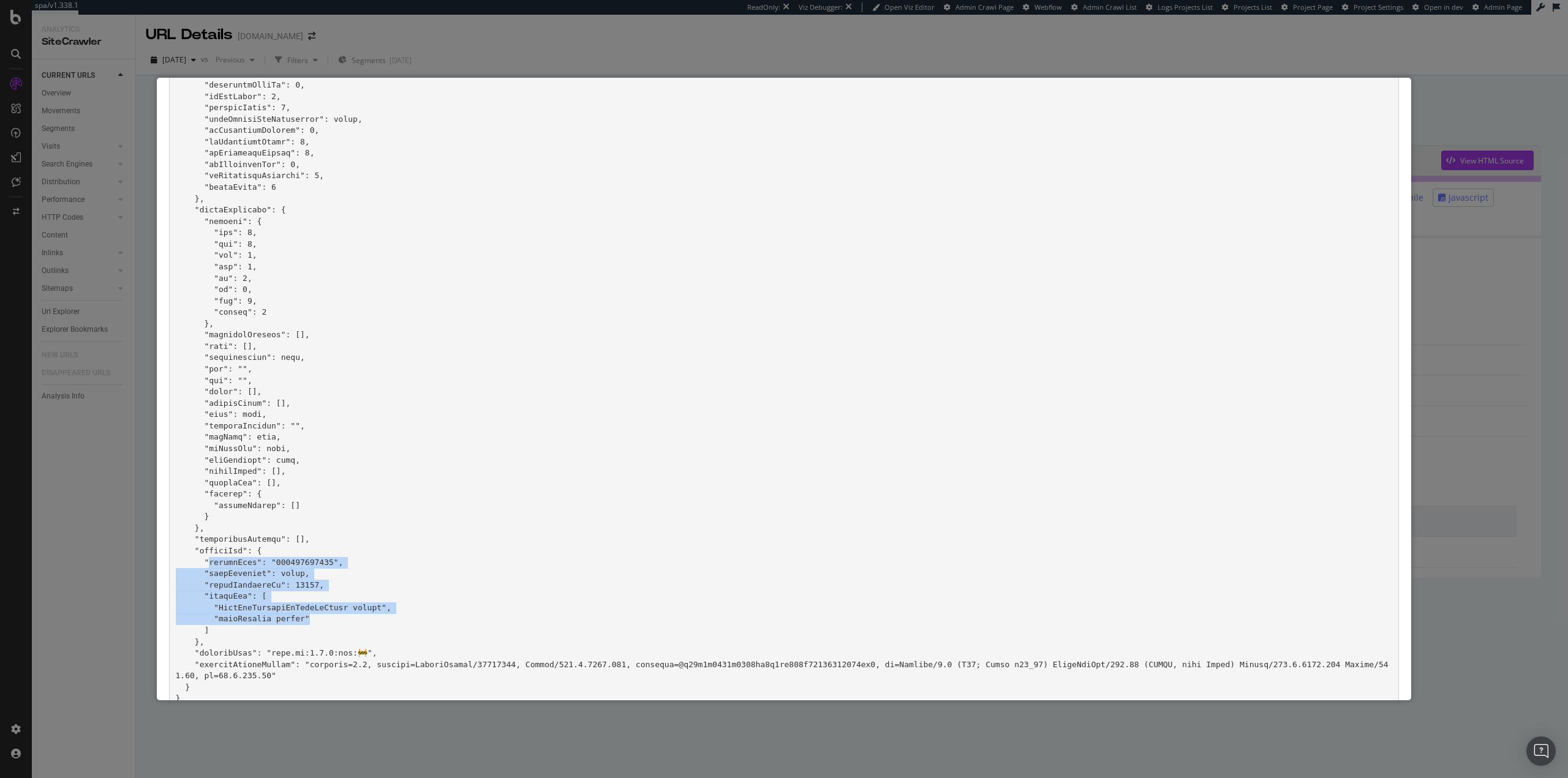
click at [385, 611] on pre at bounding box center [783, 266] width 1230 height 888
drag, startPoint x: 250, startPoint y: 571, endPoint x: 221, endPoint y: 501, distance: 75.8
click at [221, 501] on pre at bounding box center [783, 266] width 1230 height 888
click at [400, 501] on pre at bounding box center [783, 266] width 1230 height 888
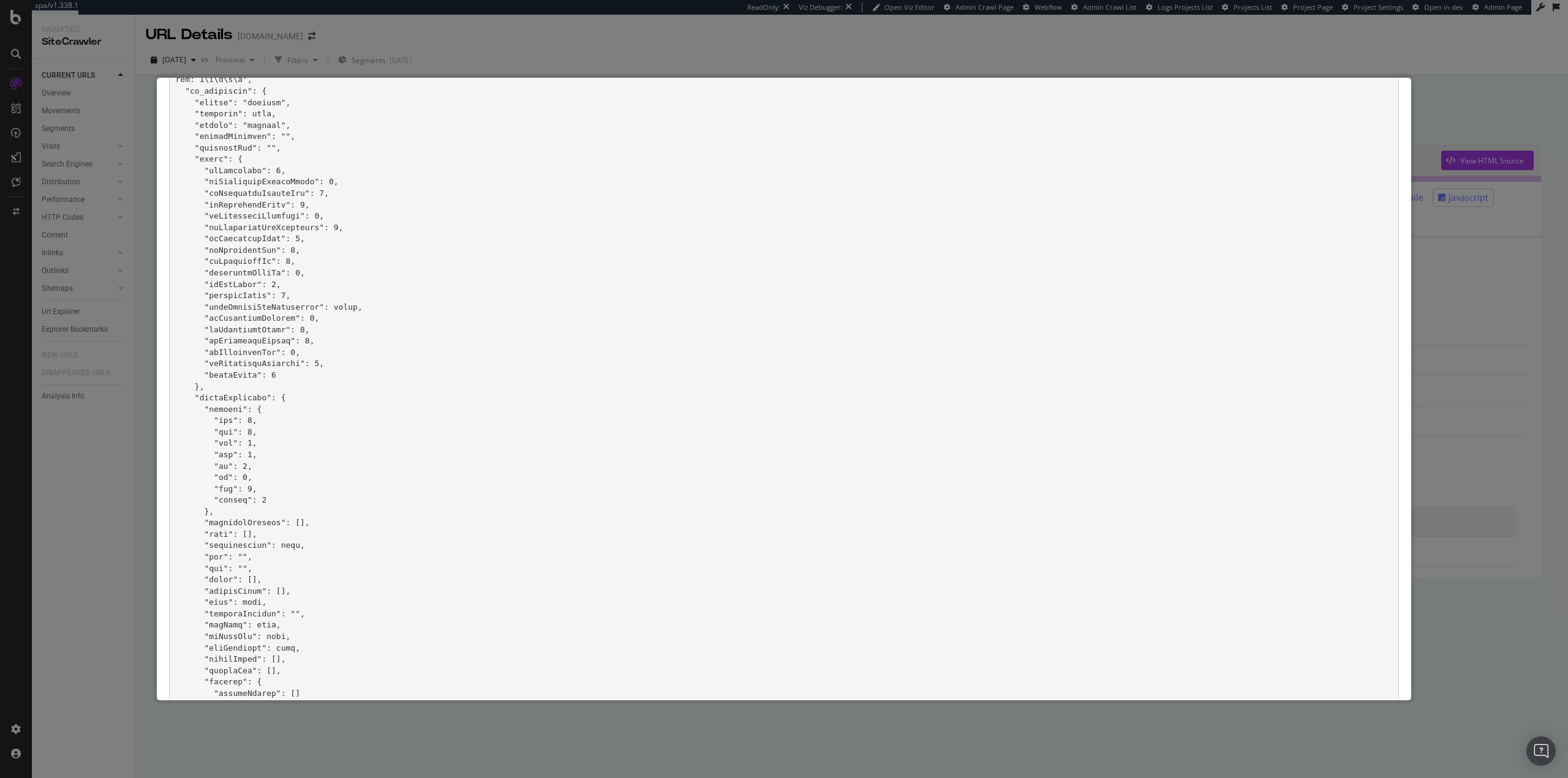
scroll to position [0, 0]
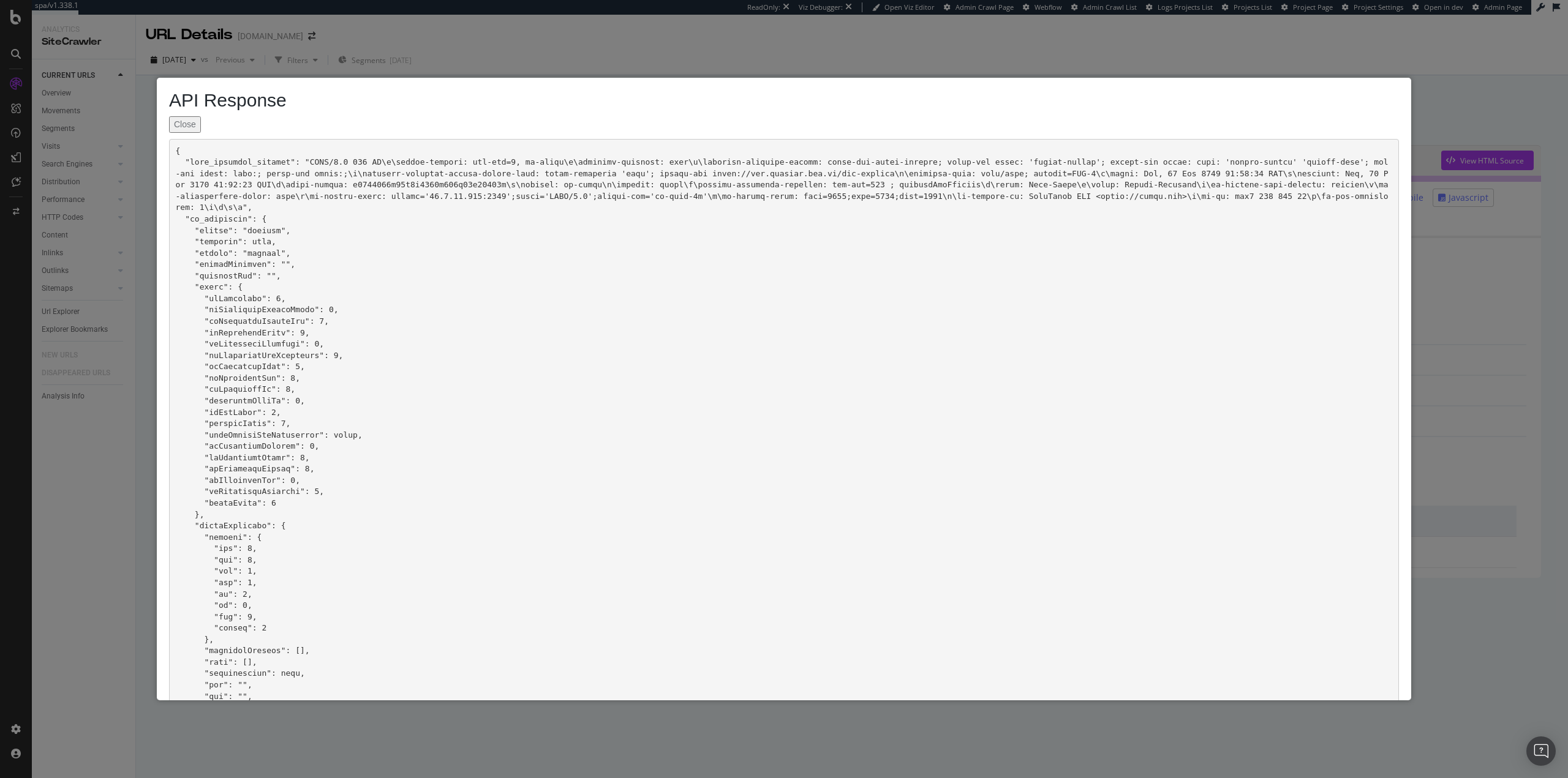
click at [427, 724] on div "API Response Close" at bounding box center [784, 389] width 1568 height 778
click at [184, 120] on button "Close" at bounding box center [184, 124] width 32 height 16
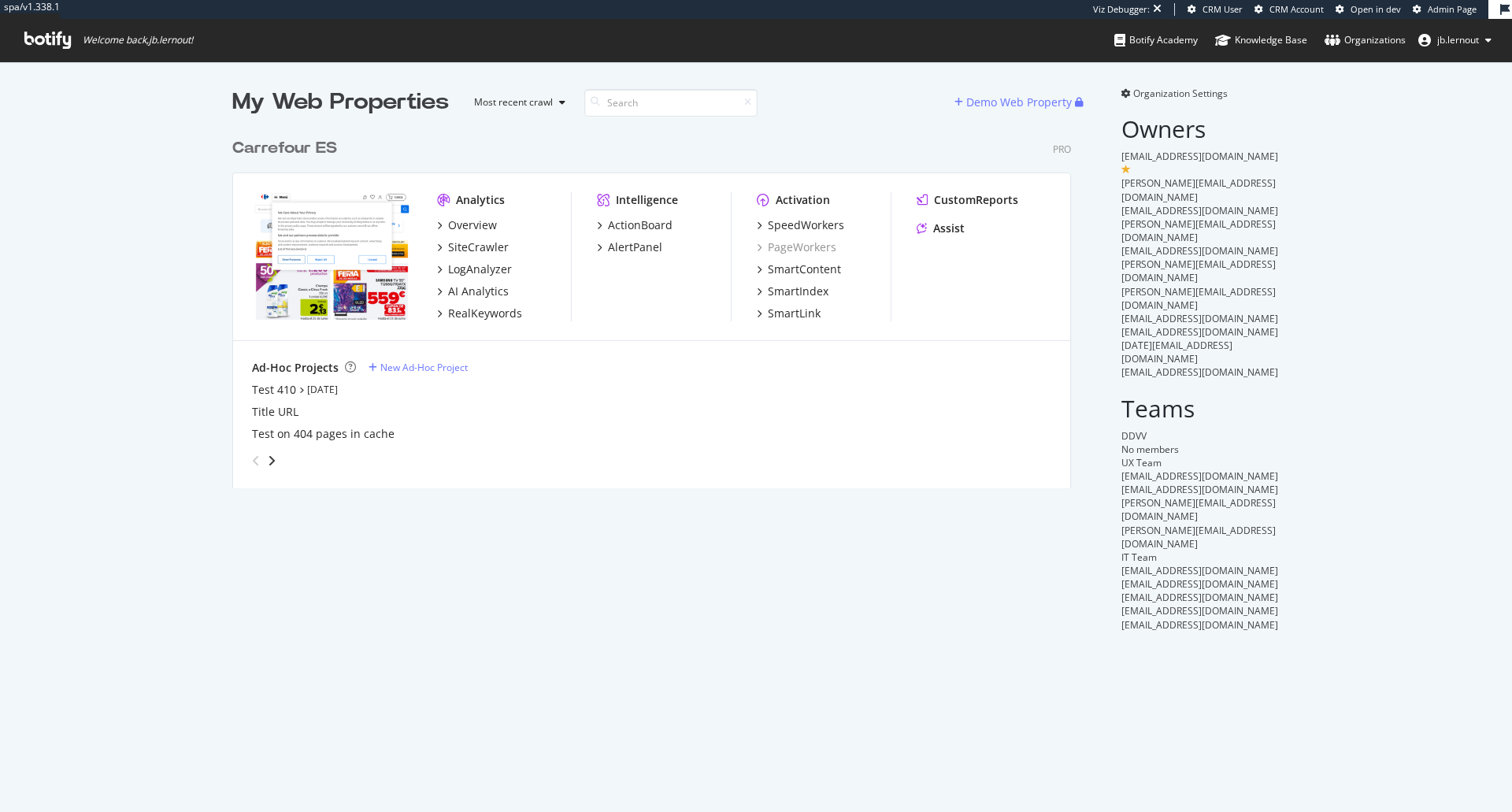
scroll to position [358, 839]
click at [335, 391] on link "[DATE]" at bounding box center [323, 389] width 31 height 14
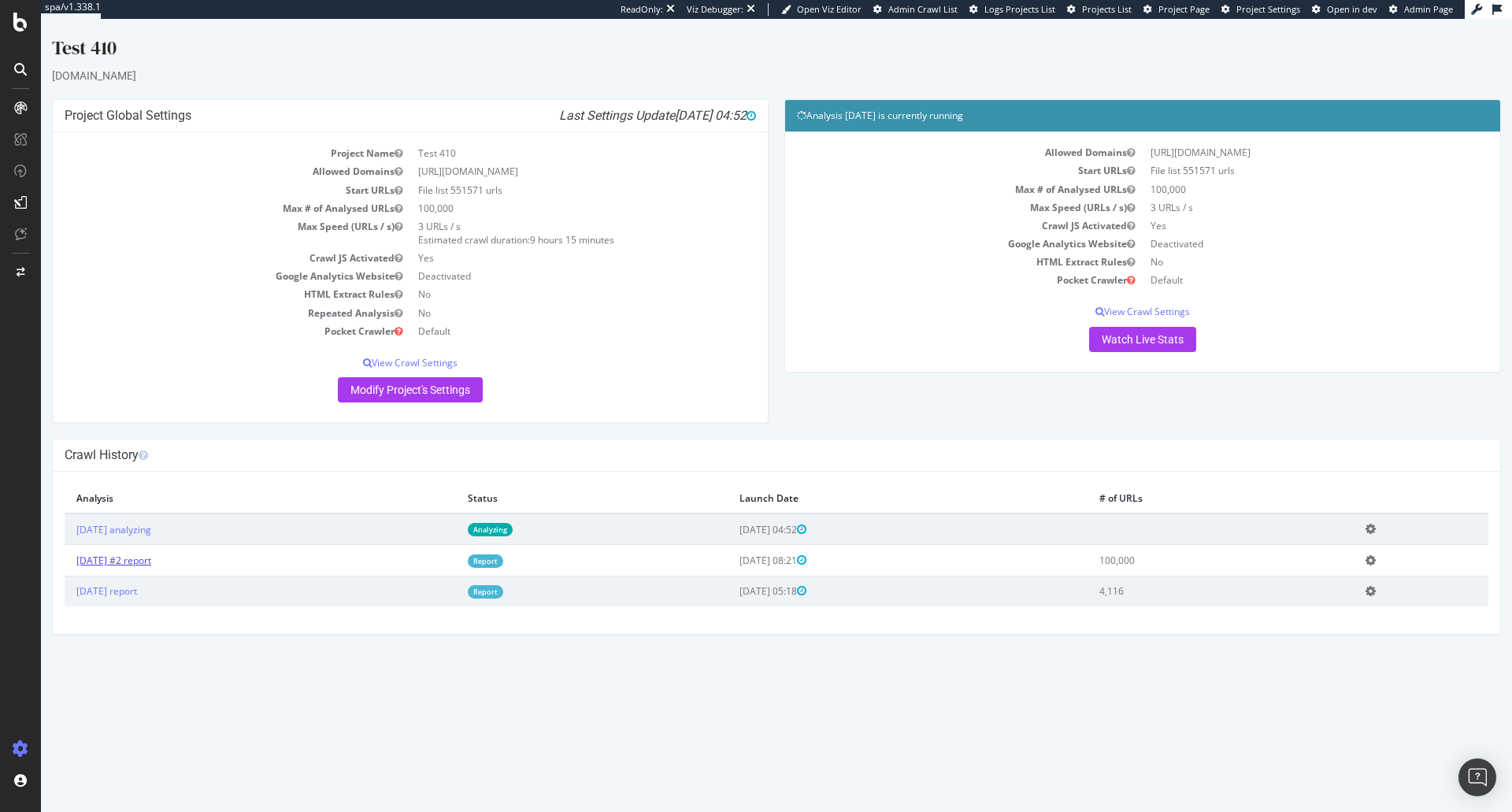
click at [122, 561] on link "[DATE] #2 report" at bounding box center [113, 560] width 75 height 14
click at [144, 526] on link "[DATE] analyzing" at bounding box center [113, 529] width 75 height 14
